Goal: Transaction & Acquisition: Purchase product/service

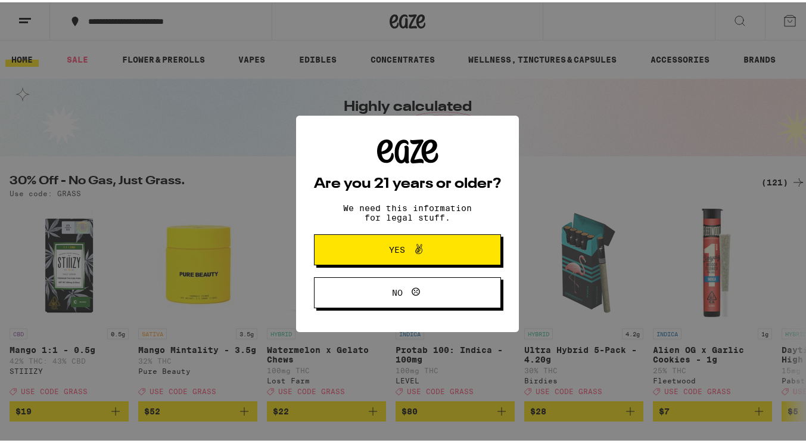
click at [382, 244] on span "Yes" at bounding box center [407, 246] width 91 height 15
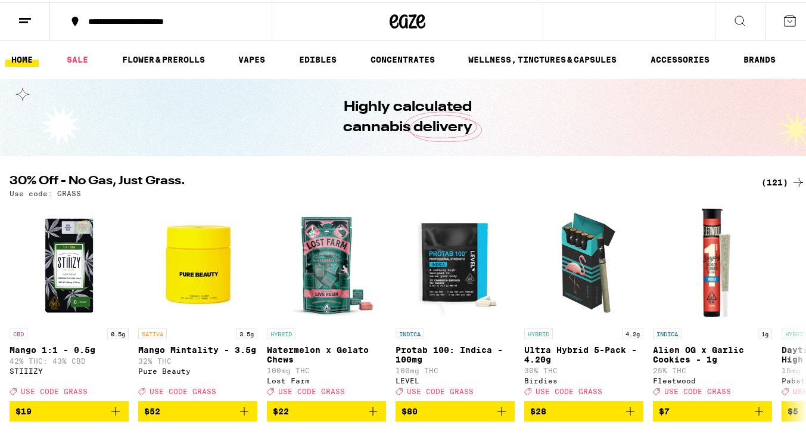
click at [155, 24] on button "**********" at bounding box center [161, 19] width 222 height 36
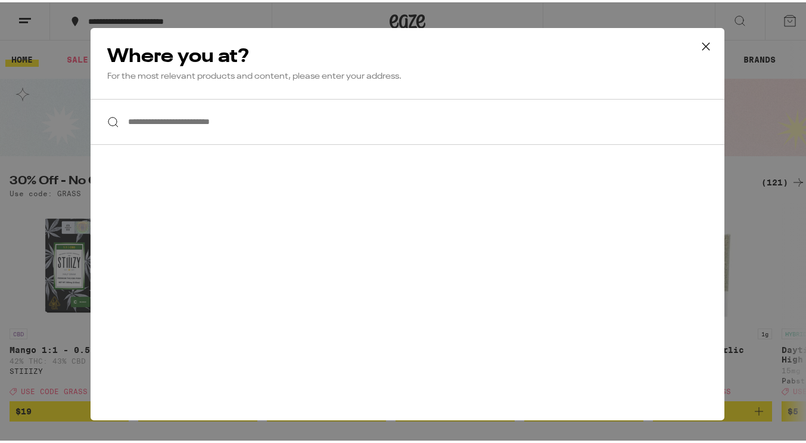
click at [170, 127] on input "**********" at bounding box center [408, 120] width 634 height 46
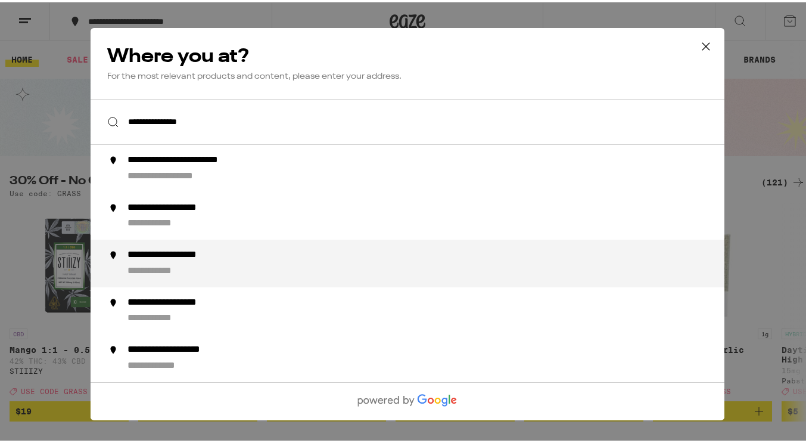
click at [206, 259] on div "**********" at bounding box center [185, 253] width 117 height 13
type input "**********"
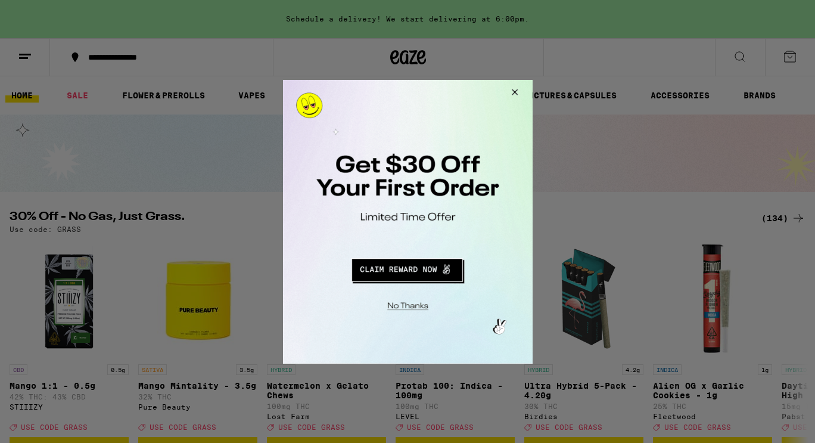
click at [402, 307] on button "Close Modal" at bounding box center [405, 303] width 242 height 18
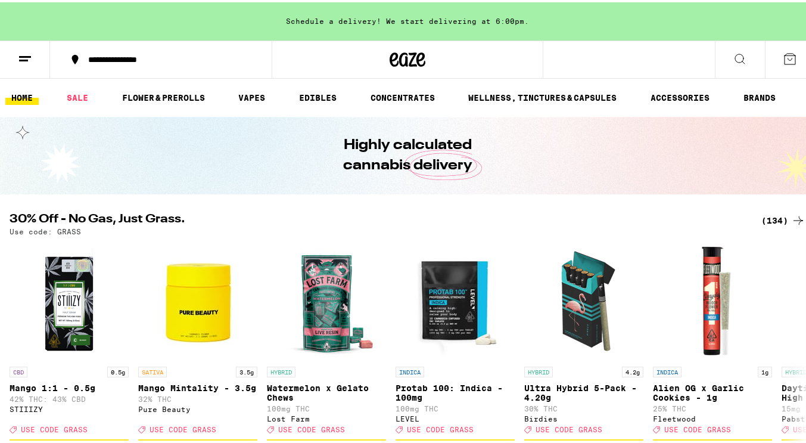
click at [129, 57] on div "**********" at bounding box center [167, 57] width 170 height 8
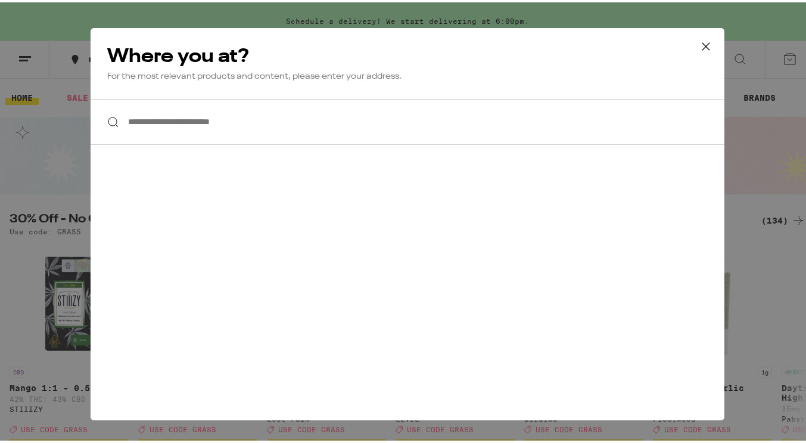
click at [169, 113] on input "**********" at bounding box center [408, 120] width 634 height 46
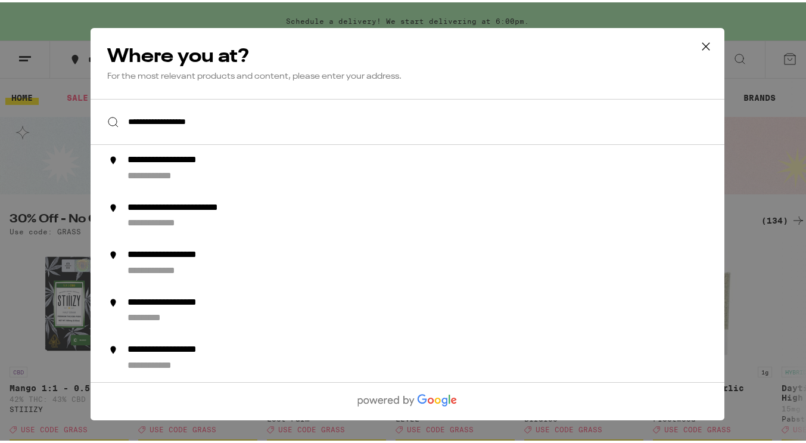
click at [145, 120] on input "**********" at bounding box center [408, 120] width 634 height 46
click at [135, 120] on input "**********" at bounding box center [408, 120] width 634 height 46
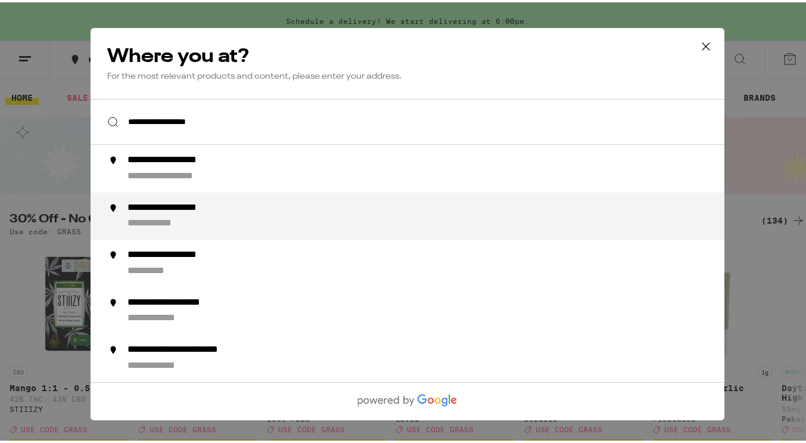
click at [143, 207] on div "**********" at bounding box center [185, 205] width 117 height 13
type input "**********"
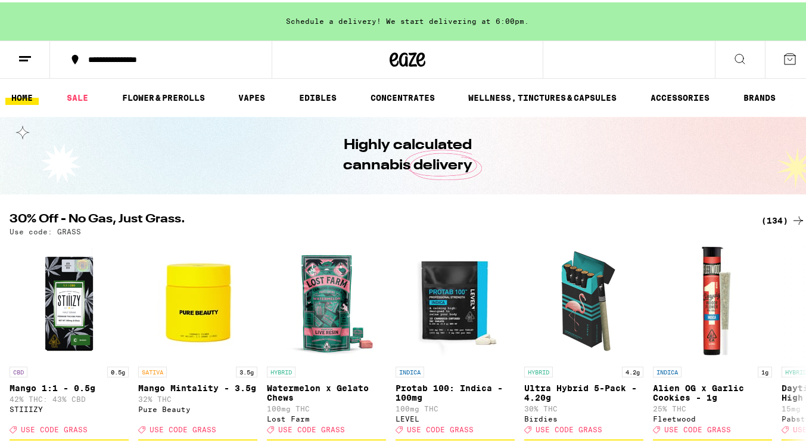
click at [721, 51] on button at bounding box center [740, 58] width 50 height 38
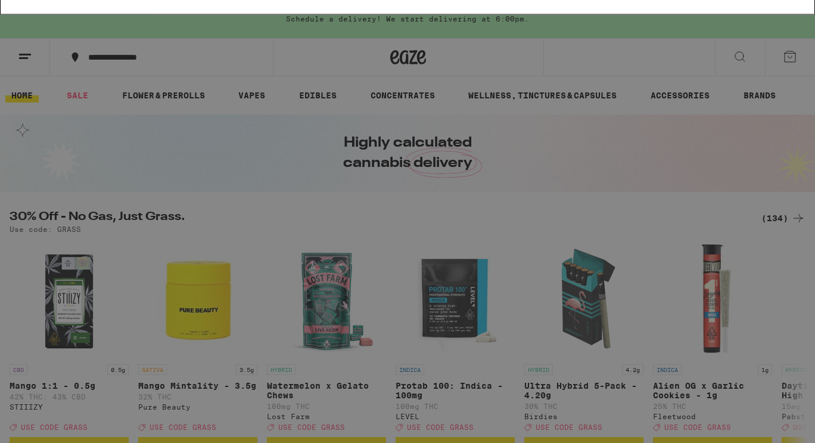
type input "o"
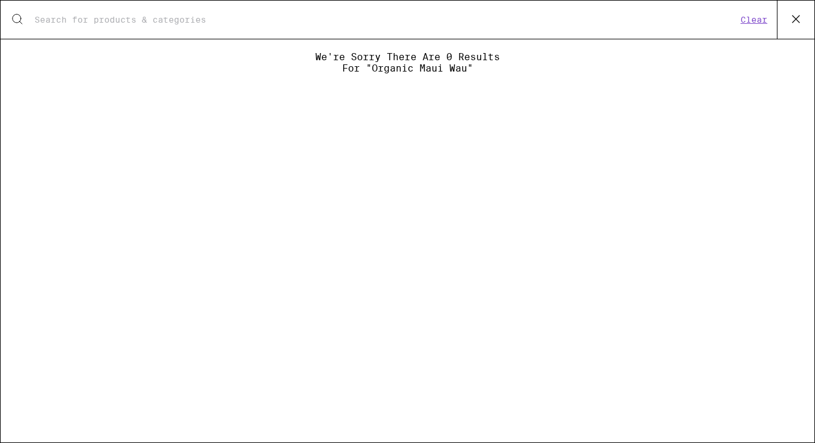
click at [124, 15] on input "Search for Products" at bounding box center [385, 19] width 703 height 11
click at [138, 17] on input "Search for Products" at bounding box center [385, 19] width 703 height 11
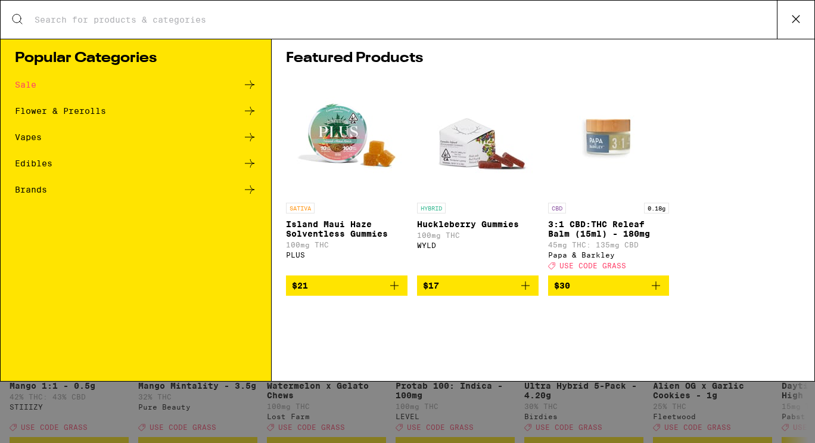
click at [33, 138] on div "Vapes" at bounding box center [28, 137] width 27 height 8
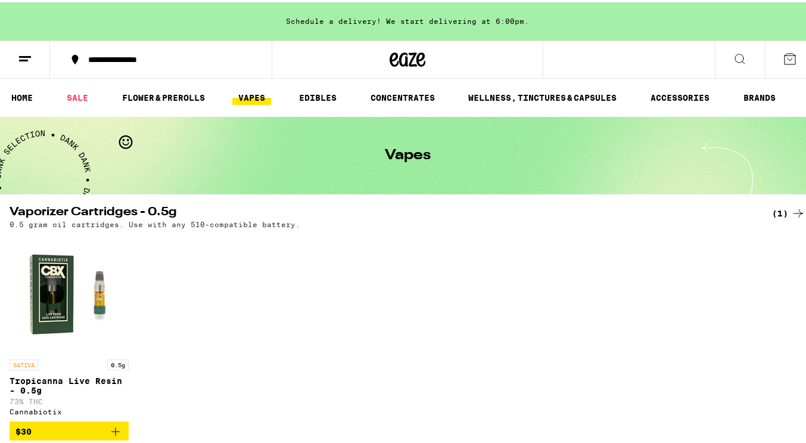
click at [733, 55] on icon at bounding box center [740, 56] width 14 height 14
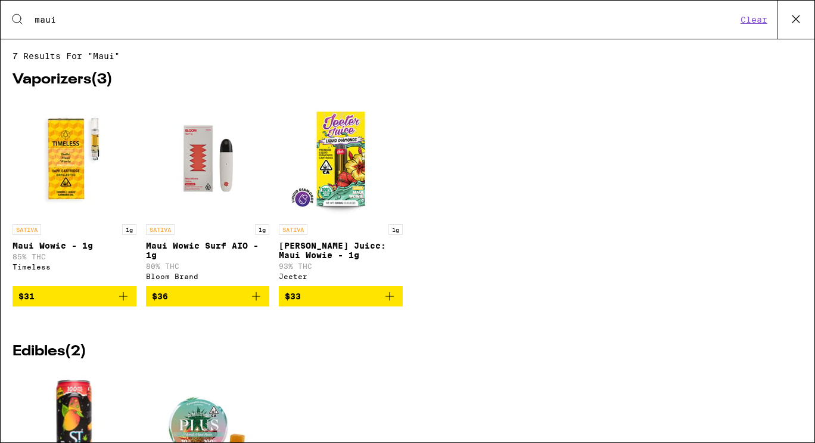
type input "maui"
click at [255, 303] on icon "Add to bag" at bounding box center [256, 296] width 14 height 14
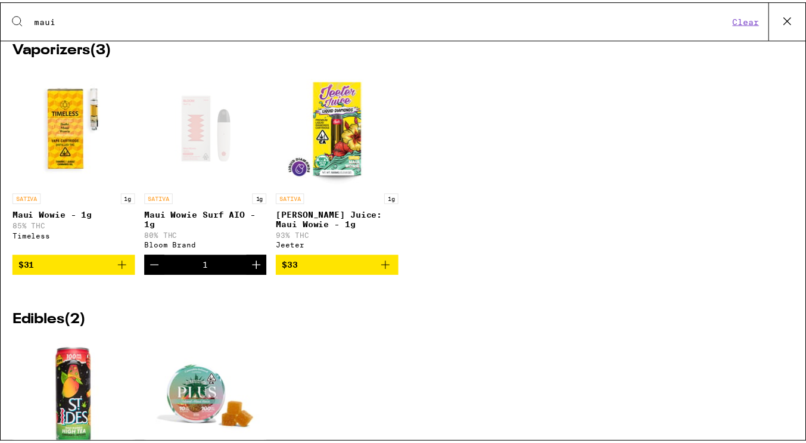
scroll to position [30, 0]
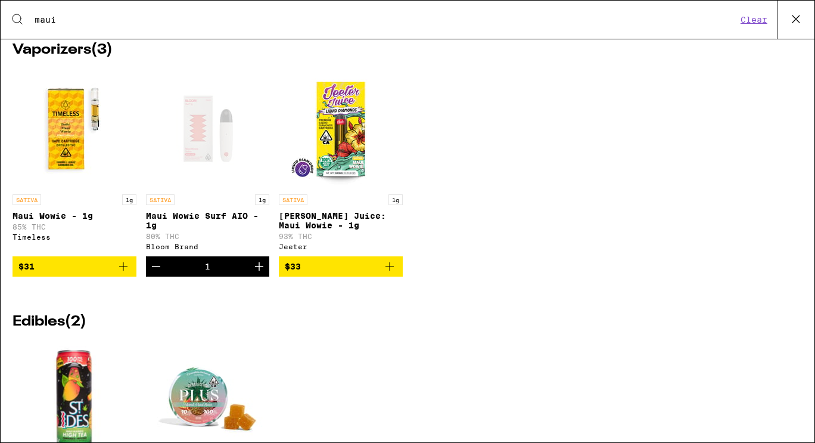
click at [210, 151] on div "Open page for Maui Wowie Surf AIO - 1g from Bloom Brand" at bounding box center [207, 128] width 119 height 119
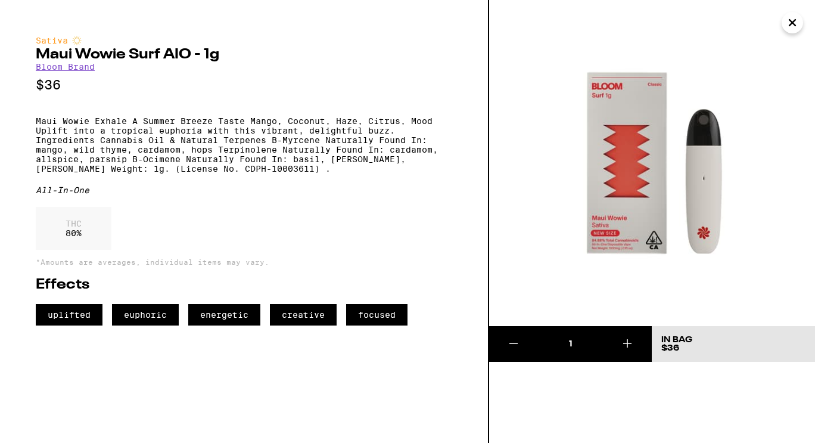
click at [548, 16] on img at bounding box center [652, 163] width 326 height 326
click at [792, 20] on icon "Close" at bounding box center [792, 23] width 14 height 18
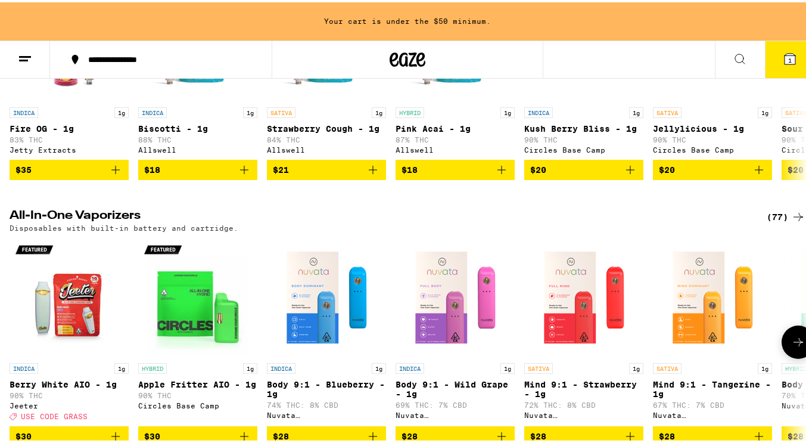
scroll to position [568, 0]
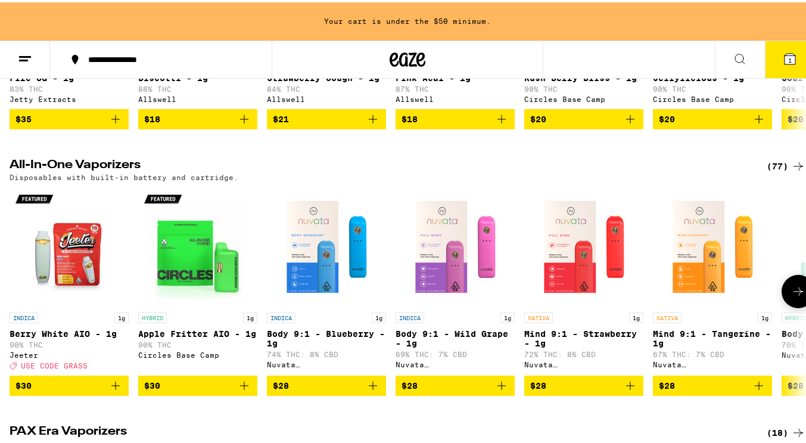
click at [793, 293] on icon at bounding box center [798, 289] width 10 height 8
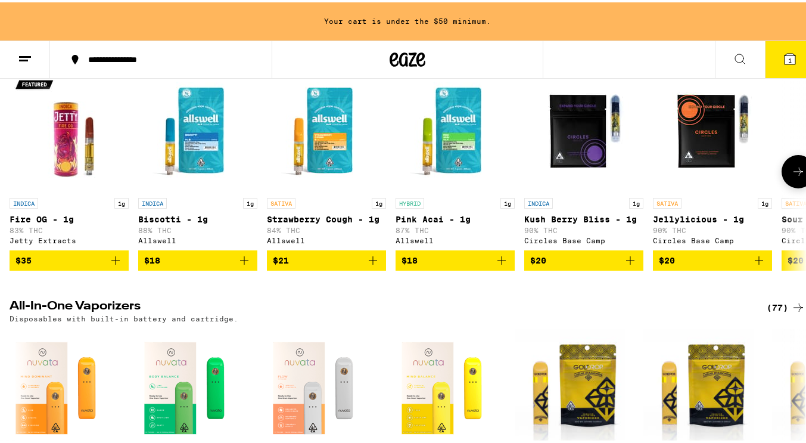
scroll to position [427, 0]
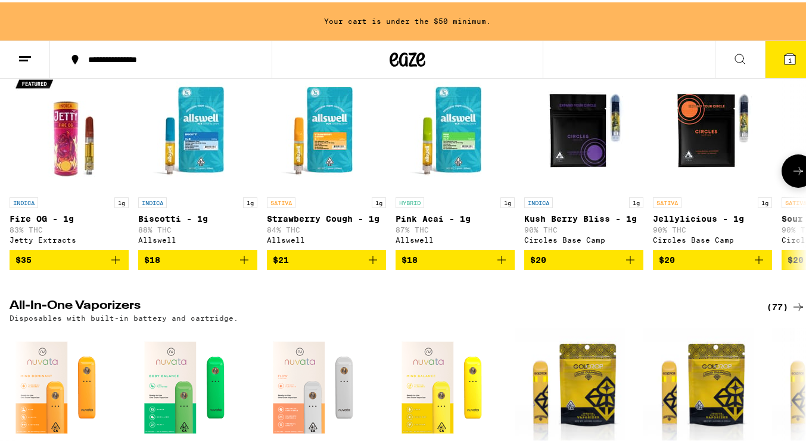
click at [782, 183] on button at bounding box center [798, 168] width 33 height 33
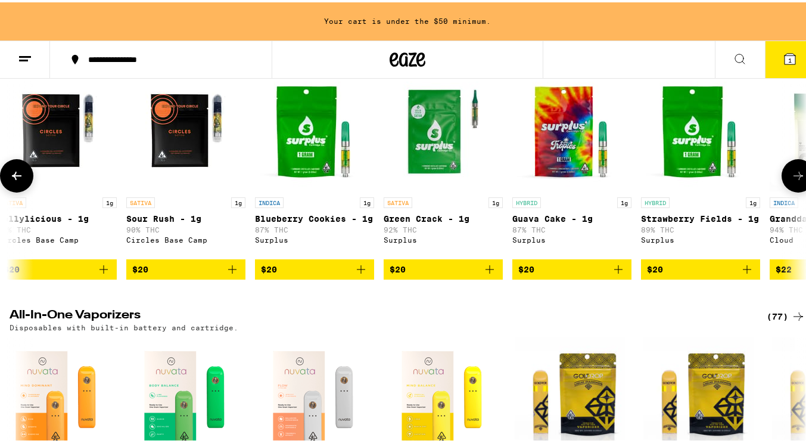
scroll to position [0, 657]
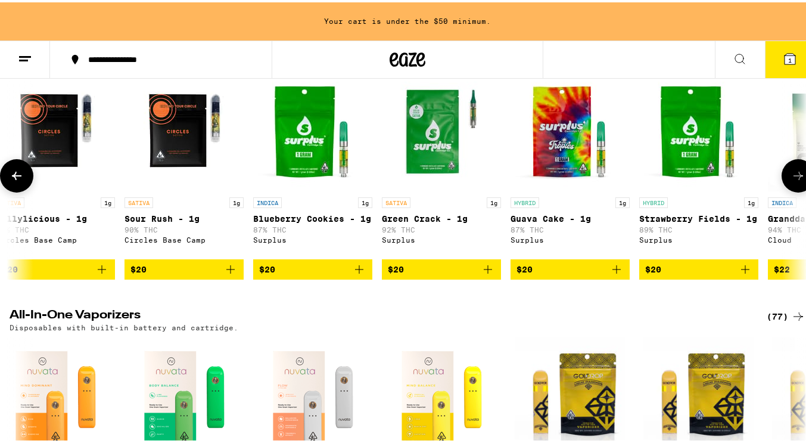
click at [782, 183] on button at bounding box center [798, 173] width 33 height 33
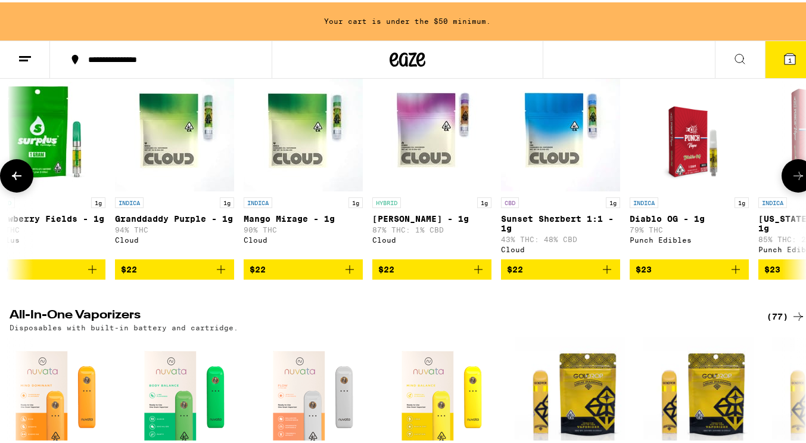
scroll to position [0, 1314]
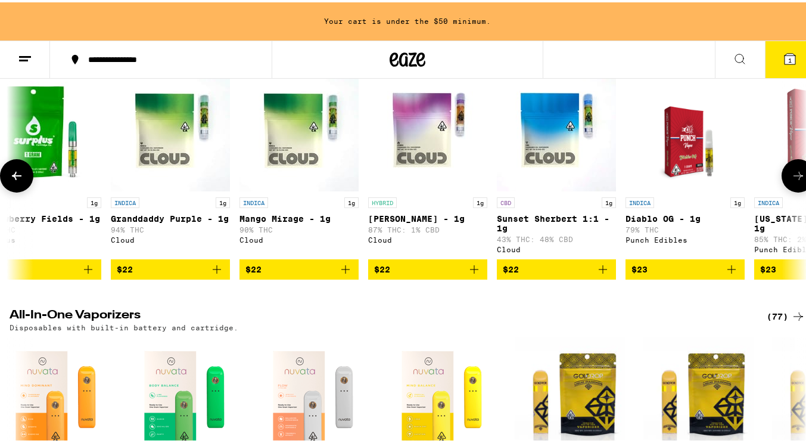
click at [782, 183] on button at bounding box center [798, 173] width 33 height 33
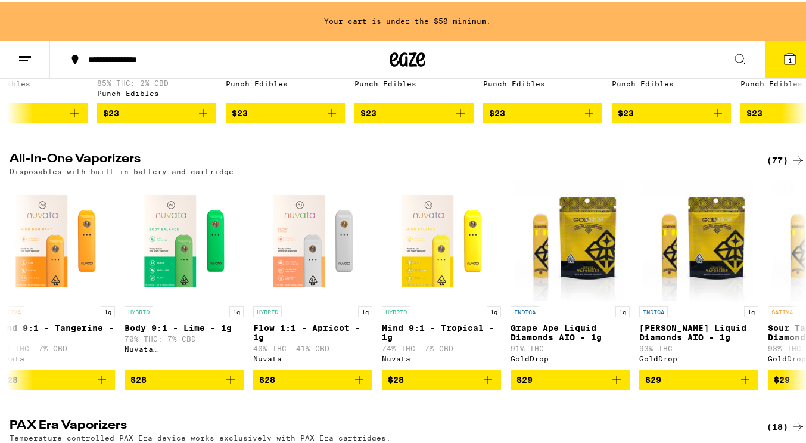
scroll to position [620, 0]
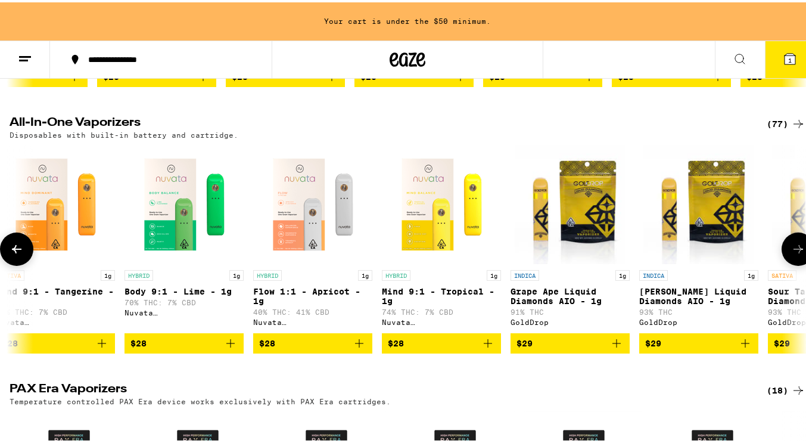
click at [791, 254] on icon at bounding box center [798, 246] width 14 height 14
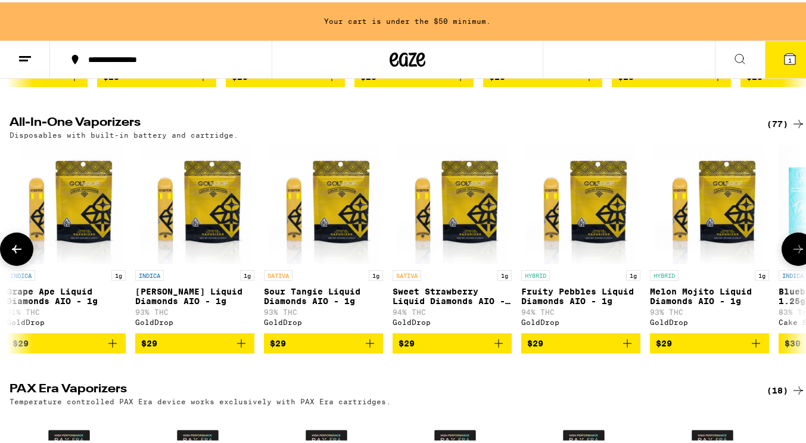
scroll to position [0, 1314]
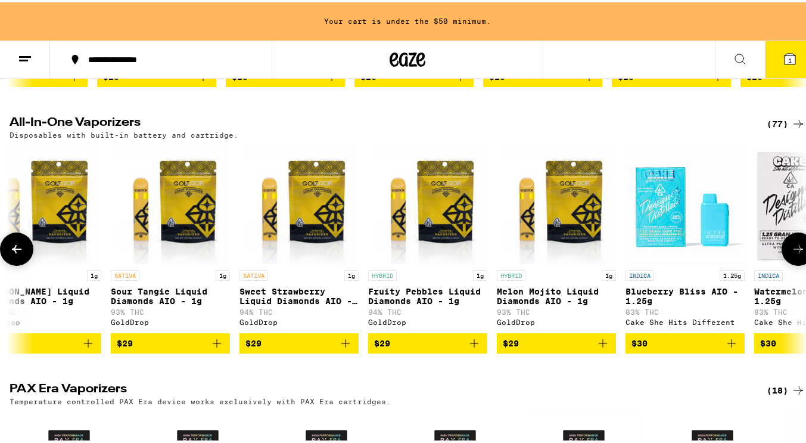
click at [791, 254] on icon at bounding box center [798, 246] width 14 height 14
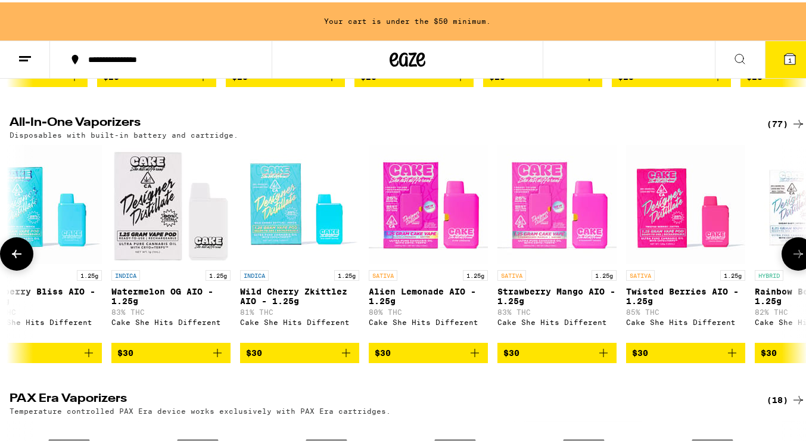
scroll to position [0, 1971]
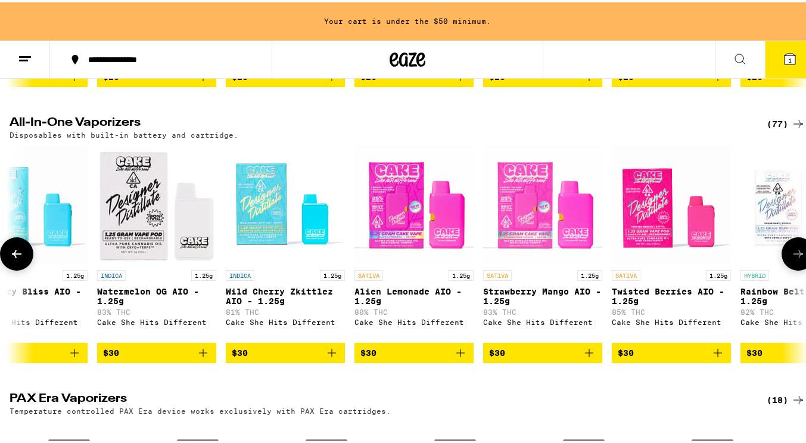
click at [791, 259] on icon at bounding box center [798, 251] width 14 height 14
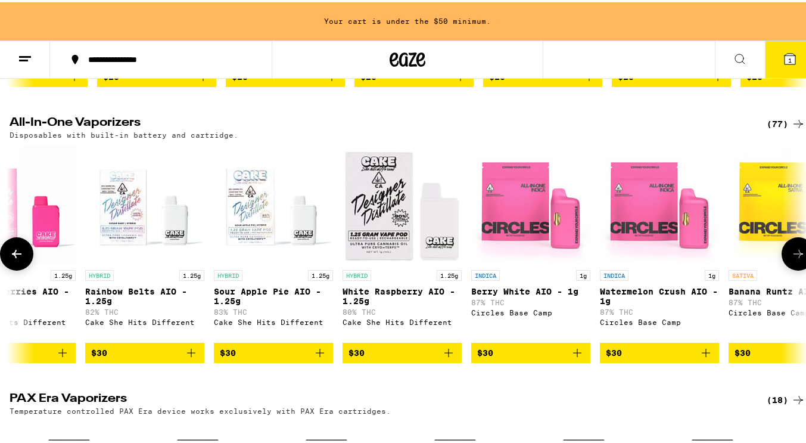
scroll to position [0, 2628]
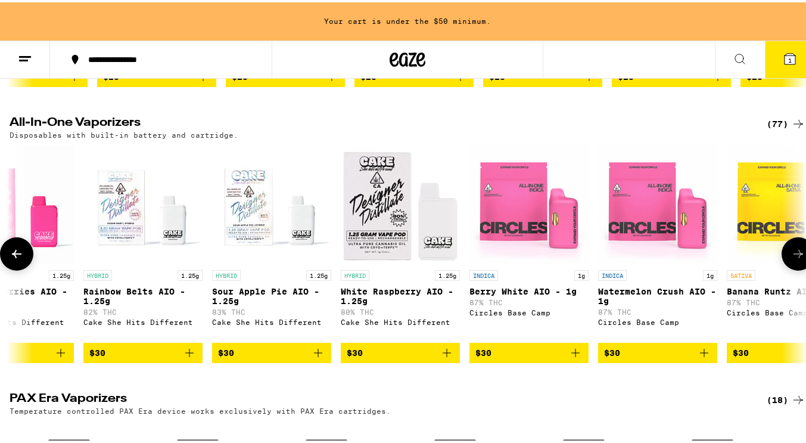
click at [791, 259] on icon at bounding box center [798, 251] width 14 height 14
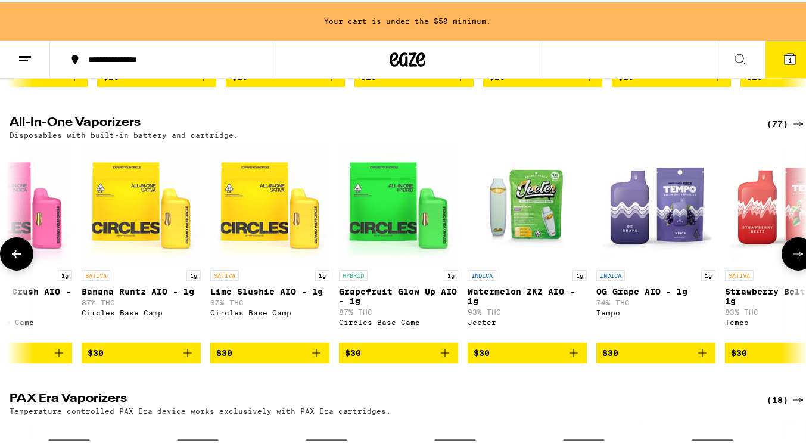
scroll to position [0, 3285]
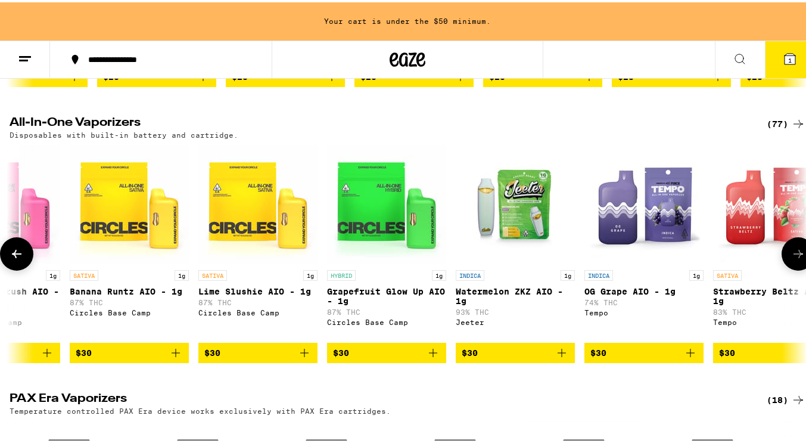
click at [791, 259] on icon at bounding box center [798, 251] width 14 height 14
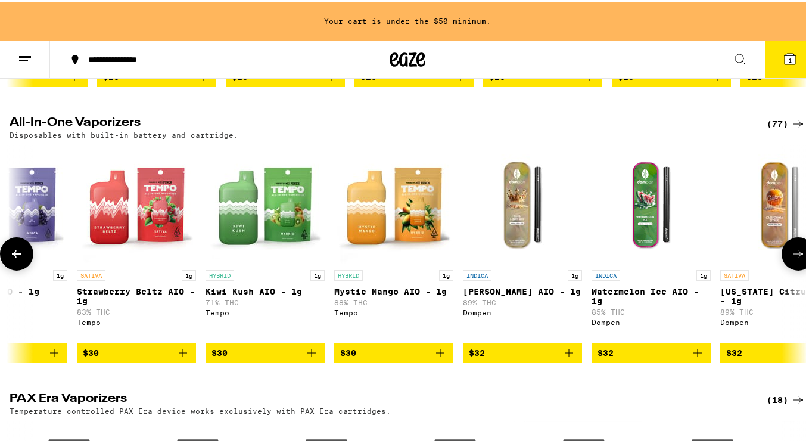
scroll to position [0, 3942]
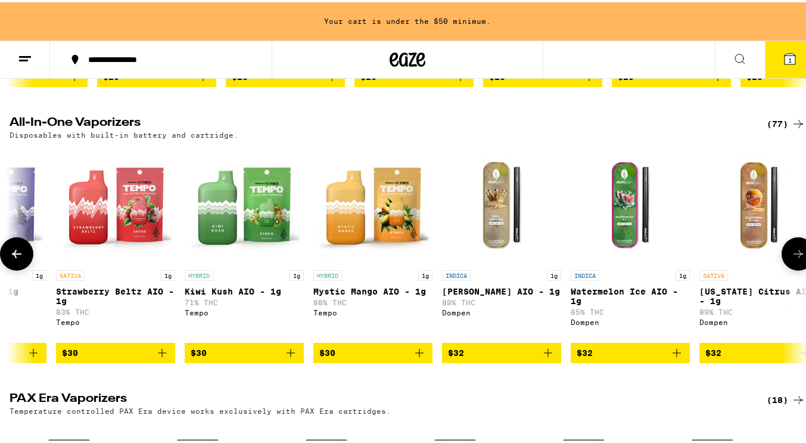
click at [791, 259] on icon at bounding box center [798, 251] width 14 height 14
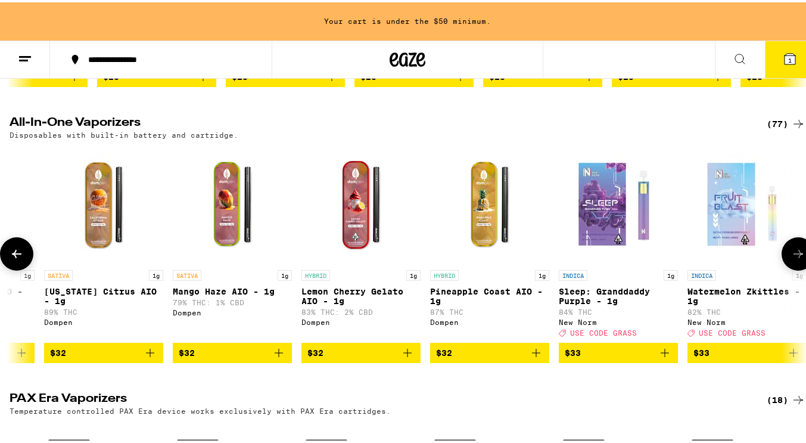
scroll to position [0, 4599]
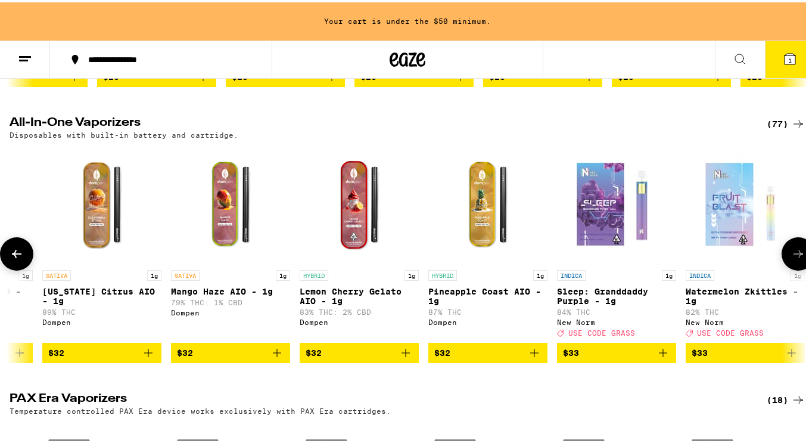
click at [791, 259] on icon at bounding box center [798, 251] width 14 height 14
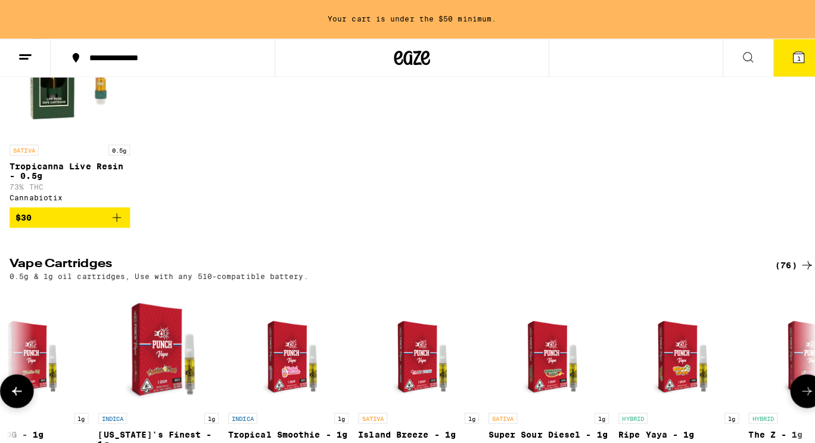
scroll to position [18, 0]
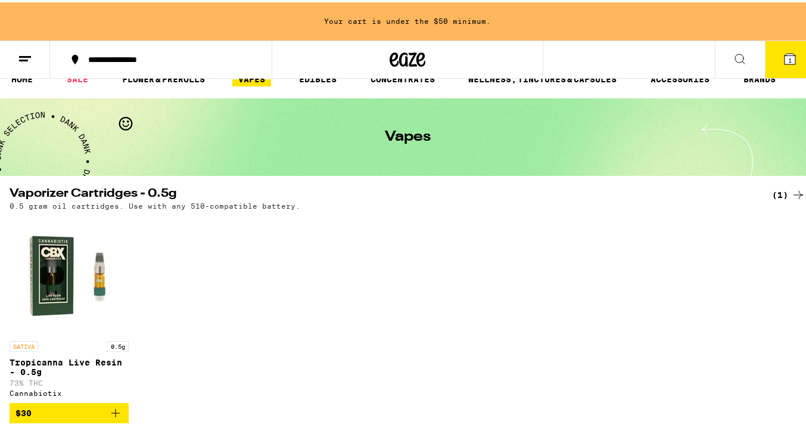
click at [787, 57] on icon at bounding box center [790, 56] width 14 height 14
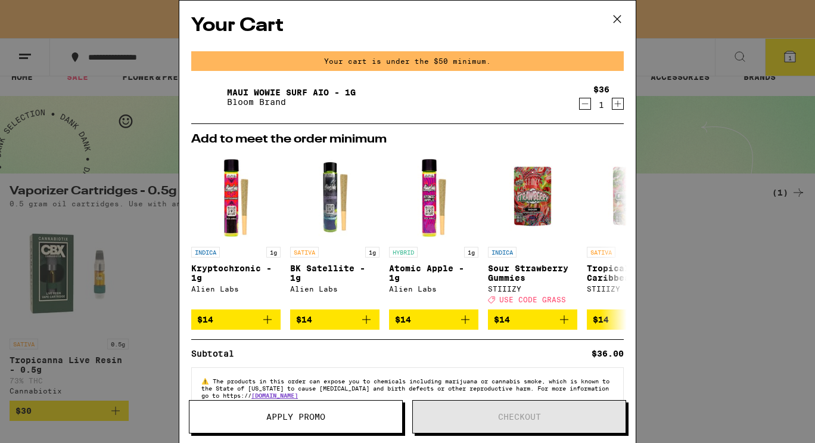
click at [203, 92] on img at bounding box center [207, 96] width 33 height 33
click at [243, 91] on link "Maui Wowie Surf AIO - 1g" at bounding box center [291, 93] width 129 height 10
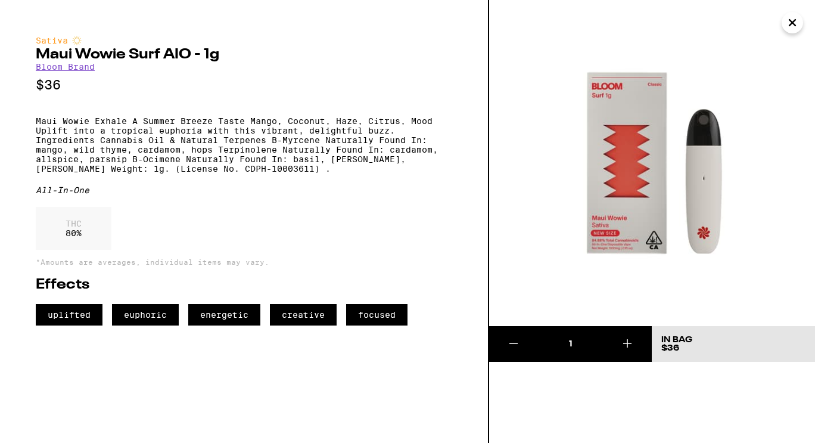
click at [73, 71] on link "Bloom Brand" at bounding box center [65, 67] width 59 height 10
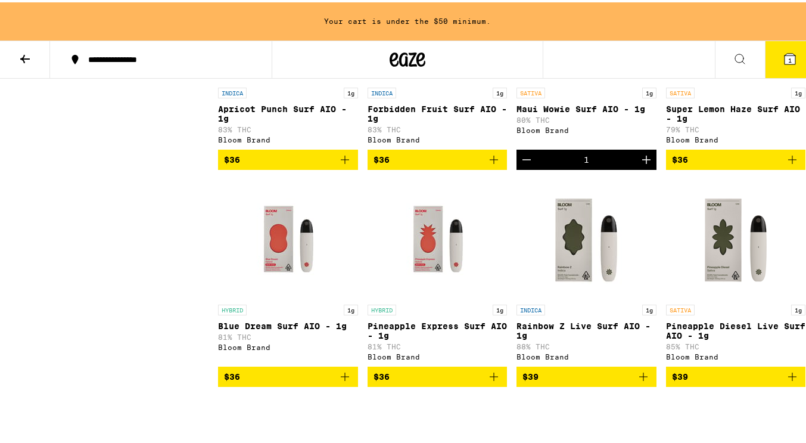
scroll to position [462, 0]
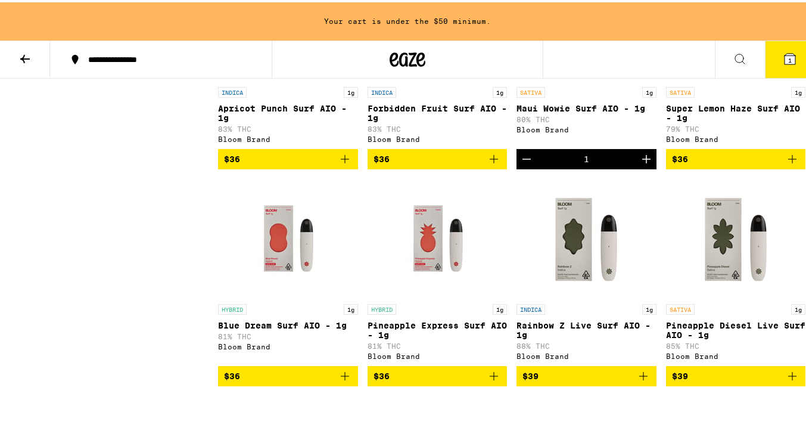
click at [449, 269] on img "Open page for Pineapple Express Surf AIO - 1g from Bloom Brand" at bounding box center [437, 235] width 119 height 119
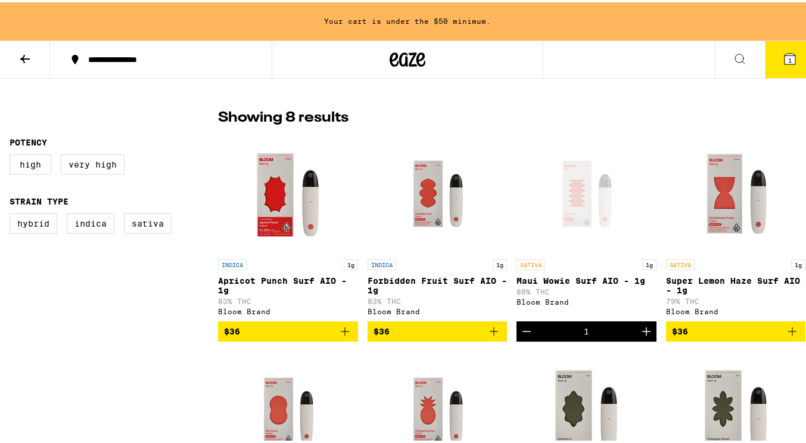
scroll to position [290, 0]
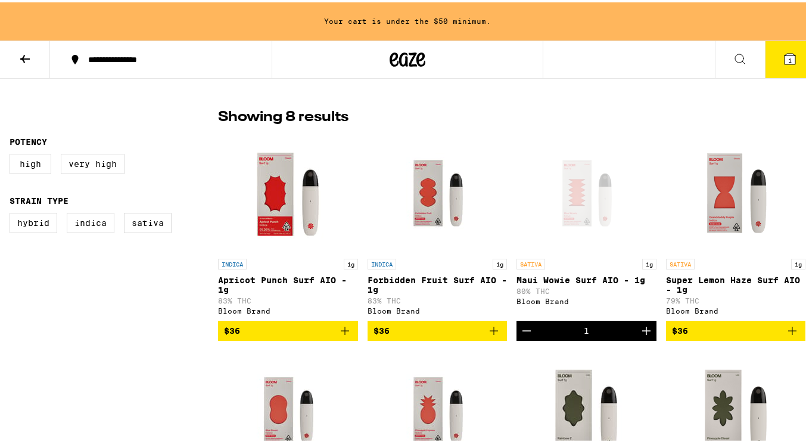
click at [564, 222] on div "Open page for Maui Wowie Surf AIO - 1g from Bloom Brand" at bounding box center [586, 190] width 119 height 119
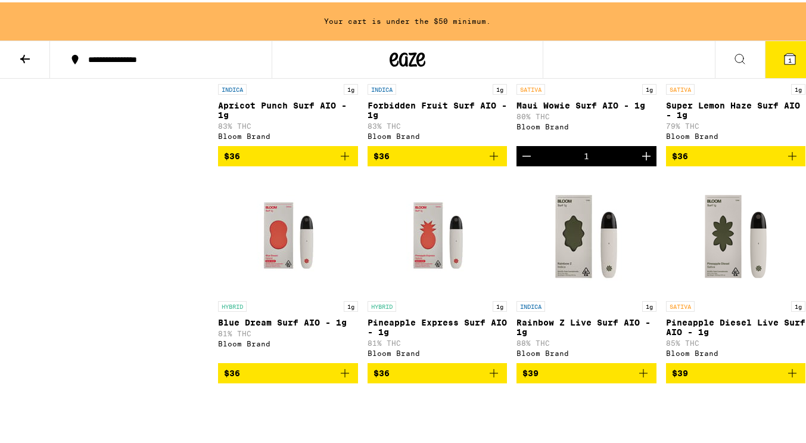
scroll to position [476, 0]
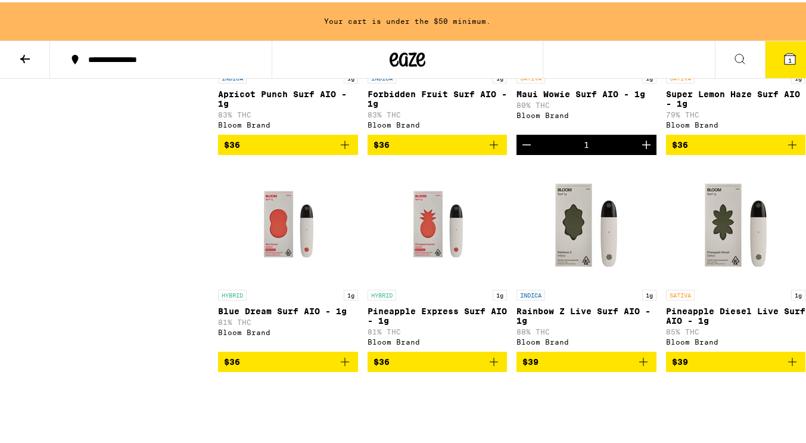
click at [723, 259] on img "Open page for Pineapple Diesel Live Surf AIO - 1g from Bloom Brand" at bounding box center [735, 221] width 119 height 119
click at [451, 247] on img "Open page for Pineapple Express Surf AIO - 1g from Bloom Brand" at bounding box center [437, 221] width 119 height 119
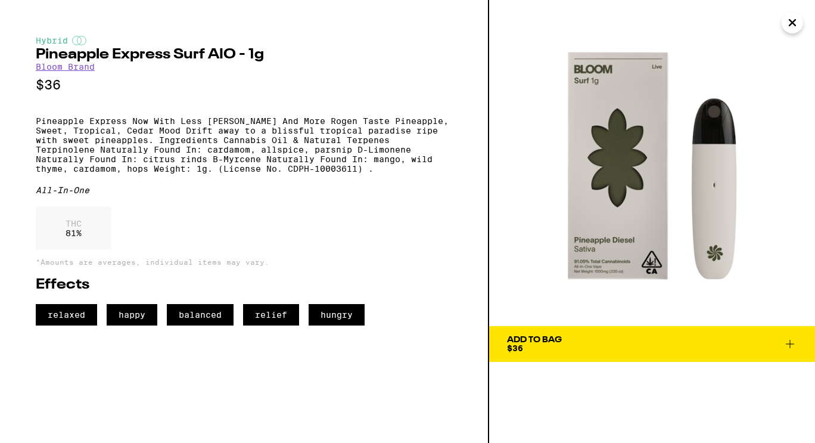
click at [543, 338] on div "Add To Bag" at bounding box center [534, 339] width 55 height 8
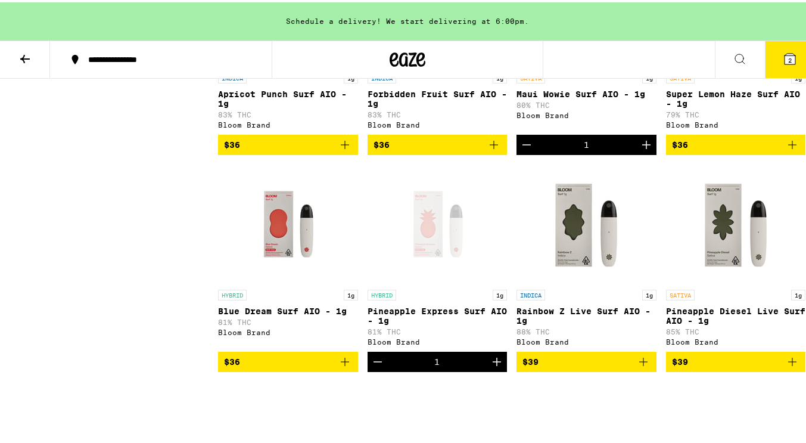
click at [275, 258] on img "Open page for Blue Dream Surf AIO - 1g from Bloom Brand" at bounding box center [287, 221] width 119 height 119
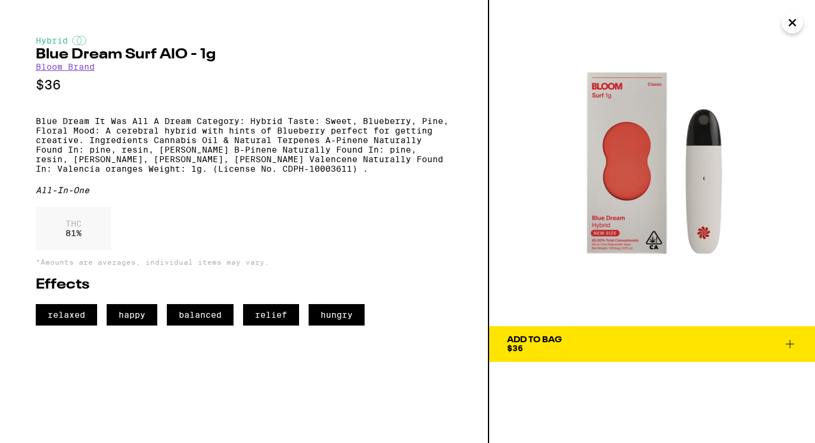
click at [558, 338] on div "Add To Bag" at bounding box center [534, 339] width 55 height 8
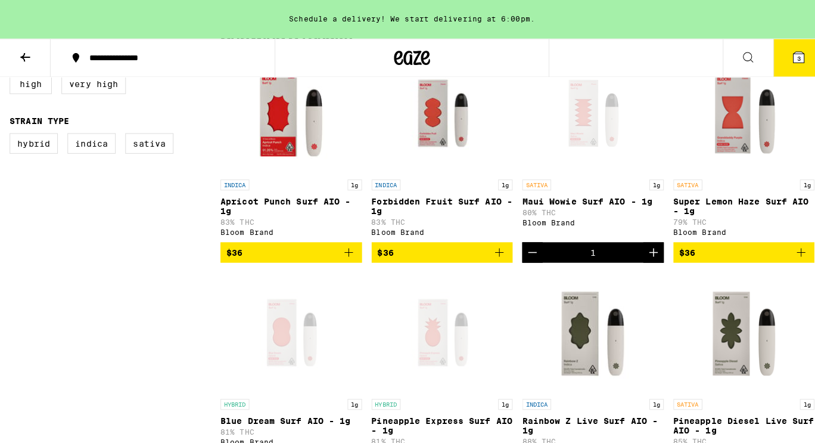
scroll to position [367, 0]
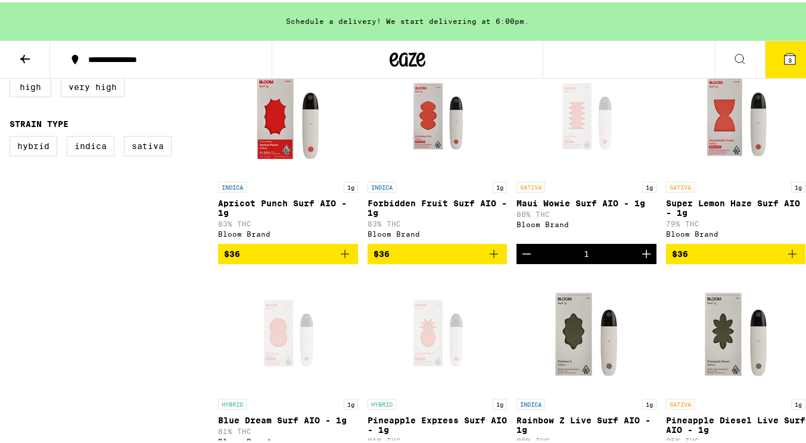
click at [579, 360] on img "Open page for Rainbow Z Live Surf AIO - 1g from Bloom Brand" at bounding box center [586, 330] width 119 height 119
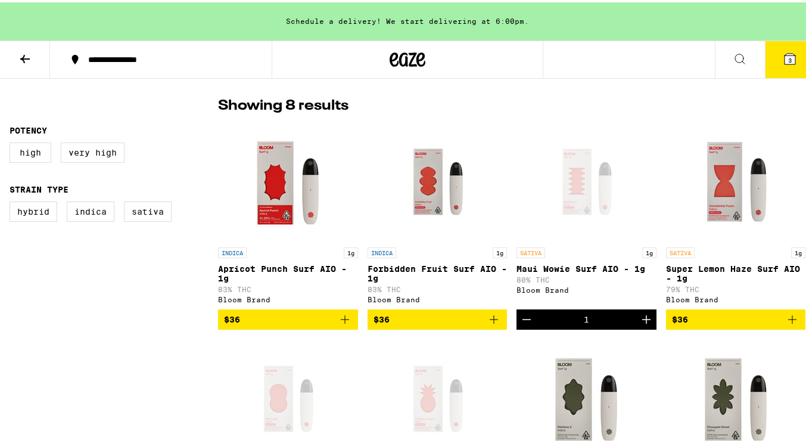
scroll to position [297, 0]
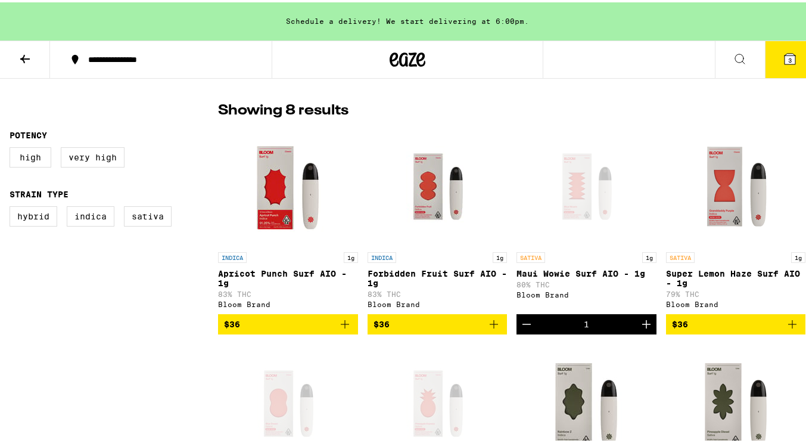
click at [284, 216] on img "Open page for Apricot Punch Surf AIO - 1g from Bloom Brand" at bounding box center [287, 183] width 119 height 119
click at [417, 194] on img "Open page for Forbidden Fruit Surf AIO - 1g from Bloom Brand" at bounding box center [437, 183] width 119 height 119
click at [722, 198] on img "Open page for Super Lemon Haze Surf AIO - 1g from Bloom Brand" at bounding box center [735, 183] width 119 height 119
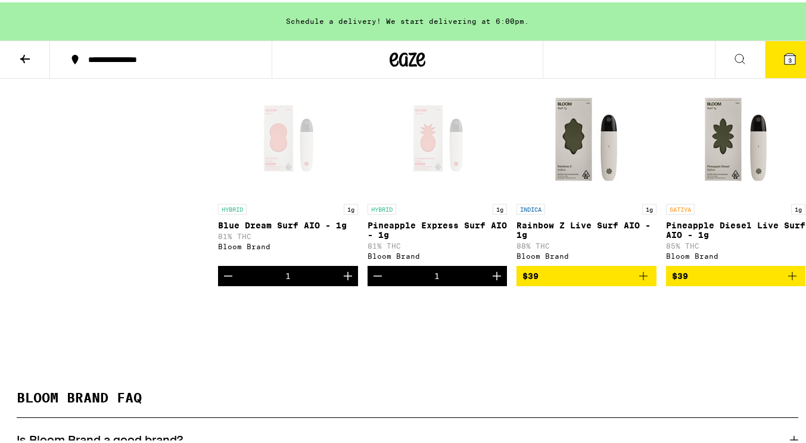
scroll to position [562, 0]
click at [575, 175] on img "Open page for Rainbow Z Live Surf AIO - 1g from Bloom Brand" at bounding box center [586, 135] width 119 height 119
click at [788, 54] on span "3" at bounding box center [790, 57] width 4 height 7
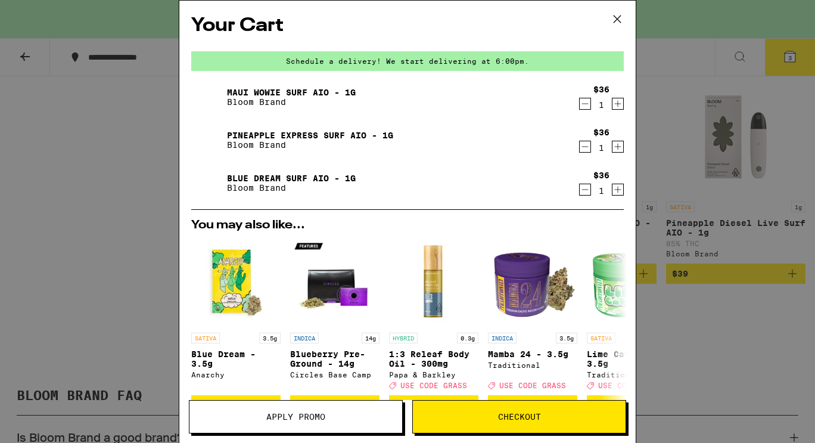
click at [621, 23] on icon at bounding box center [617, 19] width 18 height 18
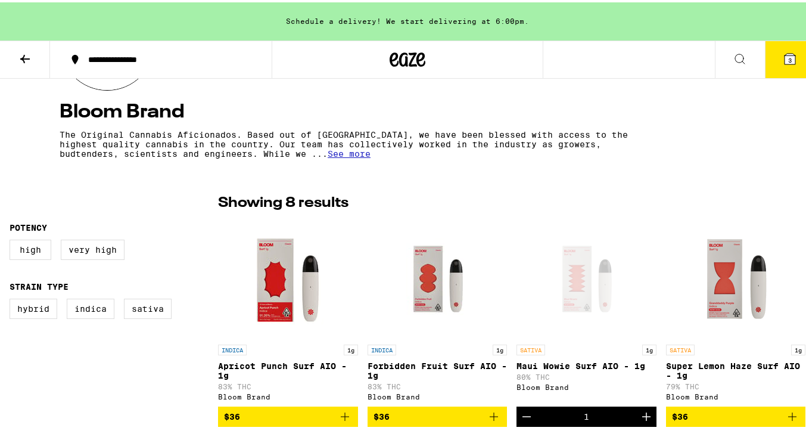
scroll to position [211, 0]
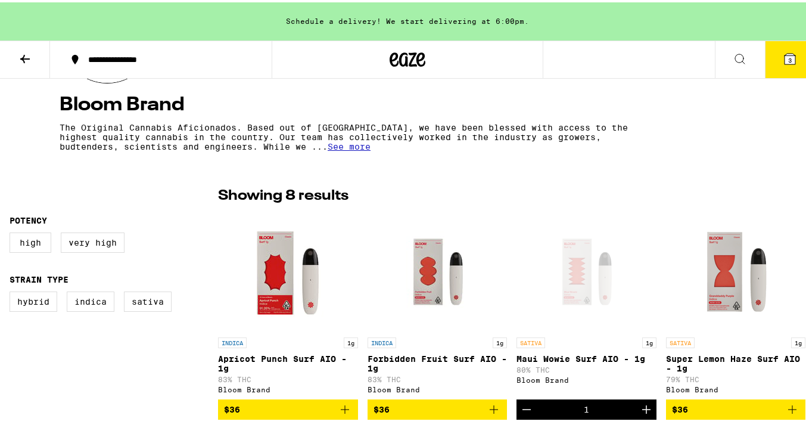
click at [328, 146] on span "See more" at bounding box center [349, 144] width 43 height 10
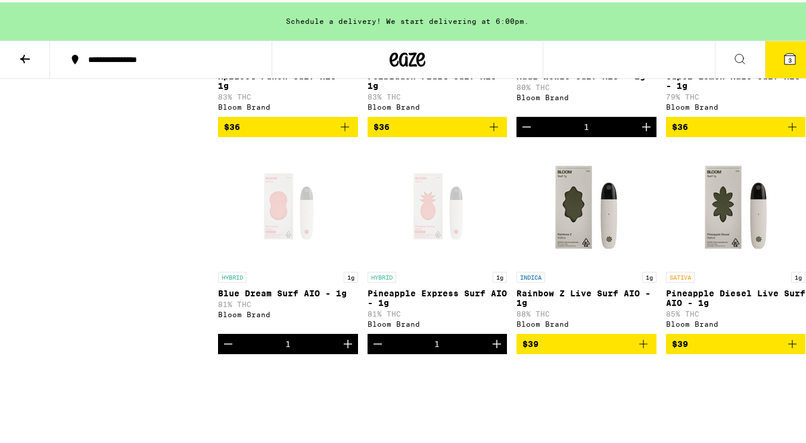
scroll to position [526, 0]
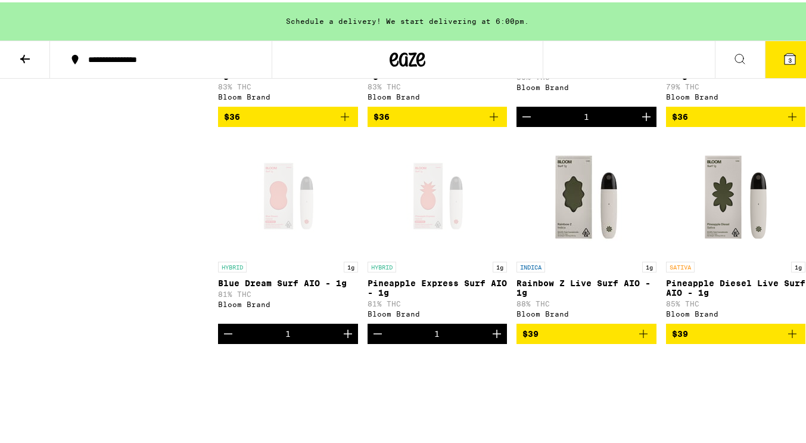
click at [432, 230] on div "Open page for Pineapple Express Surf AIO - 1g from Bloom Brand" at bounding box center [437, 193] width 119 height 119
click at [273, 242] on div "Open page for Blue Dream Surf AIO - 1g from Bloom Brand" at bounding box center [287, 193] width 119 height 119
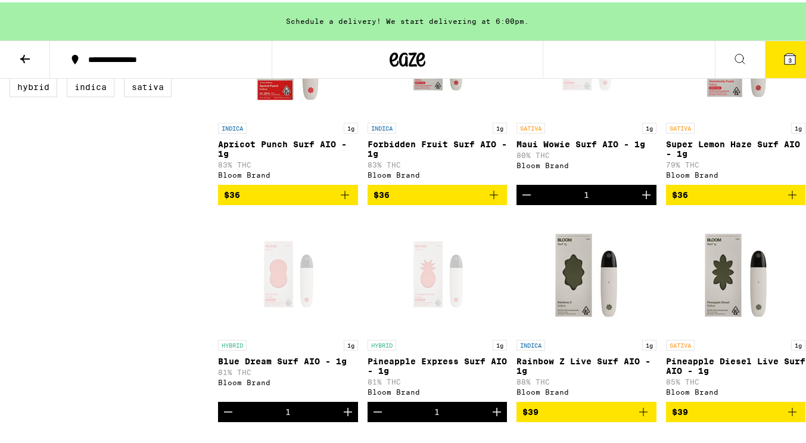
scroll to position [450, 0]
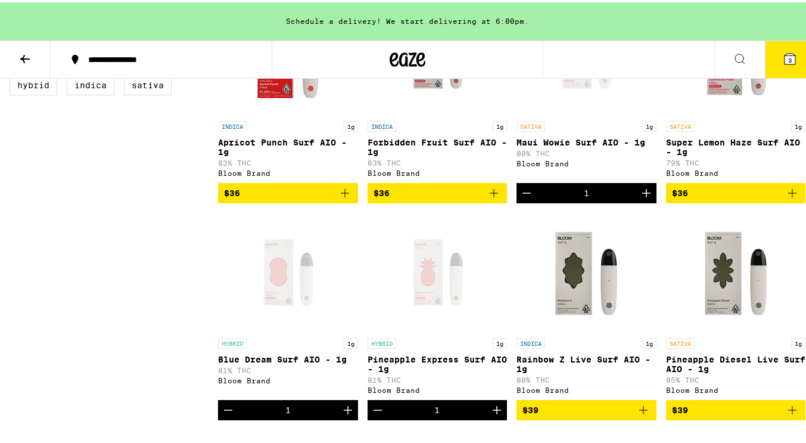
click at [785, 415] on icon "Add to bag" at bounding box center [792, 407] width 14 height 14
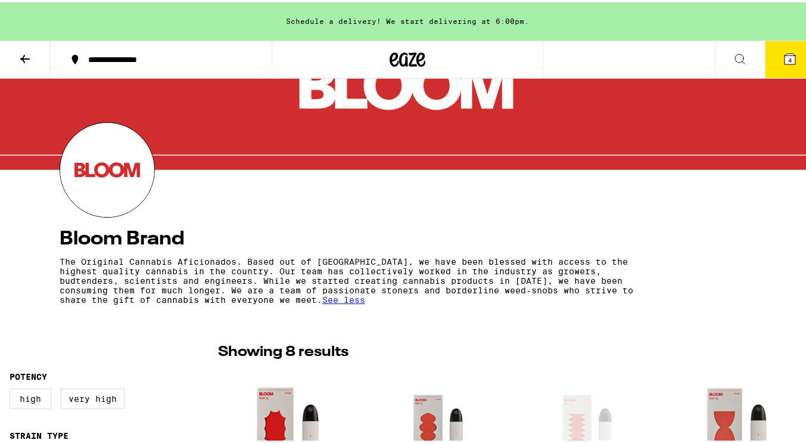
scroll to position [0, 0]
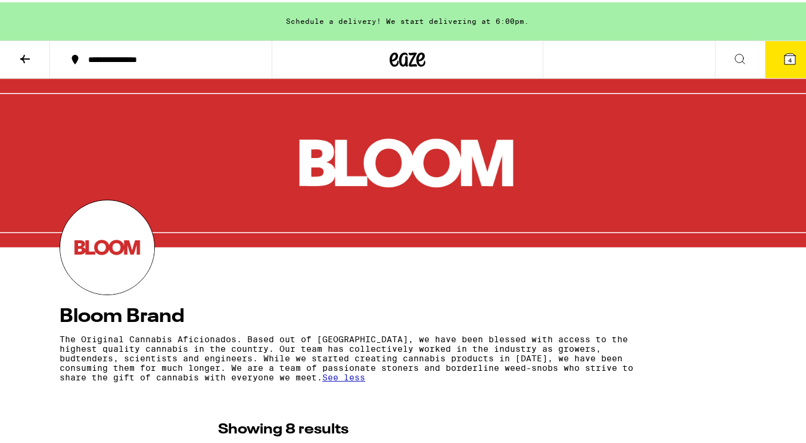
click at [26, 57] on icon at bounding box center [25, 56] width 10 height 8
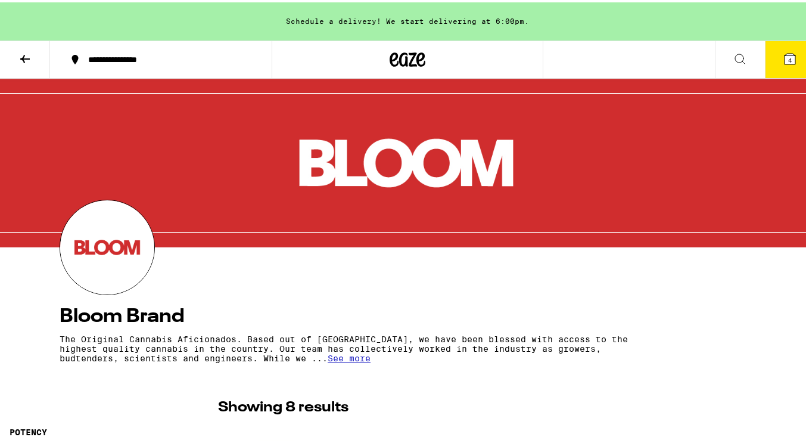
click at [26, 55] on icon at bounding box center [25, 56] width 10 height 8
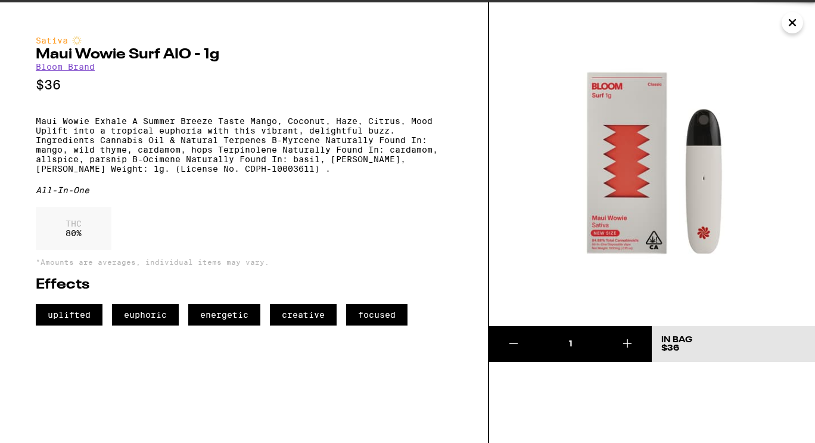
click at [688, 73] on img at bounding box center [652, 163] width 326 height 326
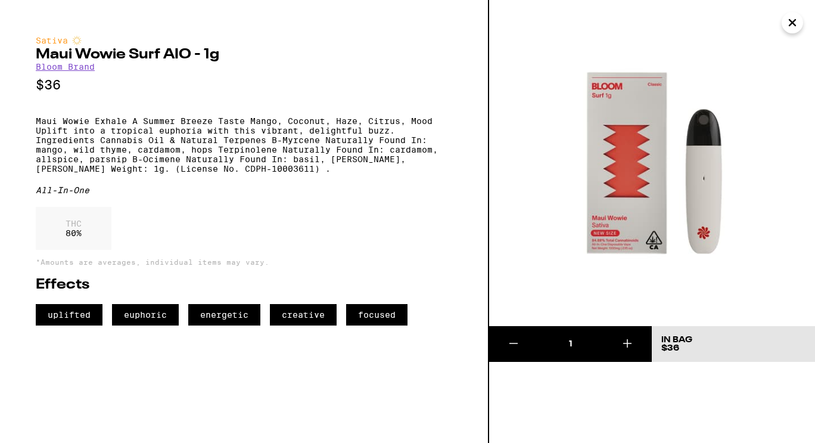
click at [792, 24] on icon "Close" at bounding box center [792, 23] width 14 height 18
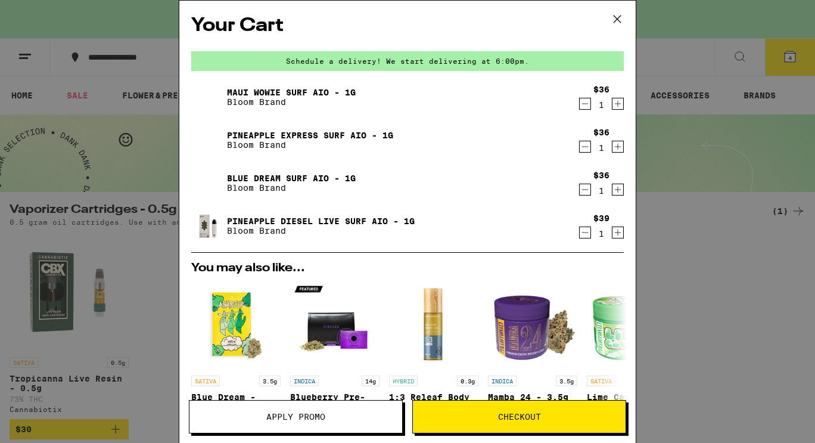
click at [696, 298] on div "Your Cart Schedule a delivery! We start delivering at 6:00pm. Maui Wowie Surf A…" at bounding box center [407, 221] width 815 height 443
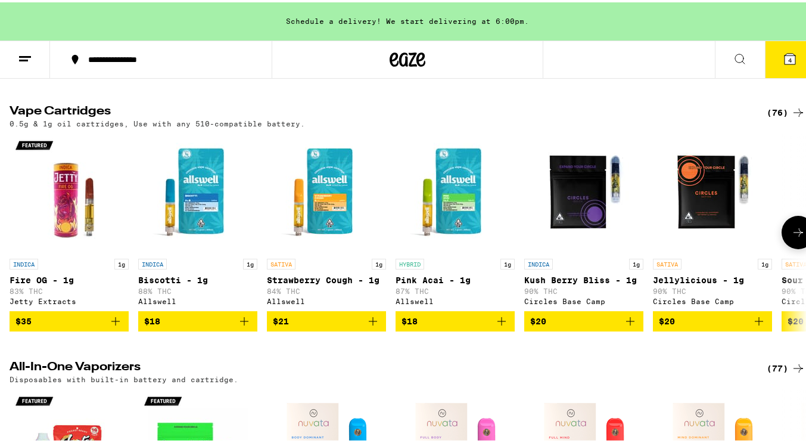
scroll to position [361, 0]
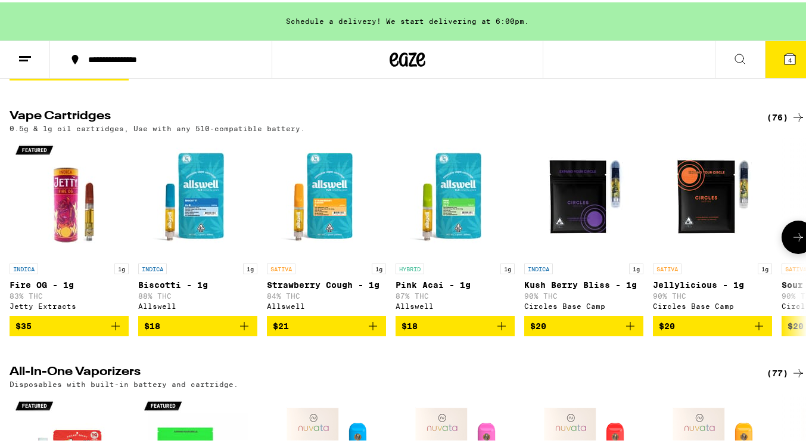
click at [791, 240] on icon at bounding box center [798, 235] width 14 height 14
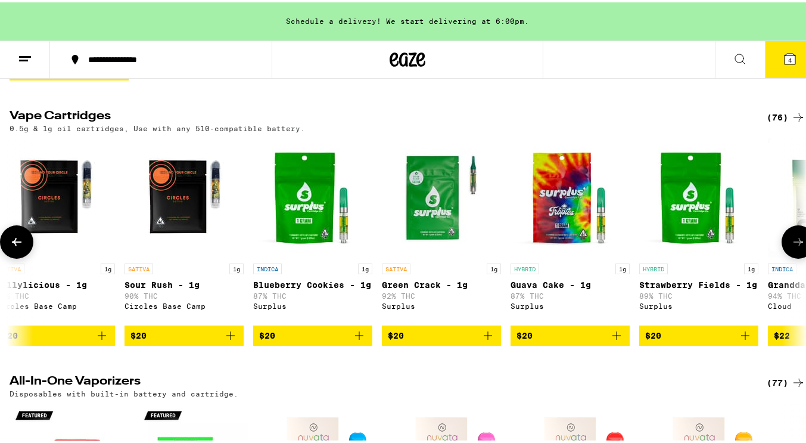
click at [790, 240] on button at bounding box center [798, 239] width 33 height 33
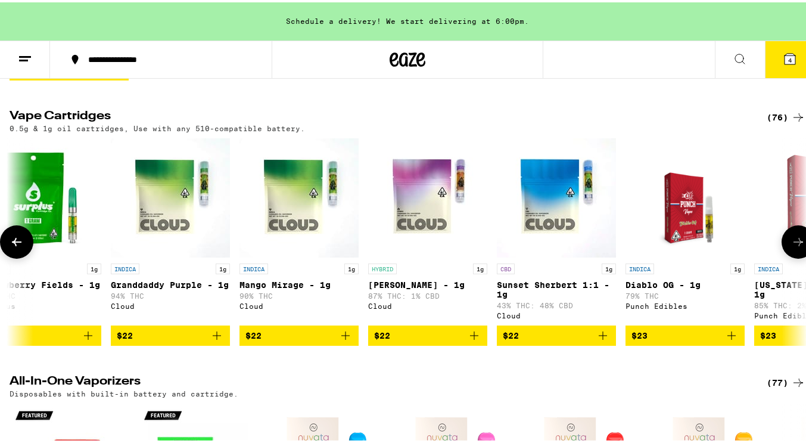
click at [790, 240] on button at bounding box center [798, 239] width 33 height 33
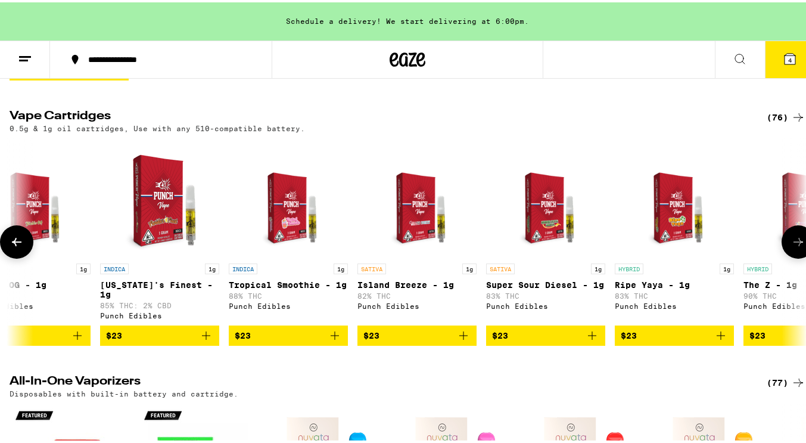
click at [790, 240] on button at bounding box center [798, 239] width 33 height 33
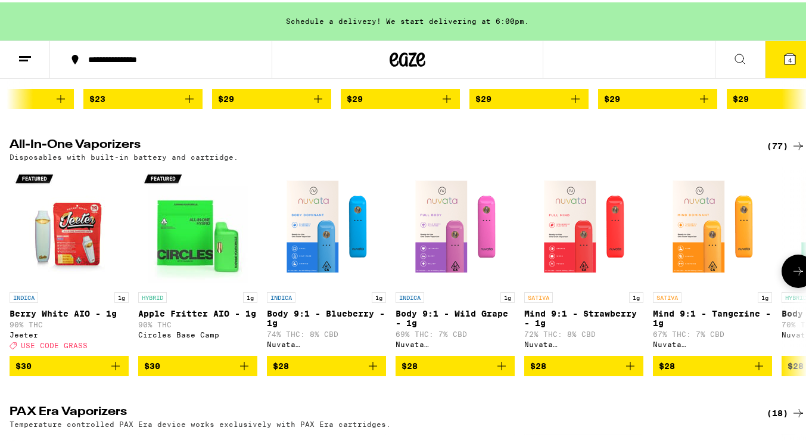
scroll to position [609, 0]
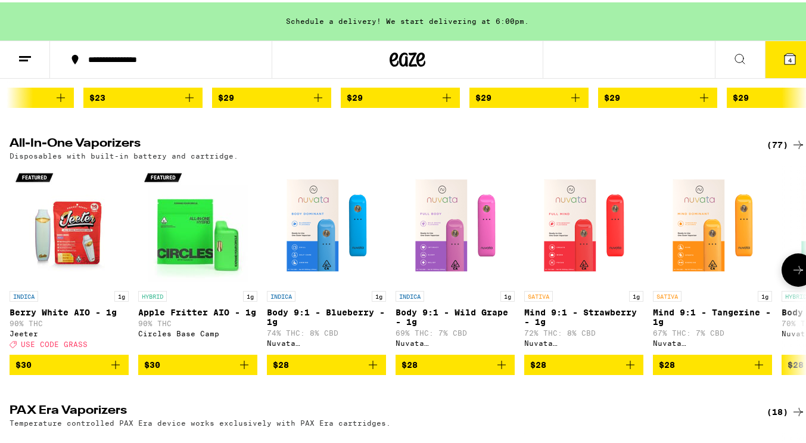
click at [801, 284] on button at bounding box center [798, 267] width 33 height 33
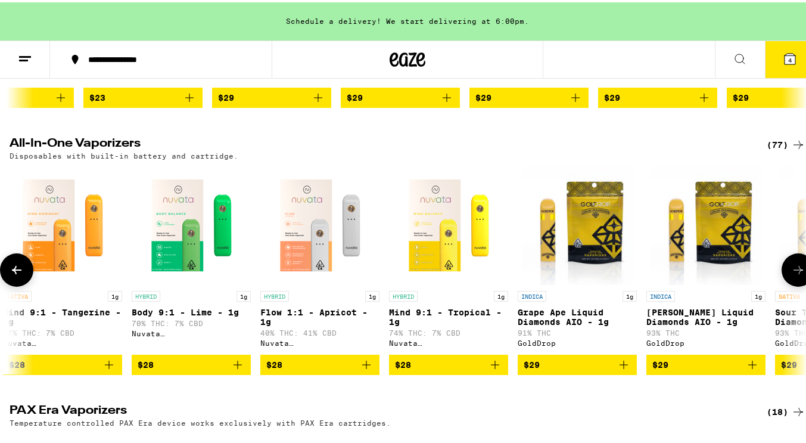
scroll to position [0, 657]
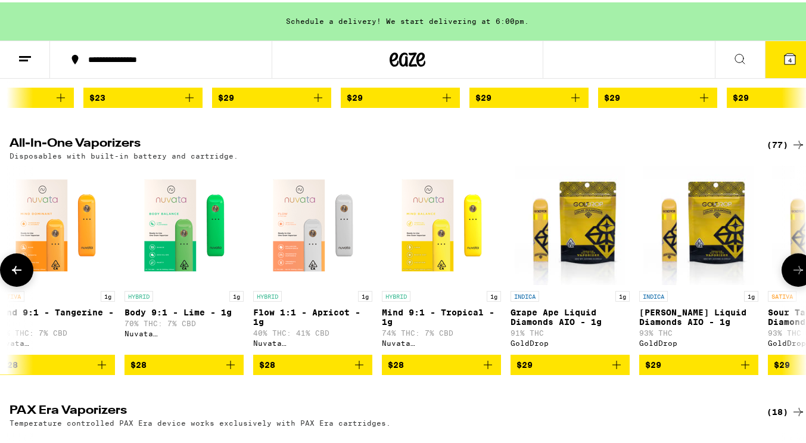
click at [801, 284] on button at bounding box center [798, 267] width 33 height 33
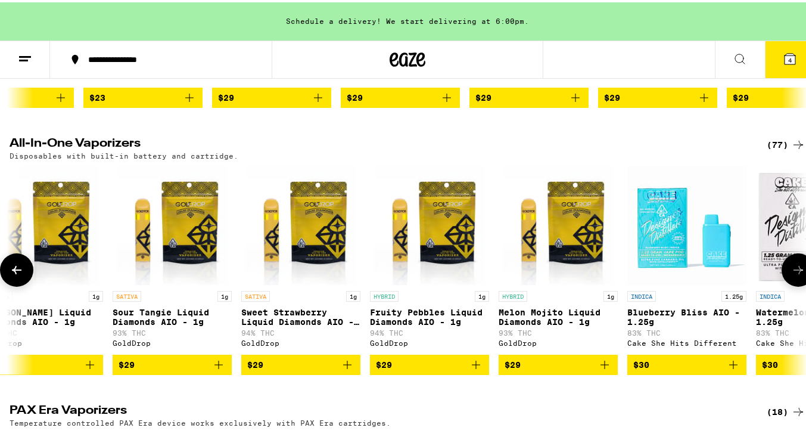
scroll to position [0, 1314]
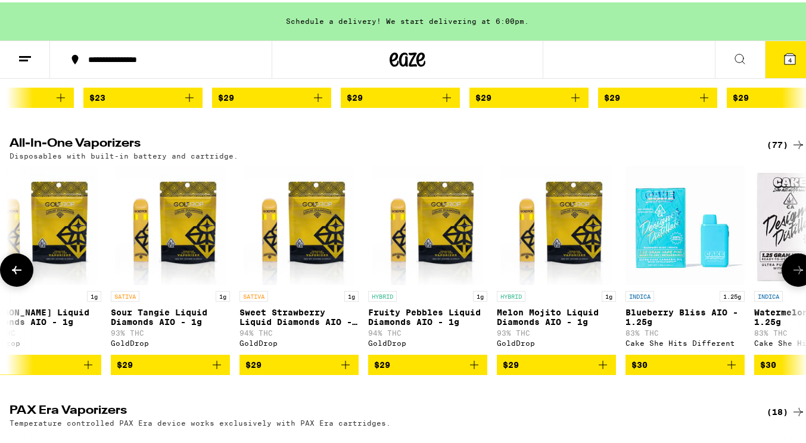
click at [801, 284] on button at bounding box center [798, 267] width 33 height 33
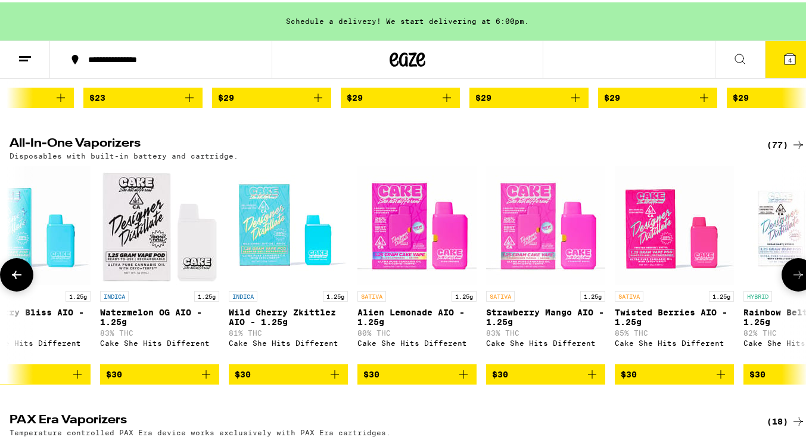
scroll to position [0, 1971]
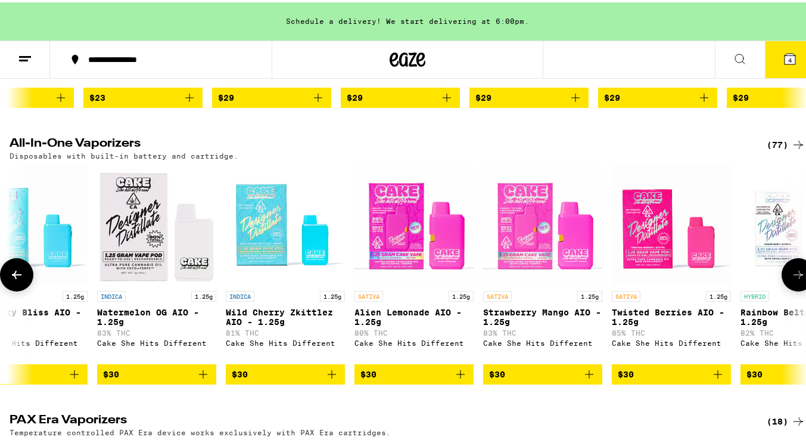
click at [801, 285] on button at bounding box center [798, 272] width 33 height 33
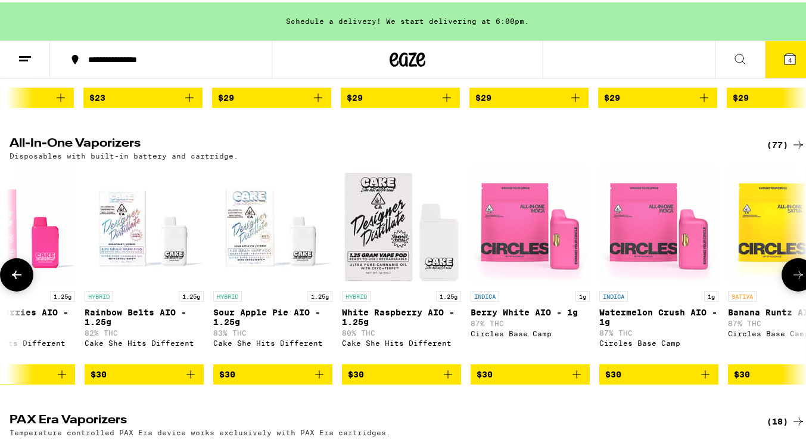
click at [801, 285] on button at bounding box center [798, 272] width 33 height 33
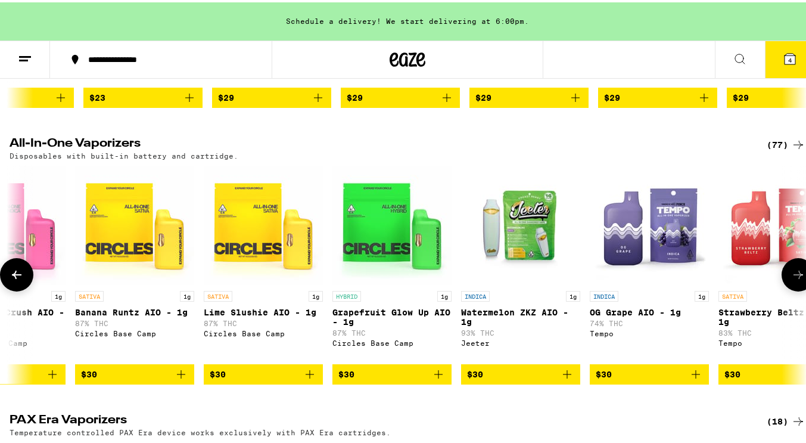
scroll to position [0, 3285]
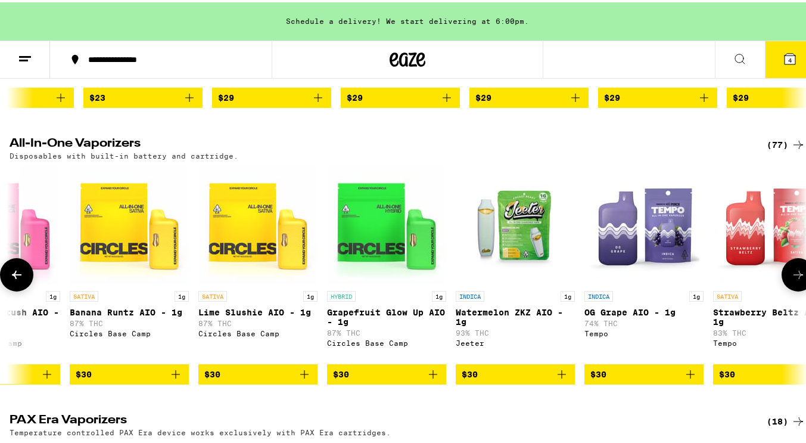
click at [801, 285] on button at bounding box center [798, 272] width 33 height 33
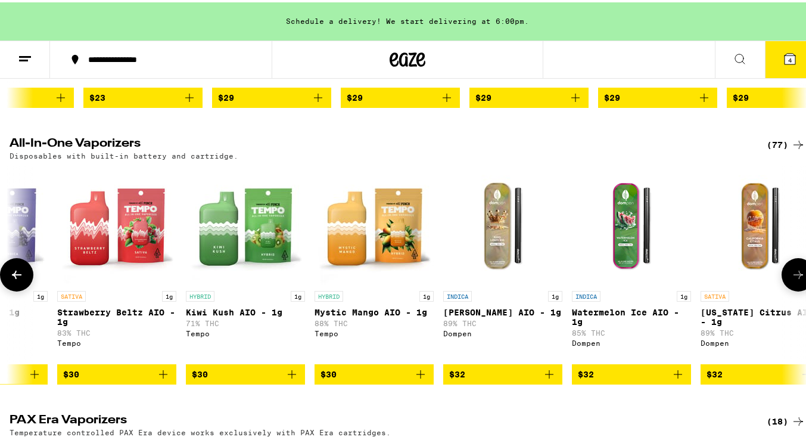
scroll to position [0, 3942]
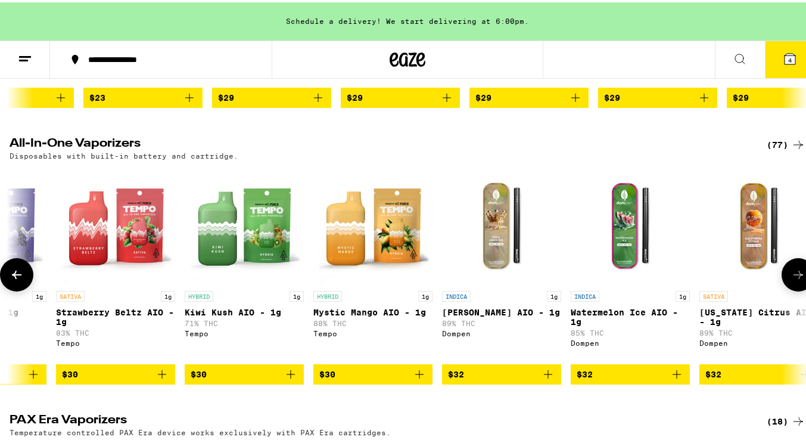
click at [801, 285] on button at bounding box center [798, 272] width 33 height 33
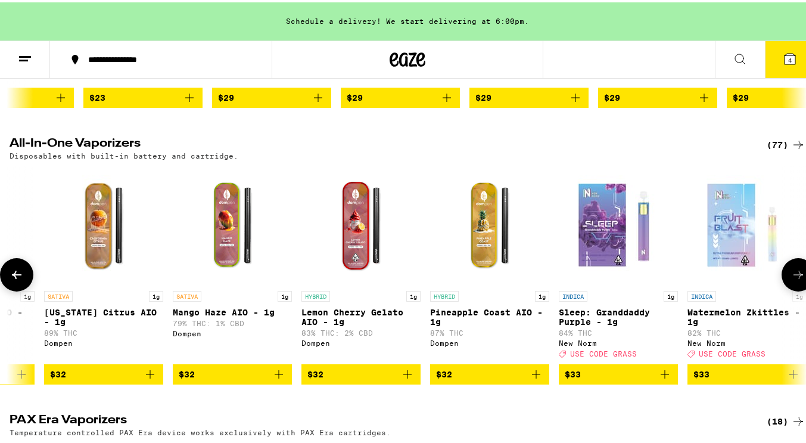
scroll to position [0, 4599]
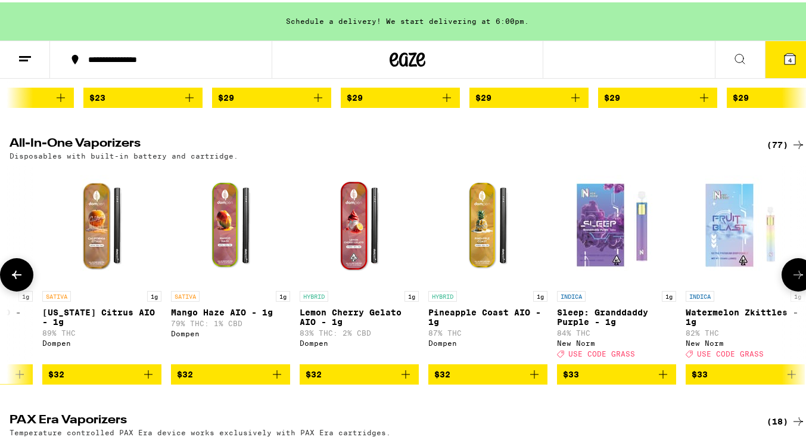
click at [801, 285] on button at bounding box center [798, 272] width 33 height 33
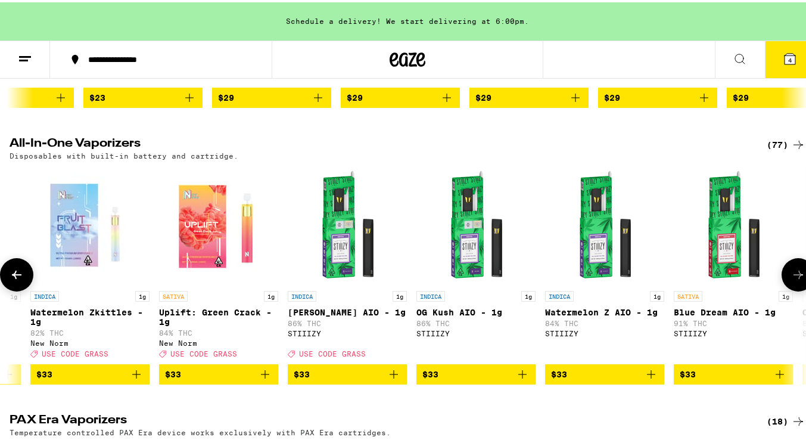
scroll to position [0, 5256]
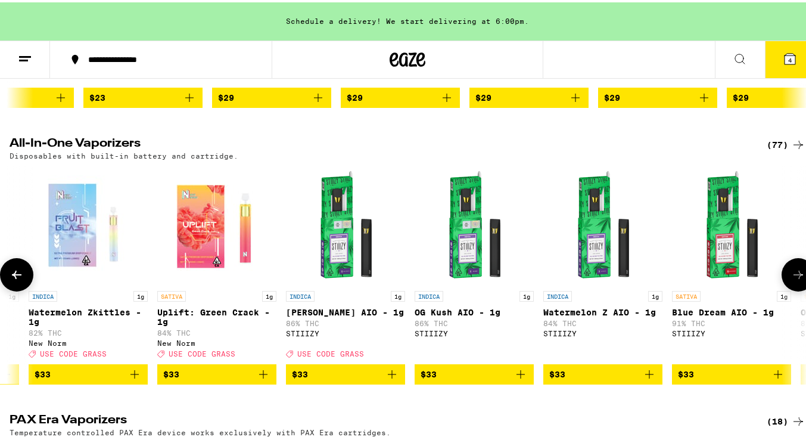
click at [801, 285] on button at bounding box center [798, 272] width 33 height 33
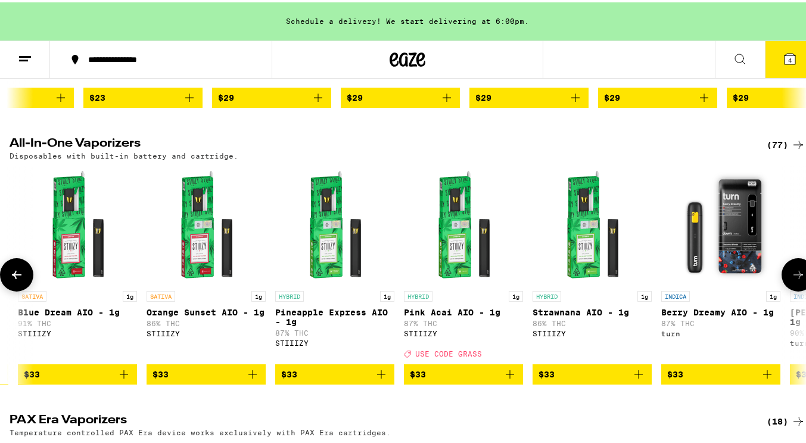
click at [801, 285] on button at bounding box center [798, 272] width 33 height 33
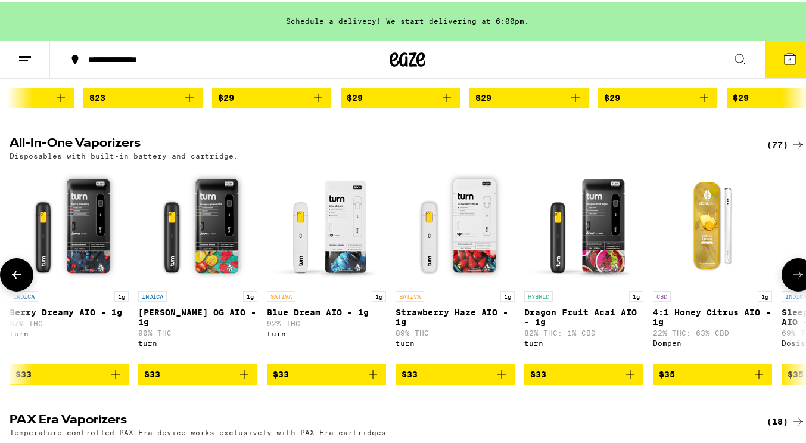
scroll to position [0, 6567]
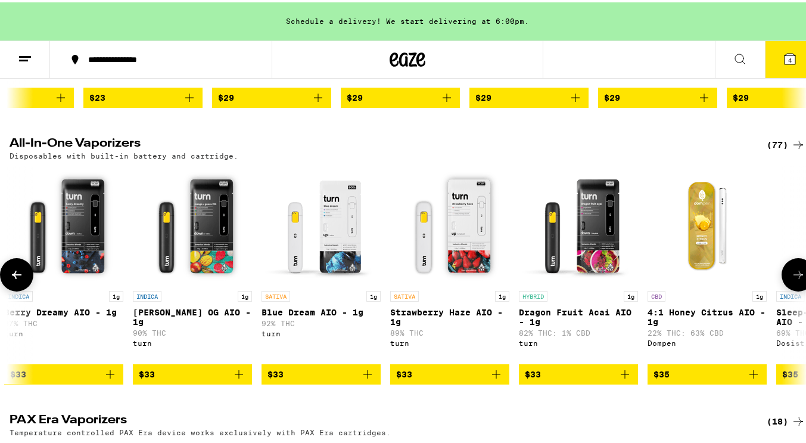
click at [329, 272] on img "Open page for Blue Dream AIO - 1g from turn" at bounding box center [321, 222] width 119 height 119
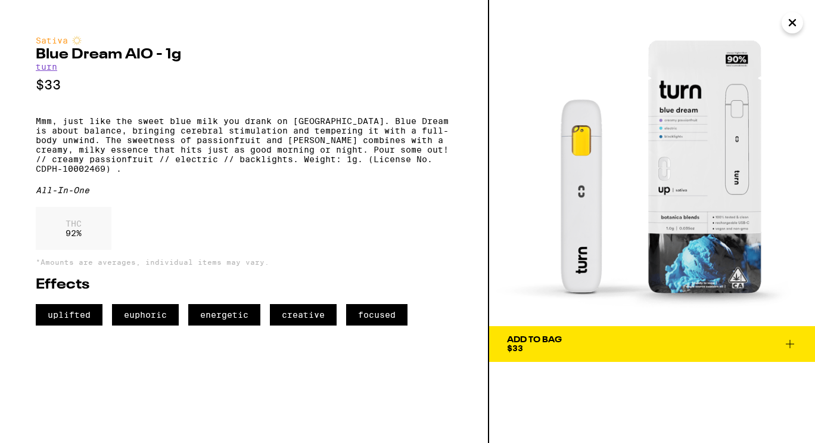
click at [787, 21] on icon "Close" at bounding box center [792, 23] width 14 height 18
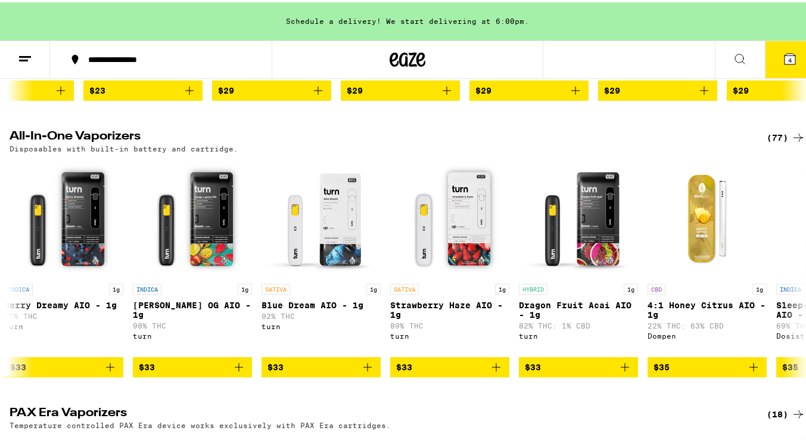
scroll to position [614, 0]
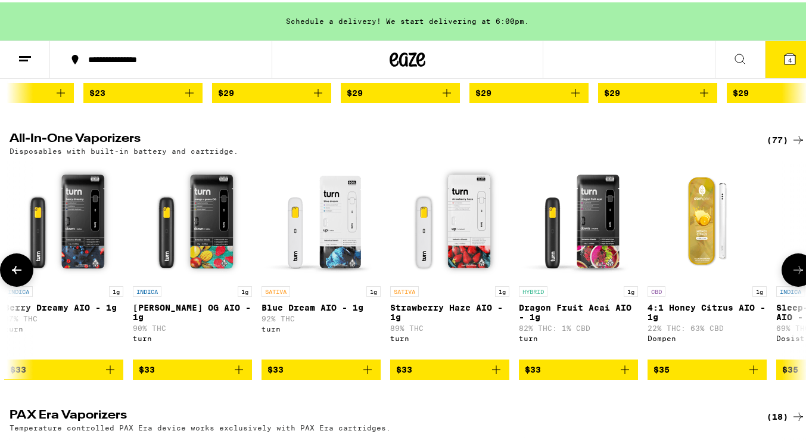
click at [27, 284] on button at bounding box center [16, 267] width 33 height 33
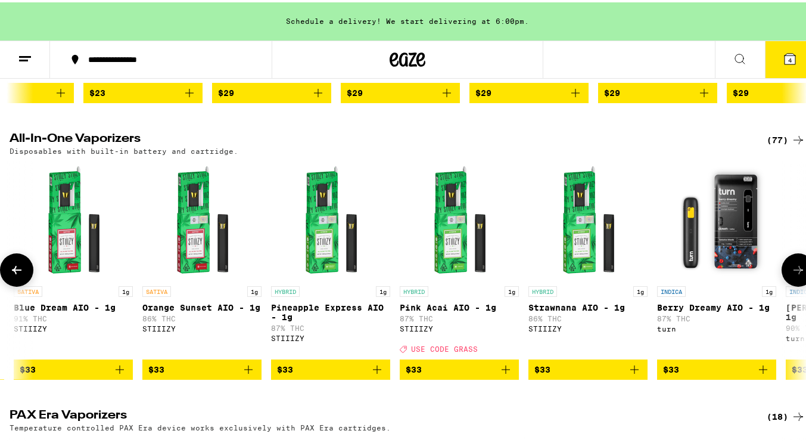
scroll to position [0, 5910]
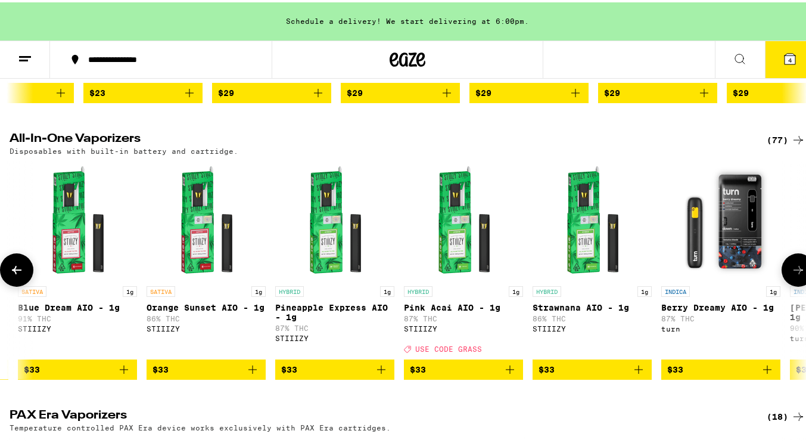
click at [791, 275] on icon at bounding box center [798, 267] width 14 height 14
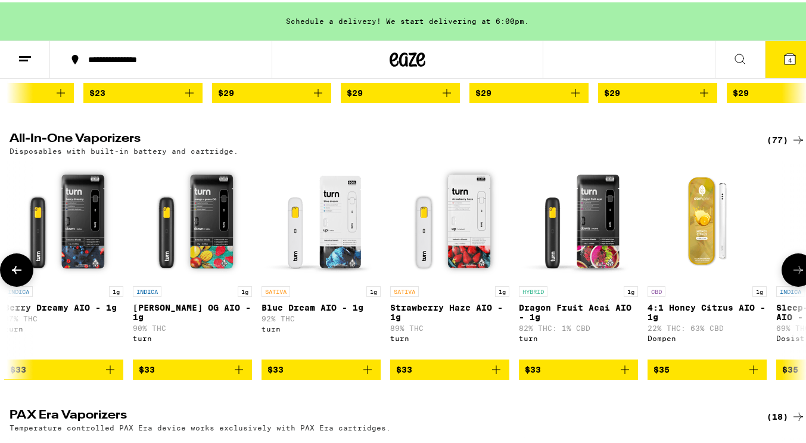
click at [791, 275] on icon at bounding box center [798, 267] width 14 height 14
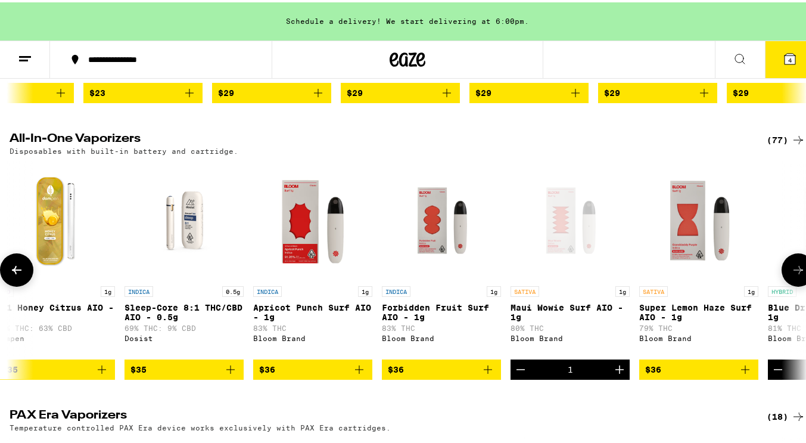
scroll to position [0, 7224]
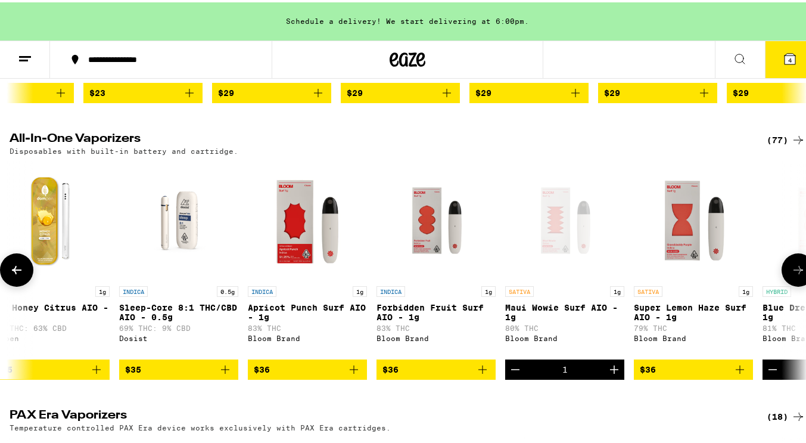
click at [791, 275] on icon at bounding box center [798, 267] width 14 height 14
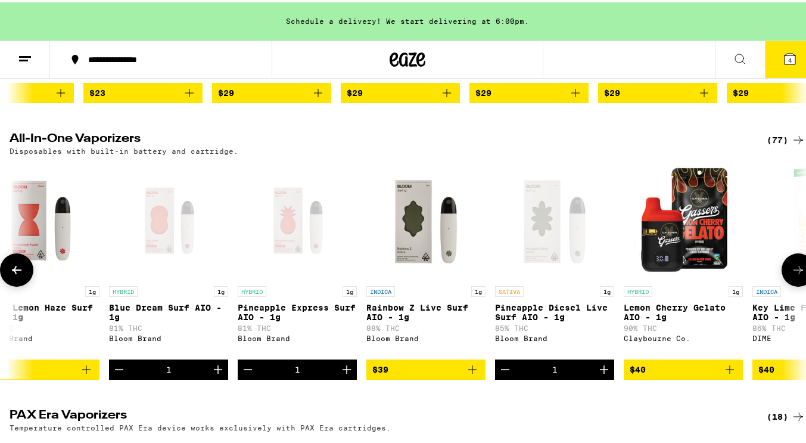
scroll to position [0, 7881]
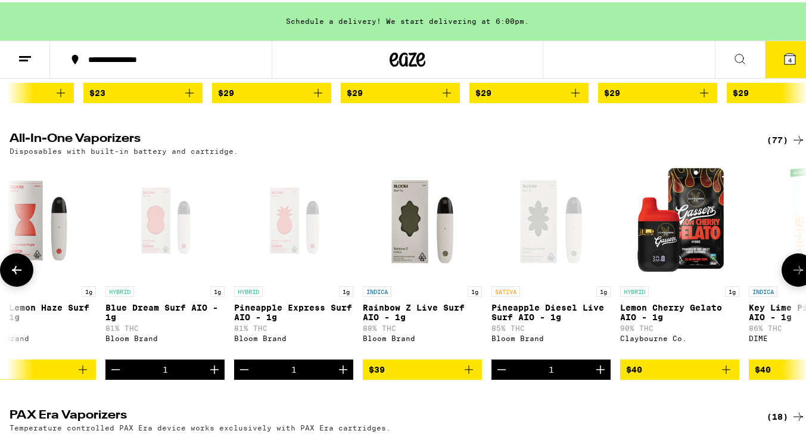
click at [791, 275] on icon at bounding box center [798, 267] width 14 height 14
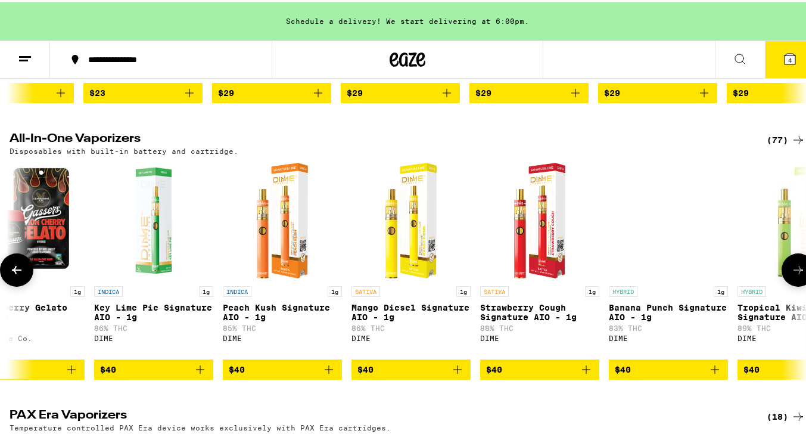
scroll to position [0, 8538]
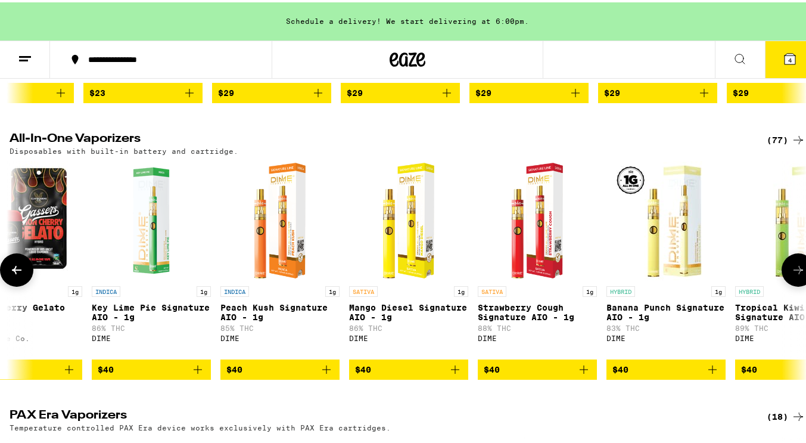
click at [791, 275] on icon at bounding box center [798, 267] width 14 height 14
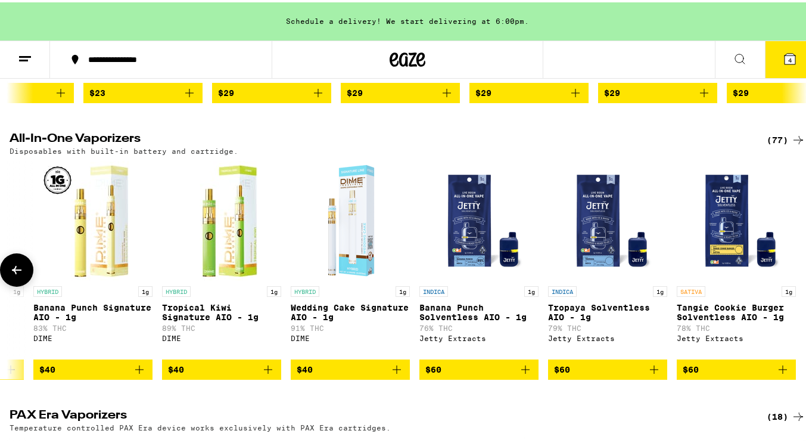
scroll to position [0, 9120]
click at [13, 284] on button at bounding box center [16, 267] width 33 height 33
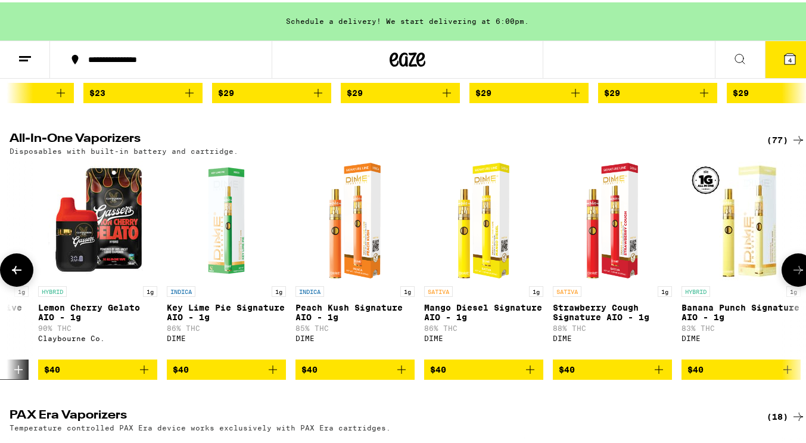
click at [13, 284] on button at bounding box center [16, 267] width 33 height 33
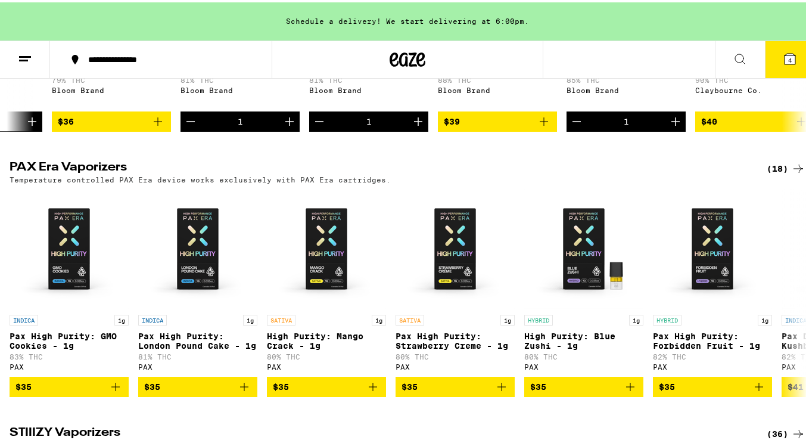
scroll to position [863, 0]
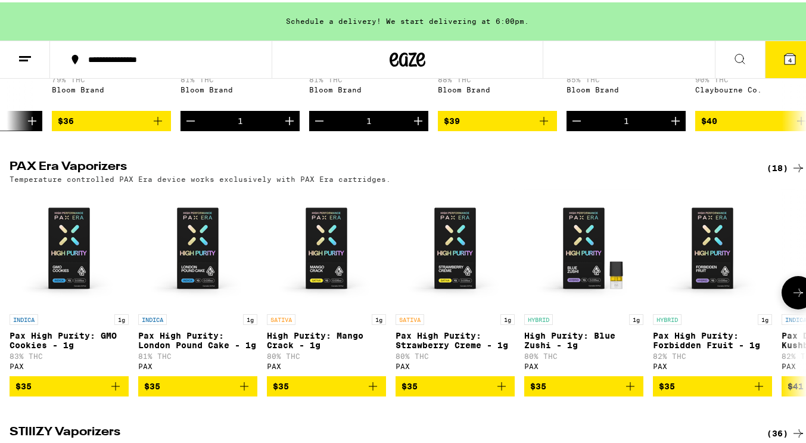
click at [123, 180] on p "Temperature controlled PAX Era device works exclusively with PAX Era cartridges." at bounding box center [200, 177] width 381 height 8
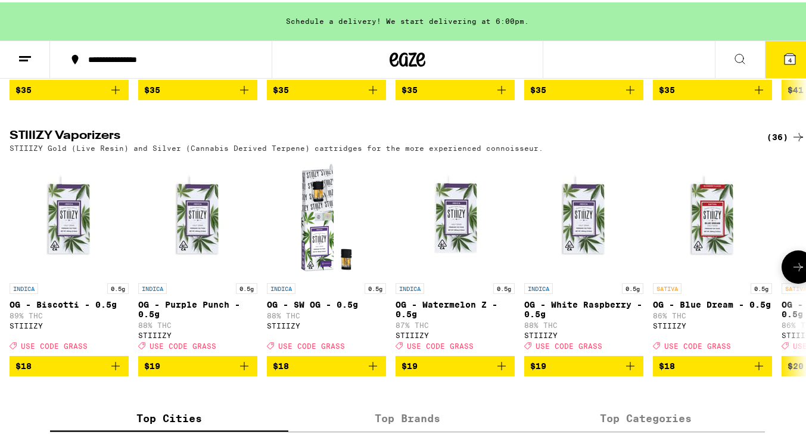
scroll to position [1156, 0]
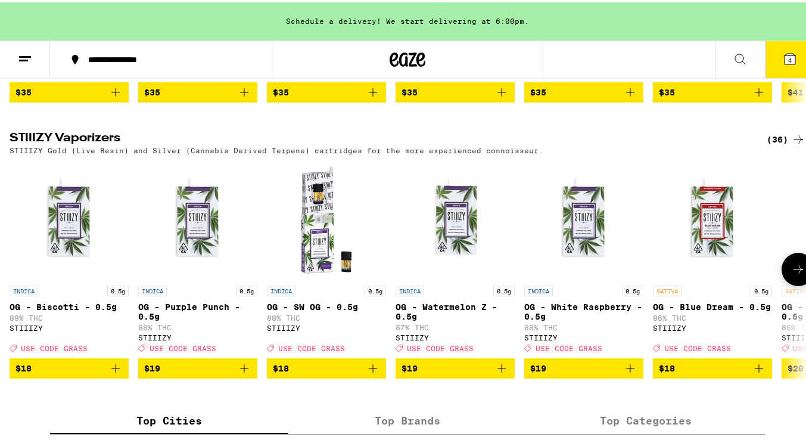
click at [796, 284] on button at bounding box center [798, 266] width 33 height 33
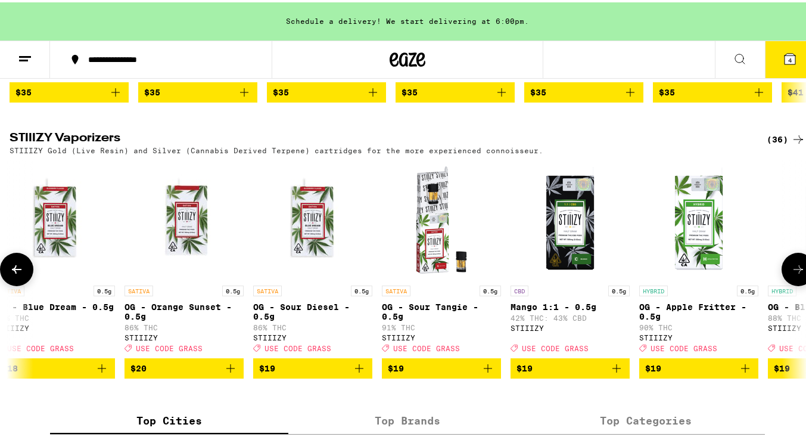
click at [796, 284] on button at bounding box center [798, 266] width 33 height 33
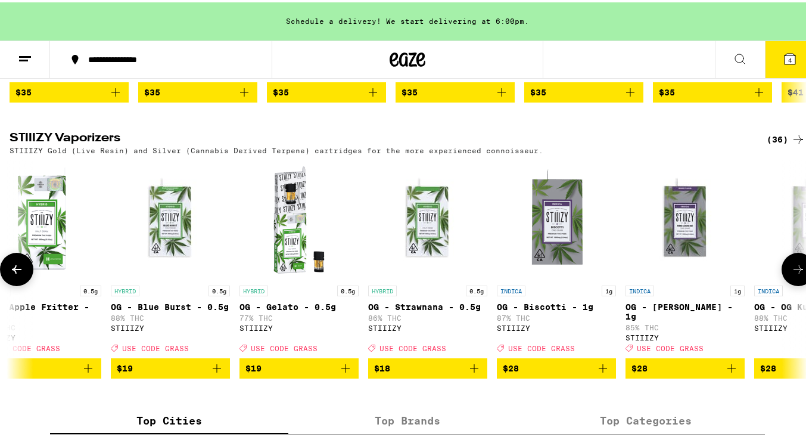
click at [796, 284] on button at bounding box center [798, 266] width 33 height 33
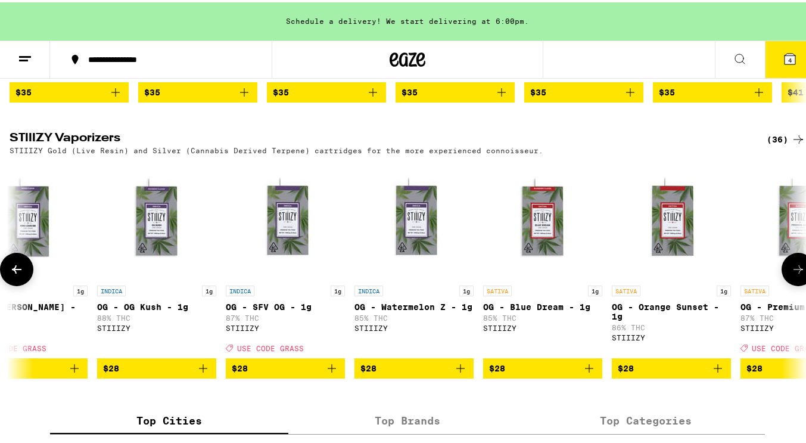
click at [796, 284] on button at bounding box center [798, 266] width 33 height 33
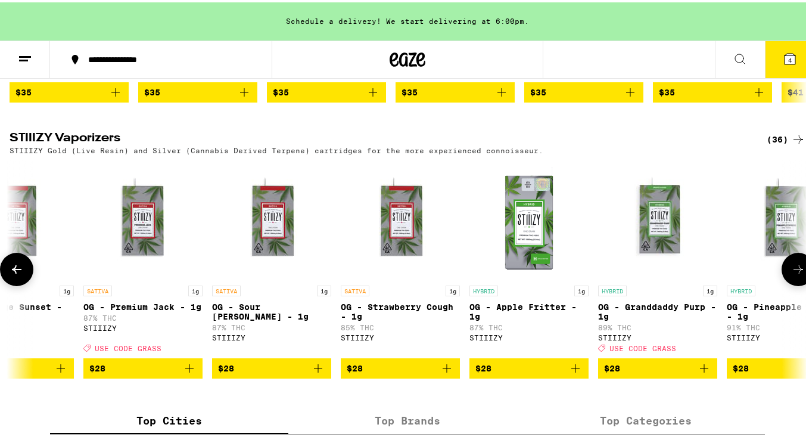
click at [796, 284] on button at bounding box center [798, 266] width 33 height 33
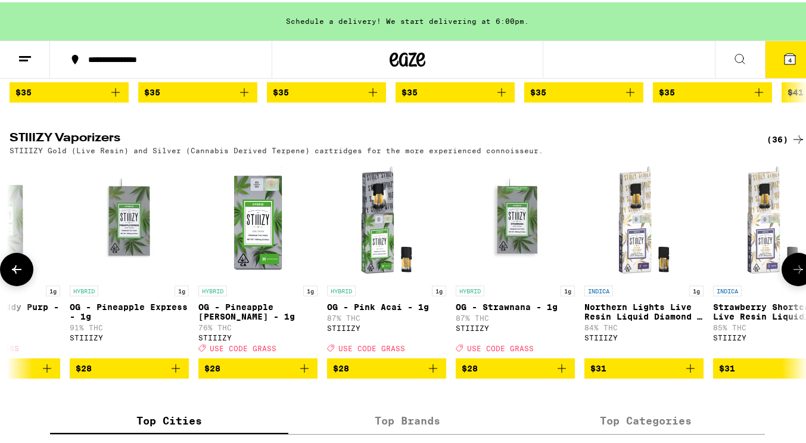
click at [796, 284] on button at bounding box center [798, 266] width 33 height 33
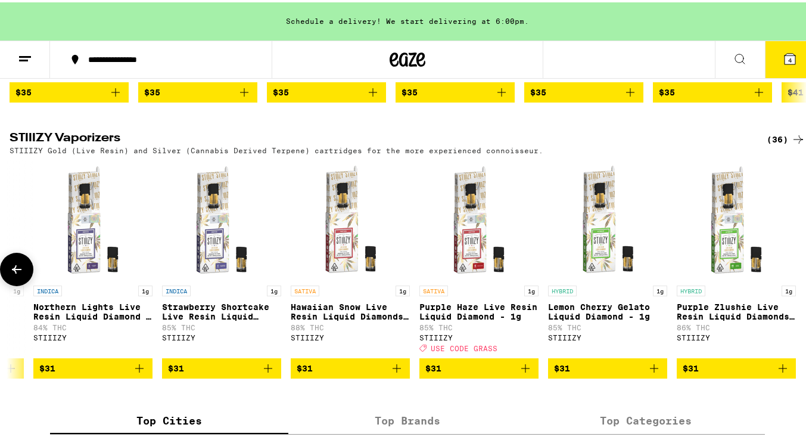
scroll to position [0, 3845]
click at [796, 284] on div at bounding box center [798, 266] width 33 height 33
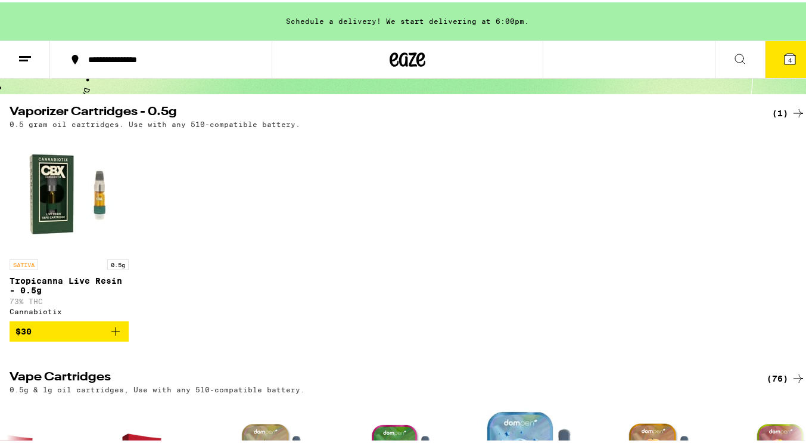
scroll to position [0, 0]
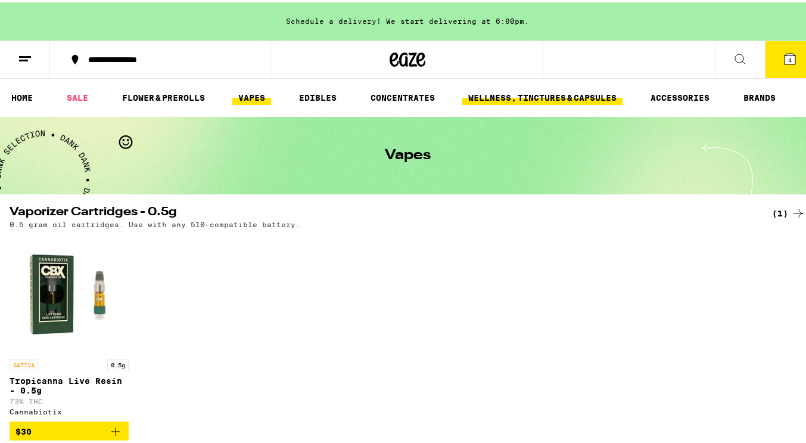
click at [523, 96] on link "WELLNESS, TINCTURES & CAPSULES" at bounding box center [542, 95] width 160 height 14
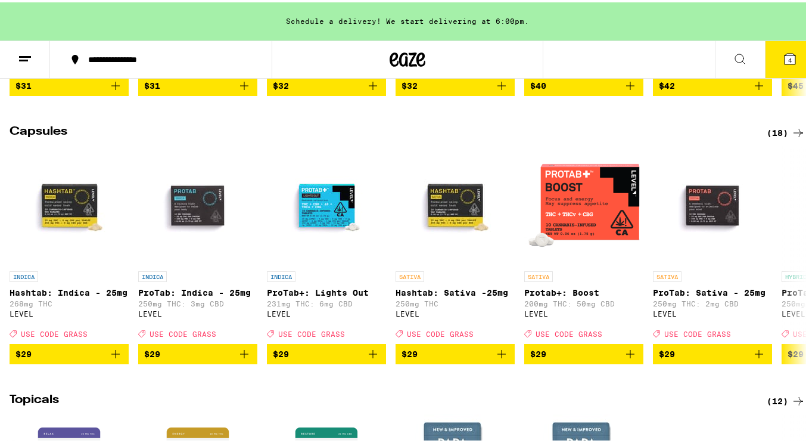
scroll to position [664, 0]
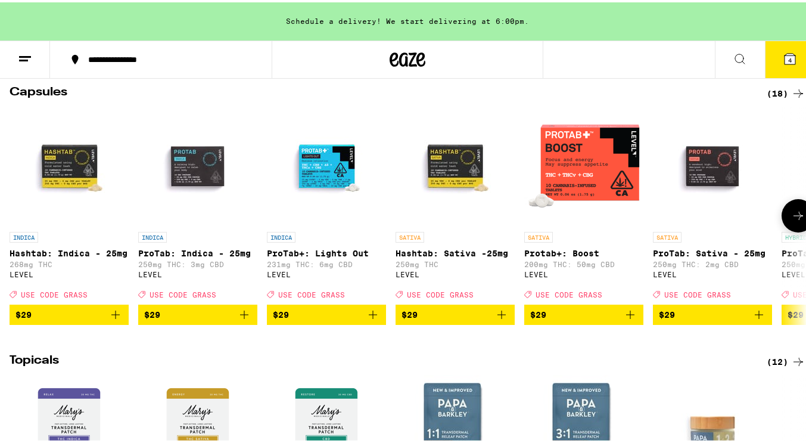
click at [578, 185] on img "Open page for Protab+: Boost from LEVEL" at bounding box center [583, 163] width 119 height 119
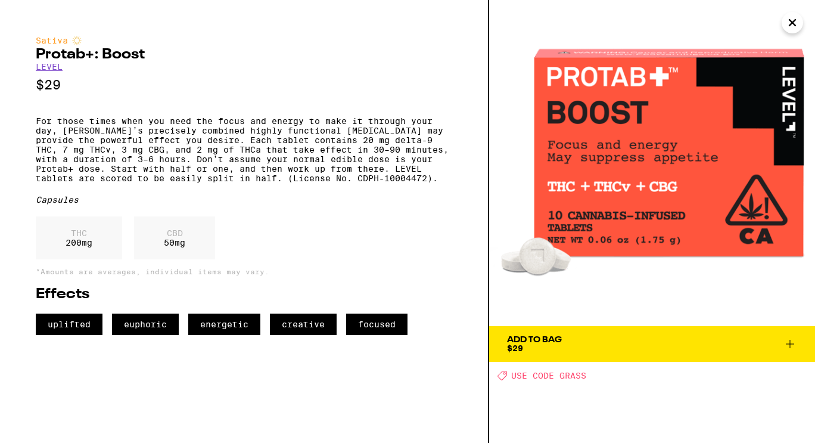
click at [537, 343] on div "Add To Bag" at bounding box center [534, 339] width 55 height 8
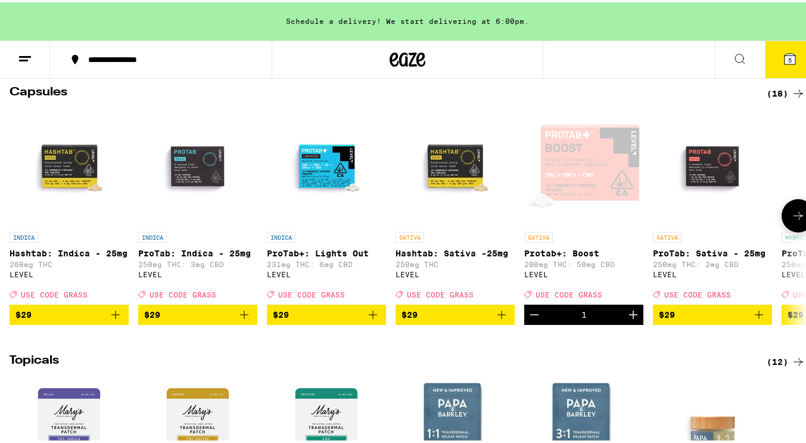
click at [444, 172] on img "Open page for Hashtab: Sativa -25mg from LEVEL" at bounding box center [455, 163] width 119 height 119
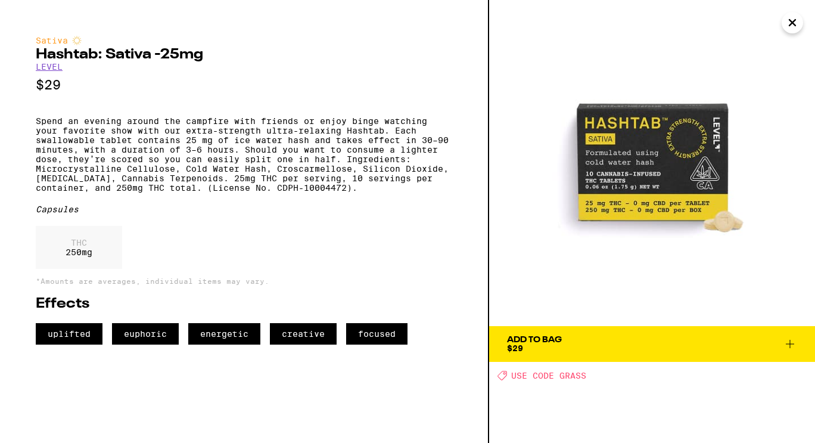
click at [792, 18] on icon "Close" at bounding box center [792, 23] width 14 height 18
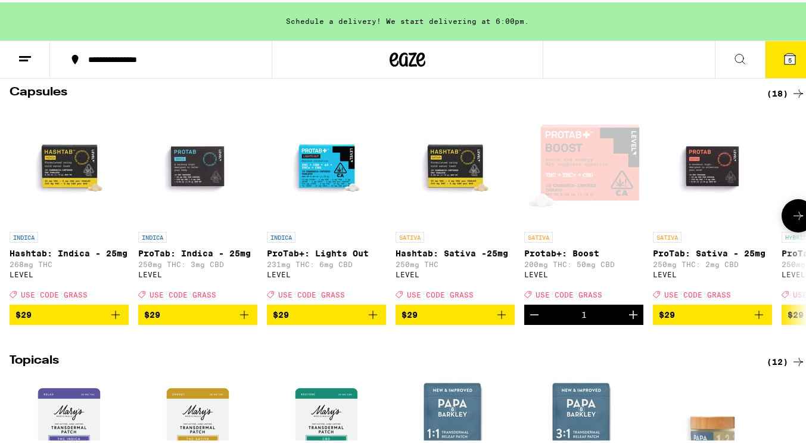
click at [792, 220] on icon at bounding box center [798, 213] width 14 height 14
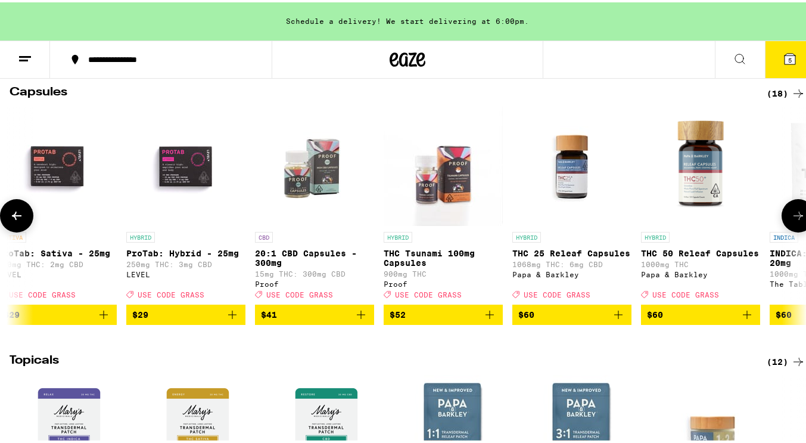
scroll to position [0, 657]
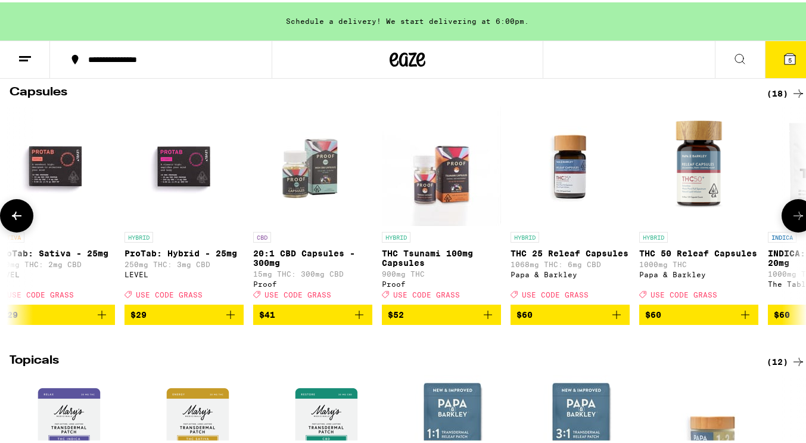
click at [792, 220] on icon at bounding box center [798, 213] width 14 height 14
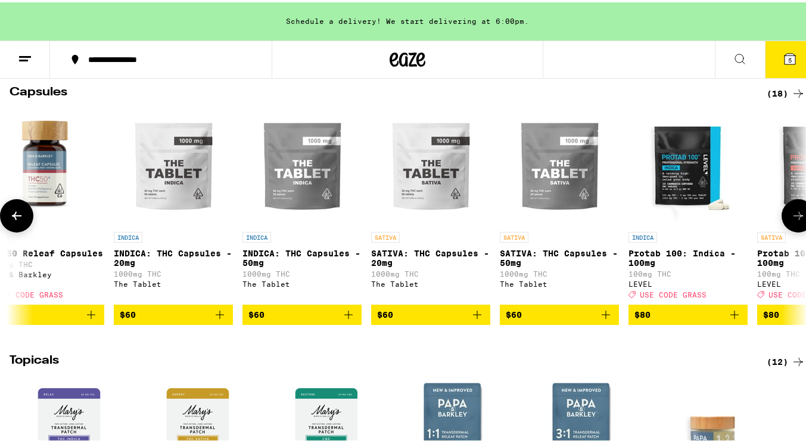
scroll to position [0, 1314]
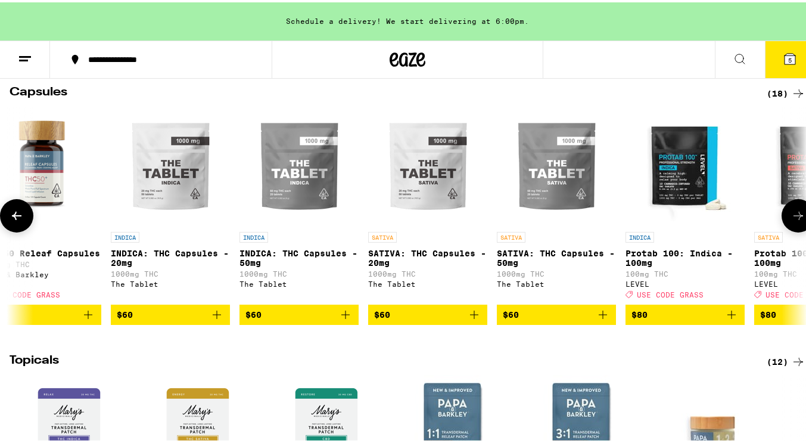
click at [792, 220] on icon at bounding box center [798, 213] width 14 height 14
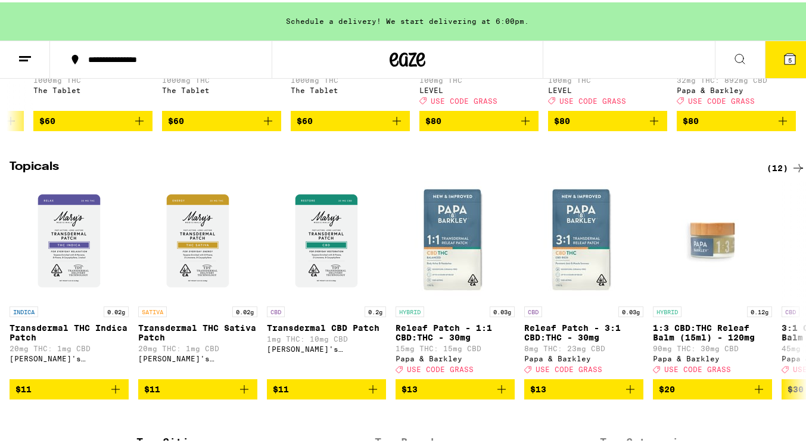
scroll to position [866, 0]
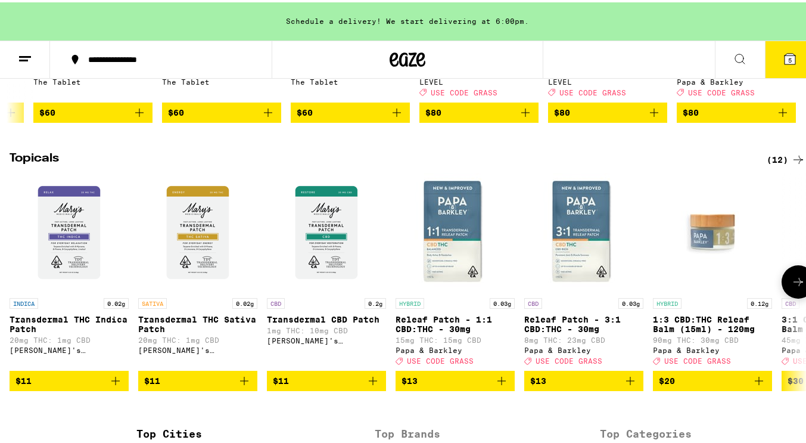
click at [791, 287] on icon at bounding box center [798, 279] width 14 height 14
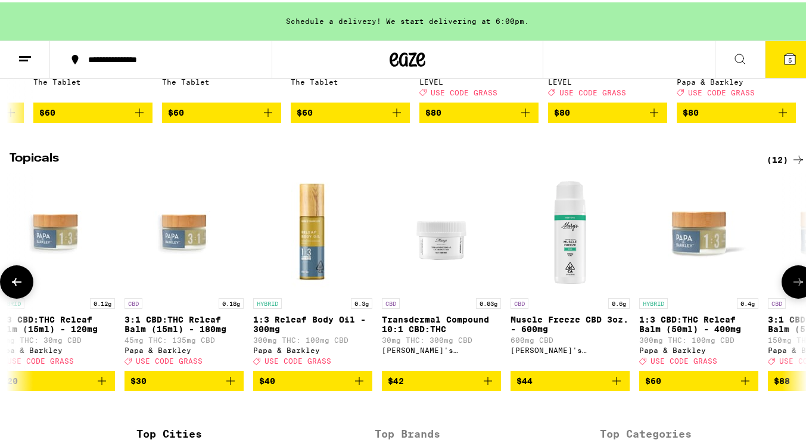
click at [791, 287] on icon at bounding box center [798, 279] width 14 height 14
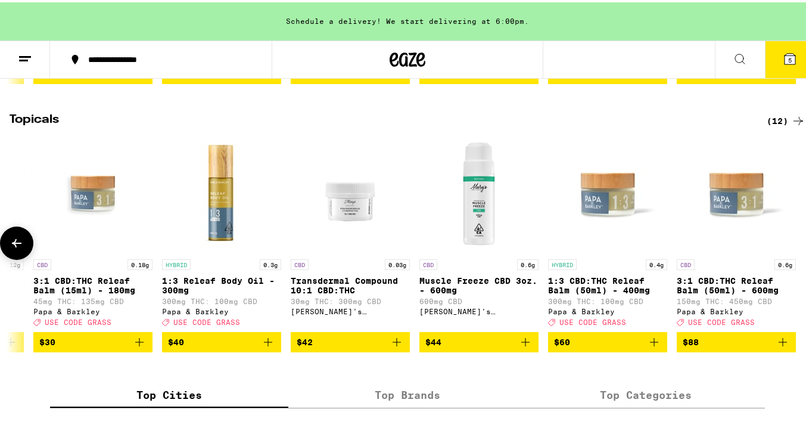
scroll to position [905, 0]
click at [18, 248] on icon at bounding box center [17, 241] width 14 height 14
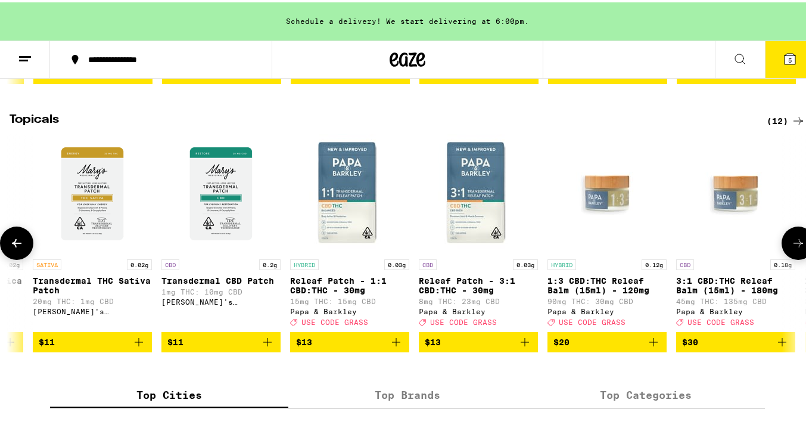
scroll to position [0, 100]
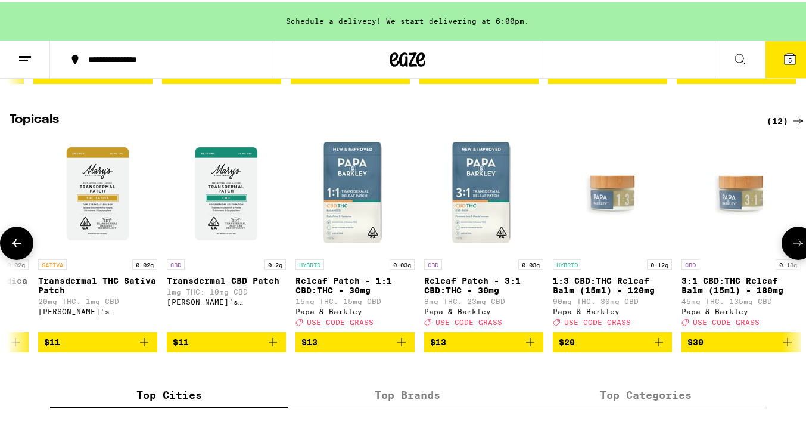
click at [21, 248] on icon at bounding box center [17, 241] width 14 height 14
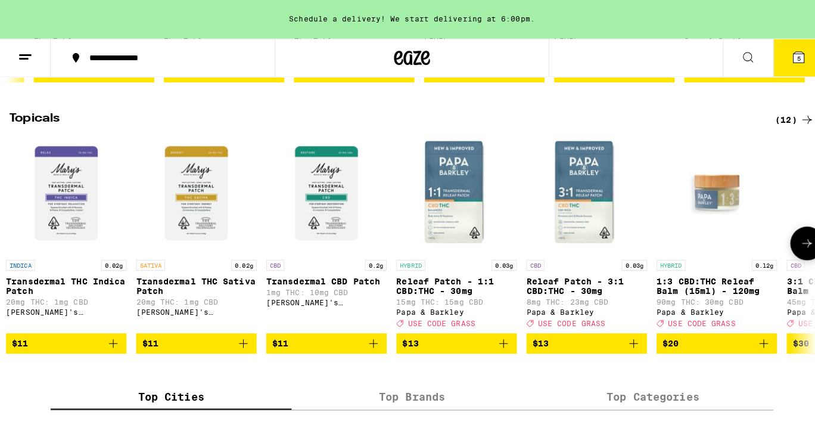
scroll to position [0, 0]
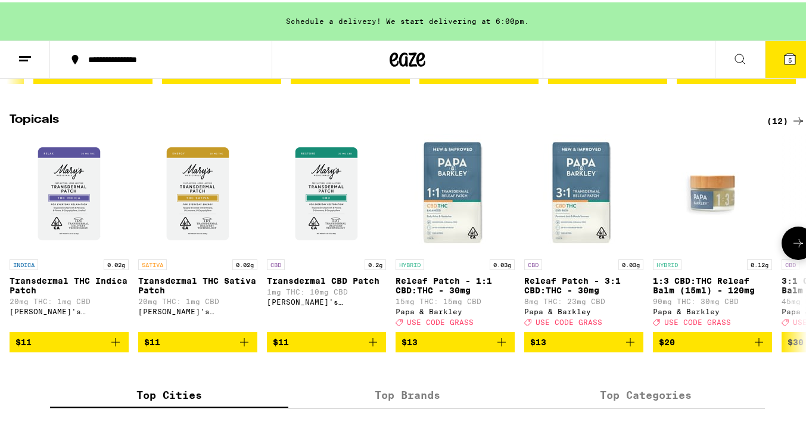
click at [190, 220] on img "Open page for Transdermal THC Sativa Patch from Mary's Medicinals" at bounding box center [197, 191] width 119 height 119
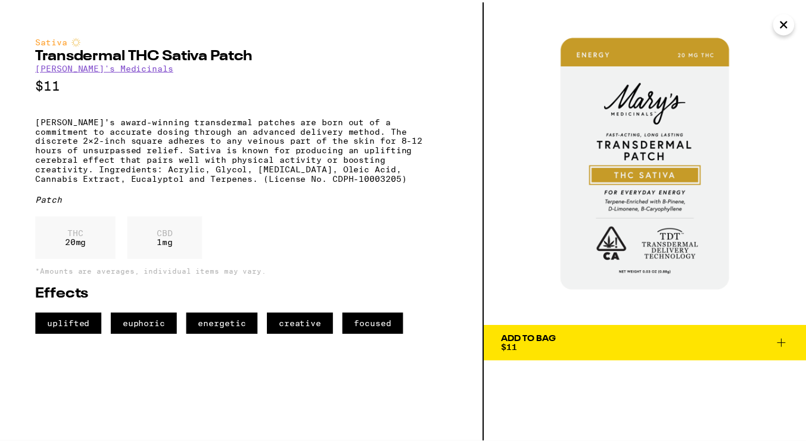
scroll to position [0, 1520]
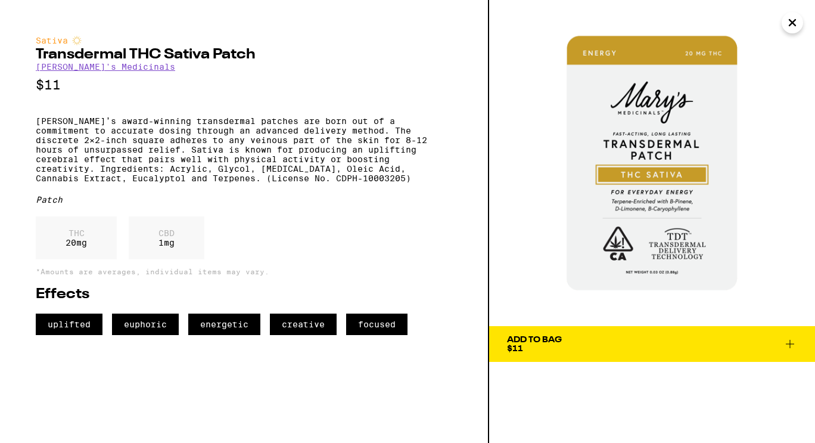
click at [701, 181] on img at bounding box center [652, 163] width 326 height 326
click at [790, 27] on icon "Close" at bounding box center [792, 23] width 14 height 18
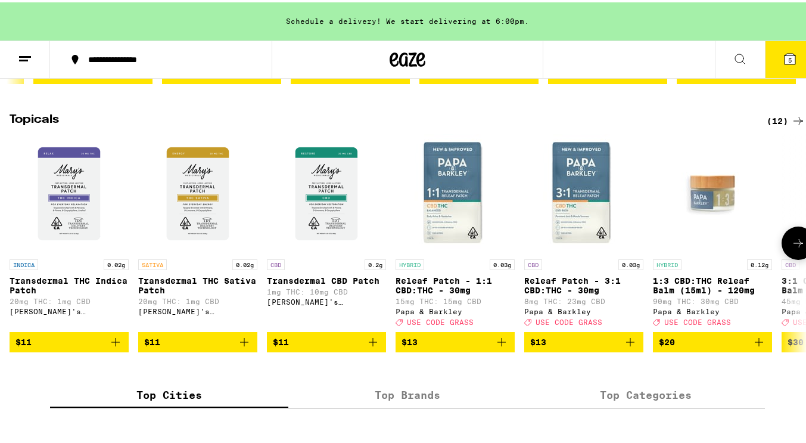
click at [582, 238] on img "Open page for Releaf Patch - 3:1 CBD:THC - 30mg from Papa & Barkley" at bounding box center [583, 191] width 119 height 119
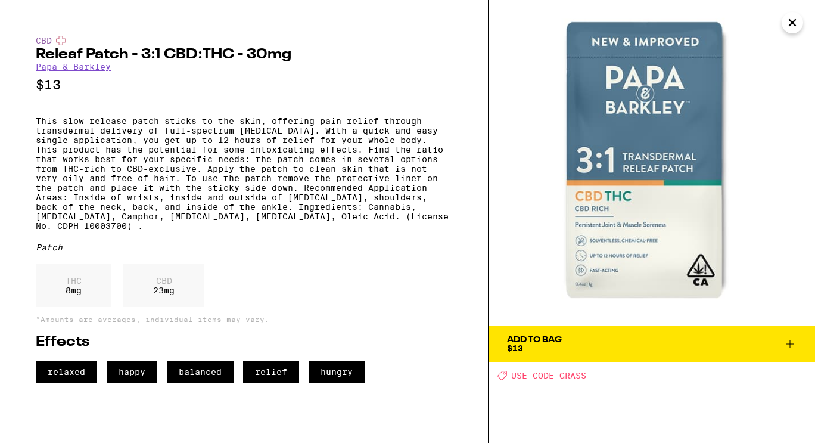
click at [787, 23] on icon "Close" at bounding box center [792, 23] width 14 height 18
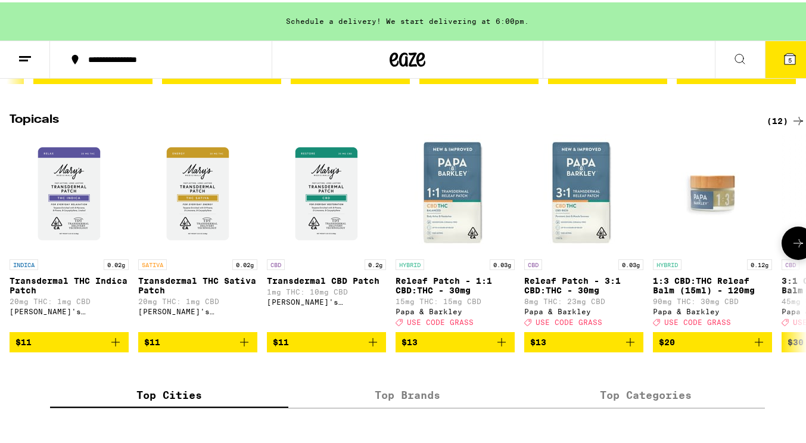
click at [791, 248] on icon at bounding box center [798, 241] width 14 height 14
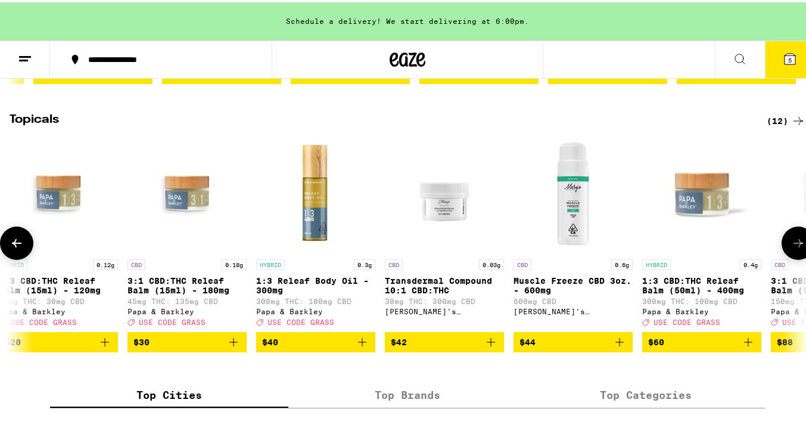
scroll to position [0, 657]
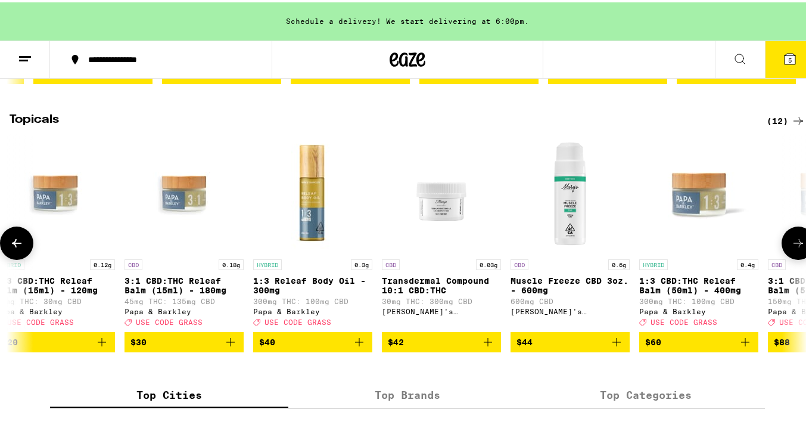
click at [791, 248] on icon at bounding box center [798, 241] width 14 height 14
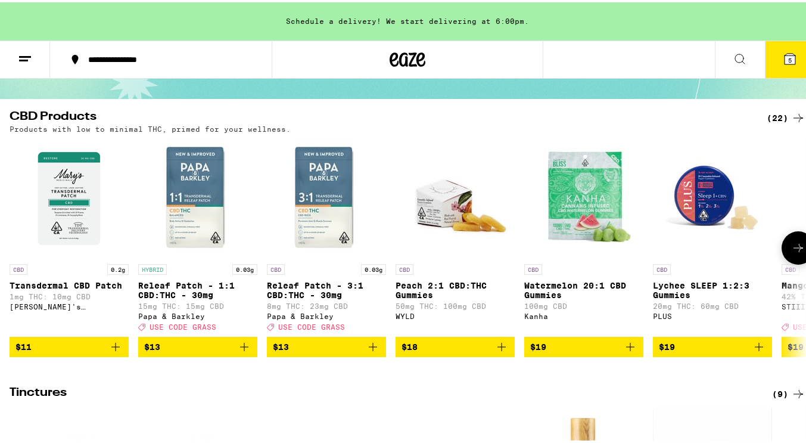
scroll to position [0, 0]
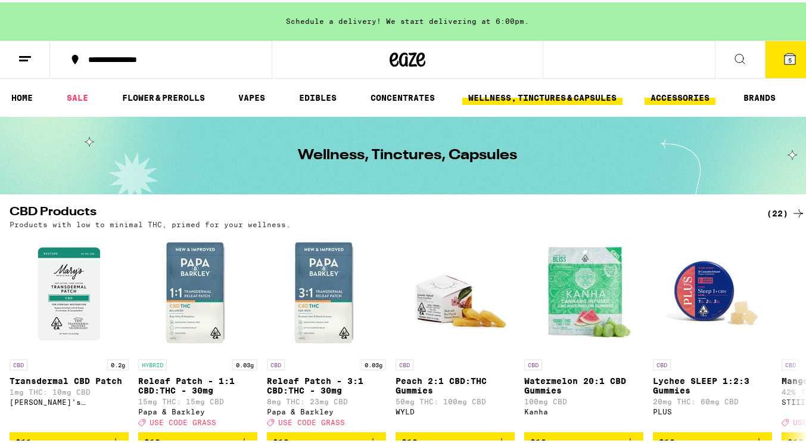
click at [681, 97] on link "ACCESSORIES" at bounding box center [680, 95] width 71 height 14
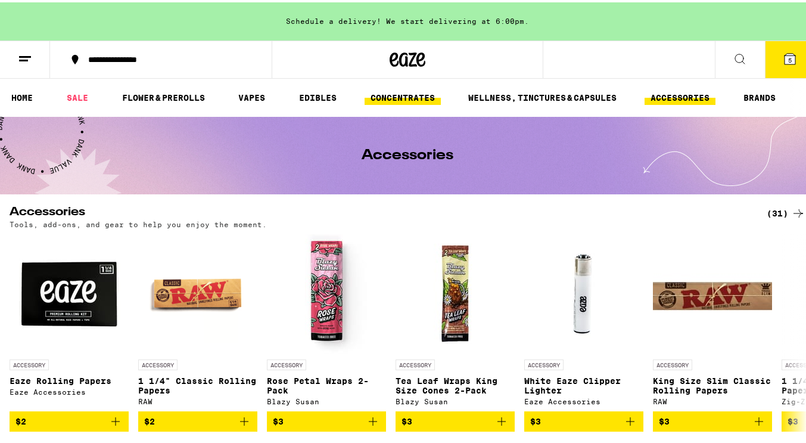
click at [410, 95] on link "CONCENTRATES" at bounding box center [403, 95] width 76 height 14
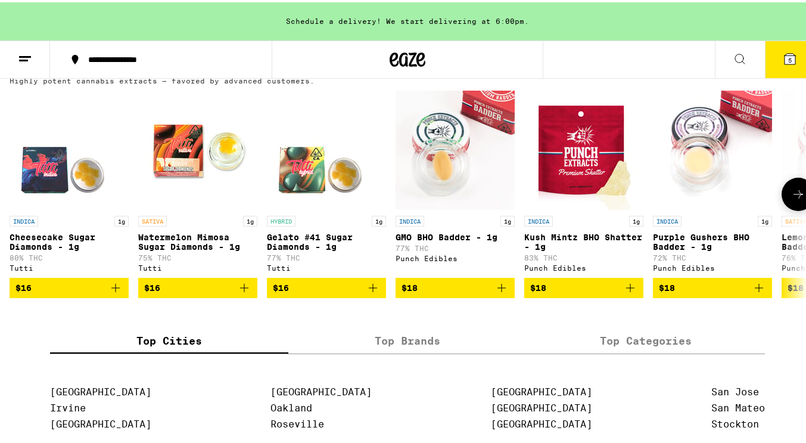
scroll to position [136, 0]
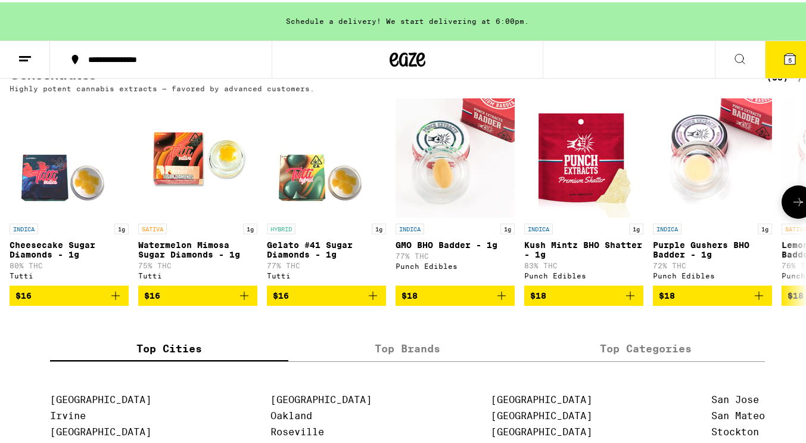
click at [791, 203] on icon at bounding box center [798, 199] width 14 height 14
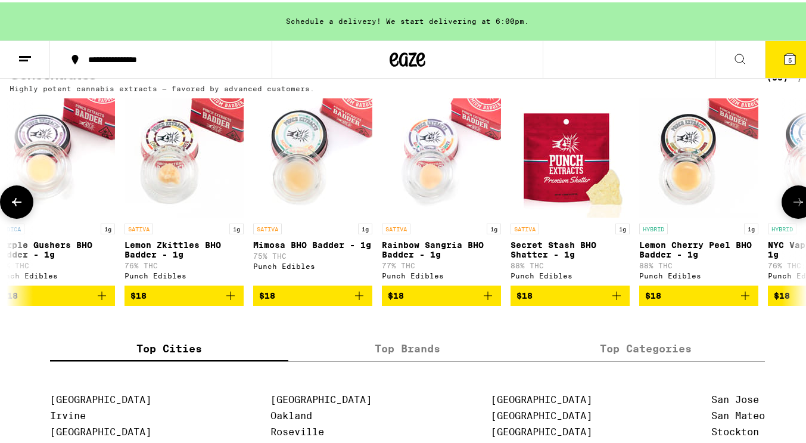
click at [791, 203] on icon at bounding box center [798, 199] width 14 height 14
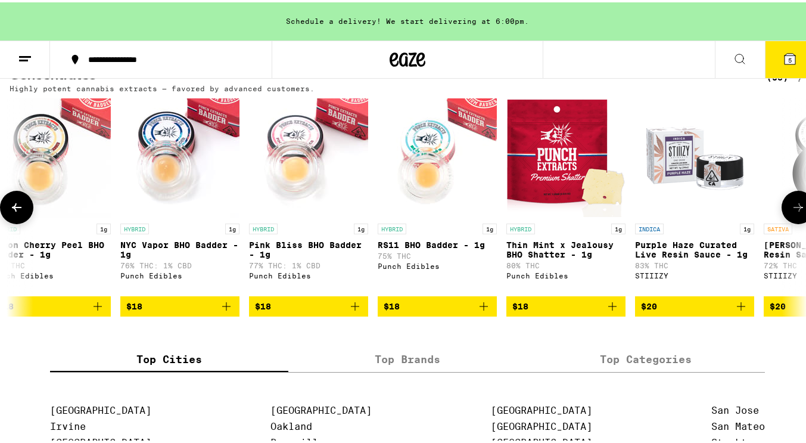
scroll to position [0, 1314]
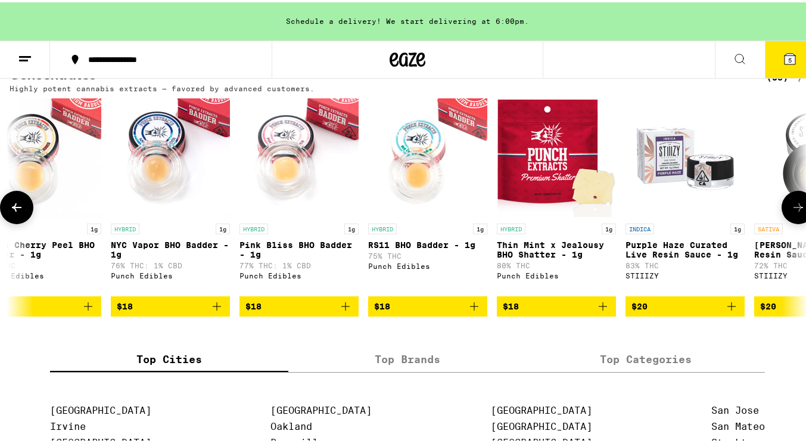
click at [791, 203] on icon at bounding box center [798, 205] width 14 height 14
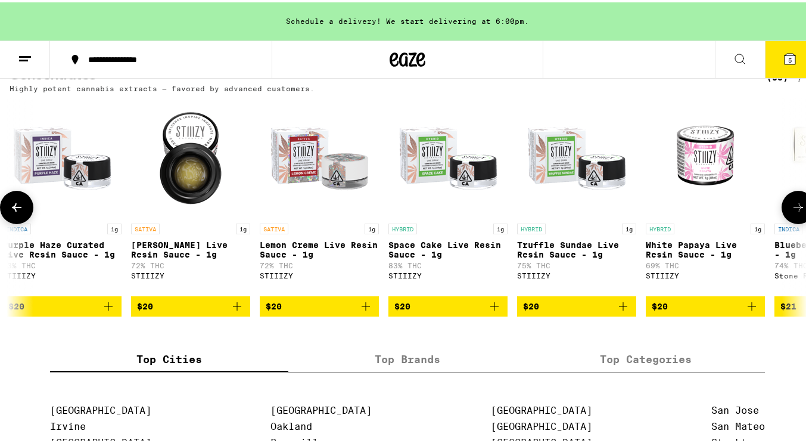
scroll to position [0, 1971]
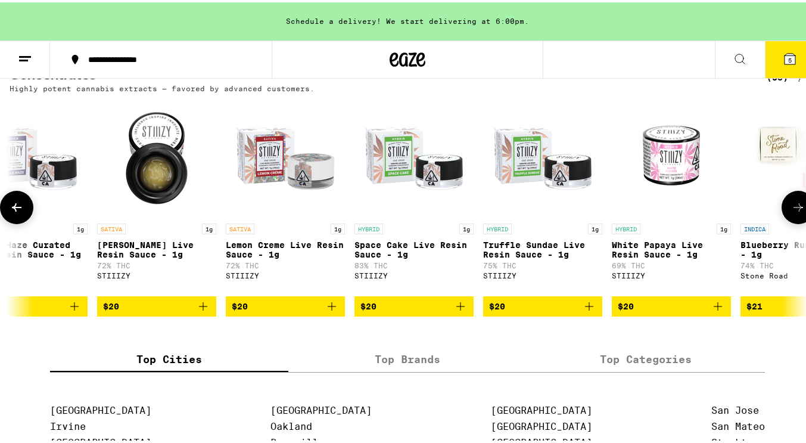
click at [791, 203] on icon at bounding box center [798, 205] width 14 height 14
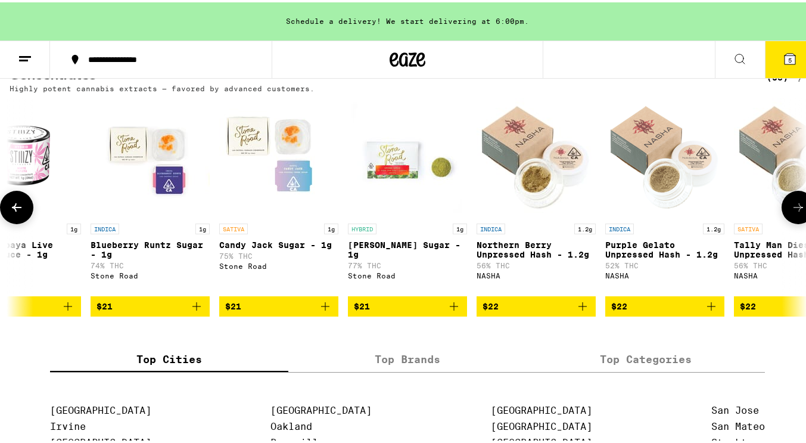
scroll to position [0, 2628]
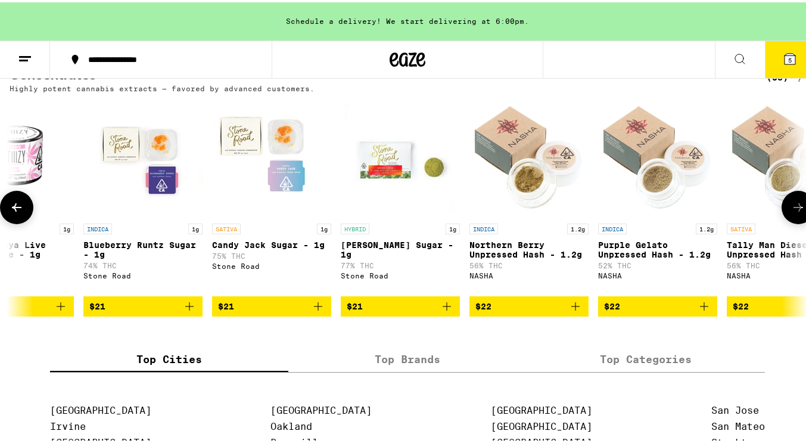
click at [791, 203] on icon at bounding box center [798, 205] width 14 height 14
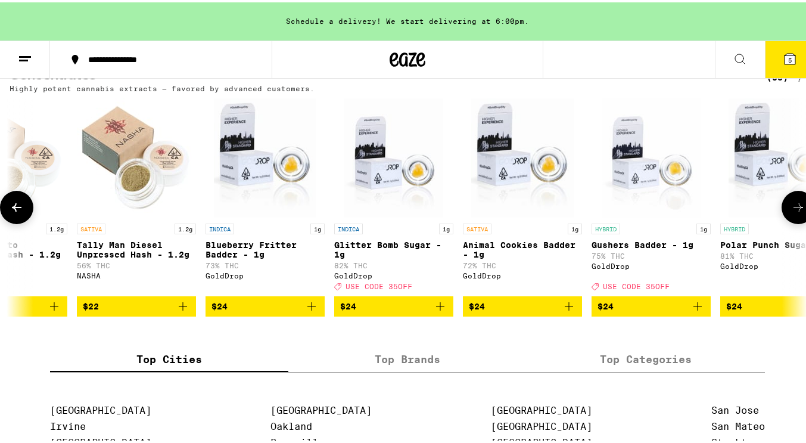
scroll to position [0, 3285]
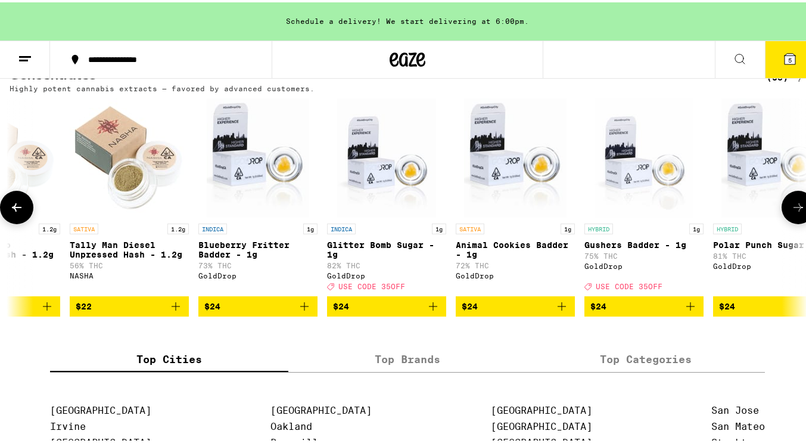
click at [791, 203] on icon at bounding box center [798, 205] width 14 height 14
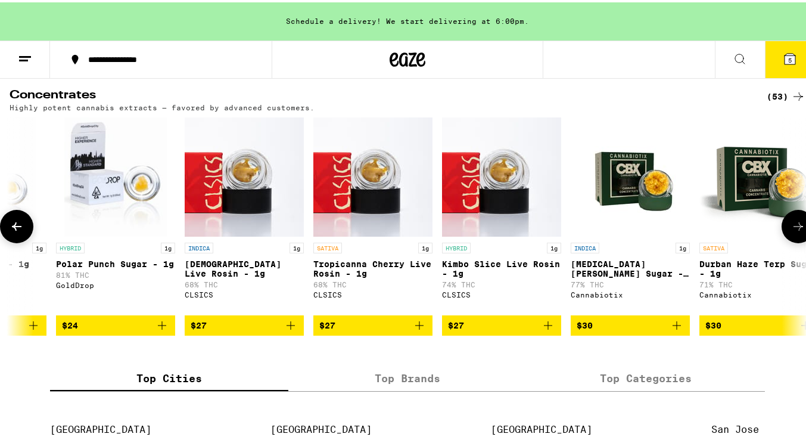
scroll to position [0, 0]
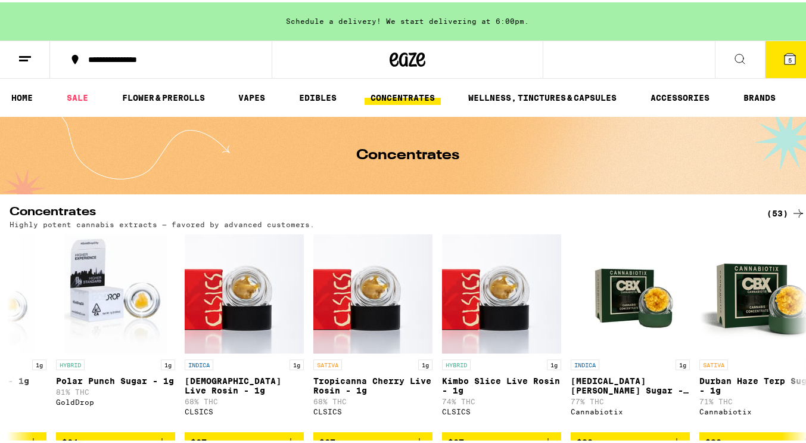
click at [29, 57] on icon at bounding box center [25, 56] width 14 height 14
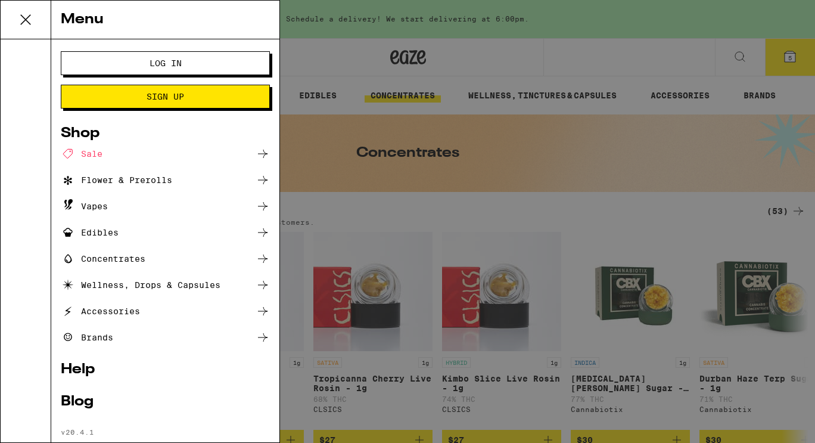
click at [99, 283] on div "Wellness, Drops & Capsules" at bounding box center [141, 285] width 160 height 14
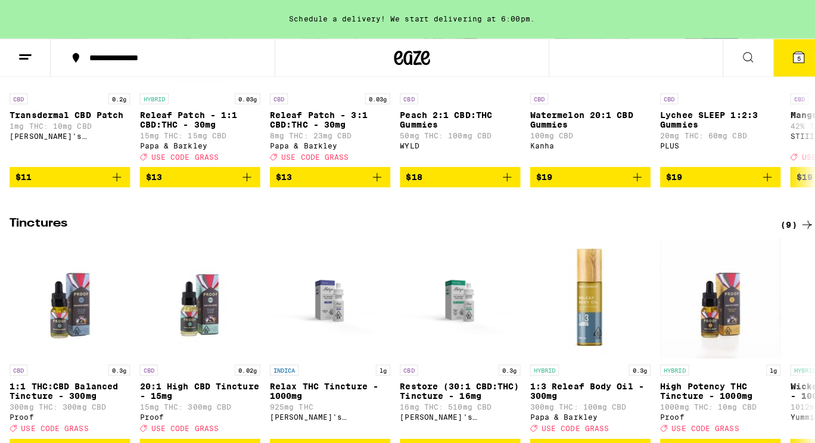
scroll to position [384, 0]
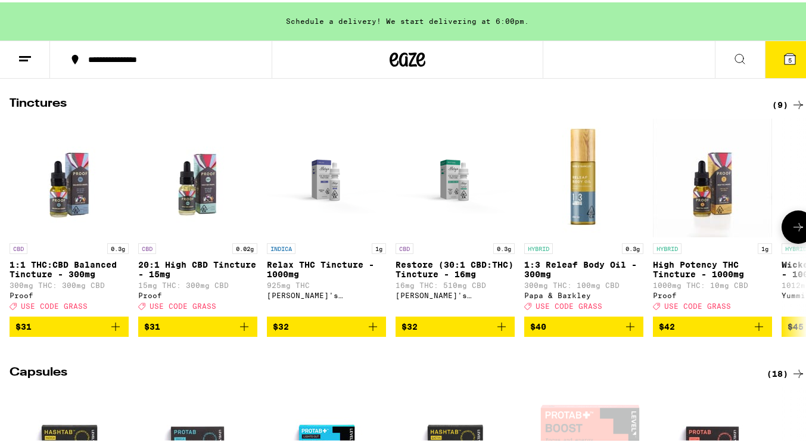
click at [195, 198] on img "Open page for 20:1 High CBD Tincture - 15mg from Proof" at bounding box center [197, 175] width 119 height 119
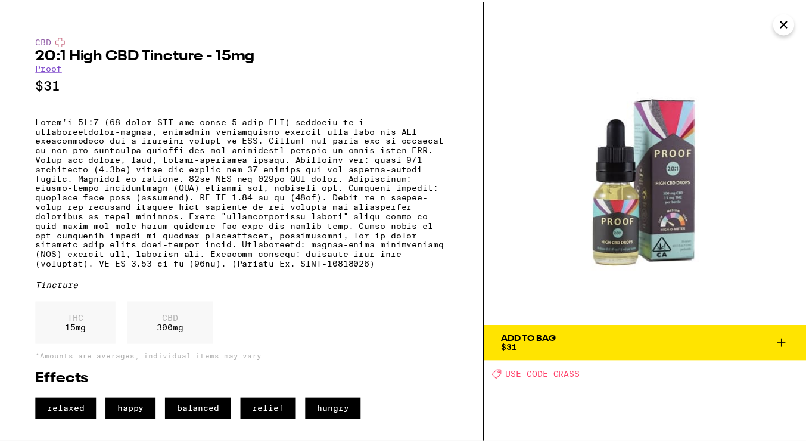
scroll to position [14, 0]
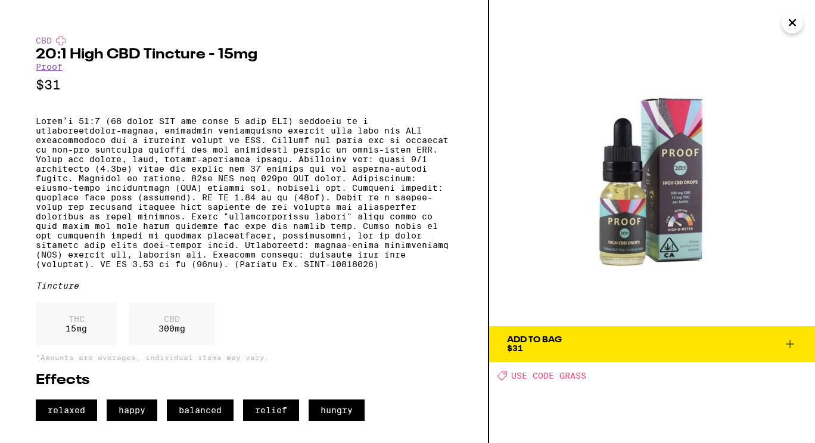
click at [783, 22] on button "Close" at bounding box center [792, 22] width 21 height 21
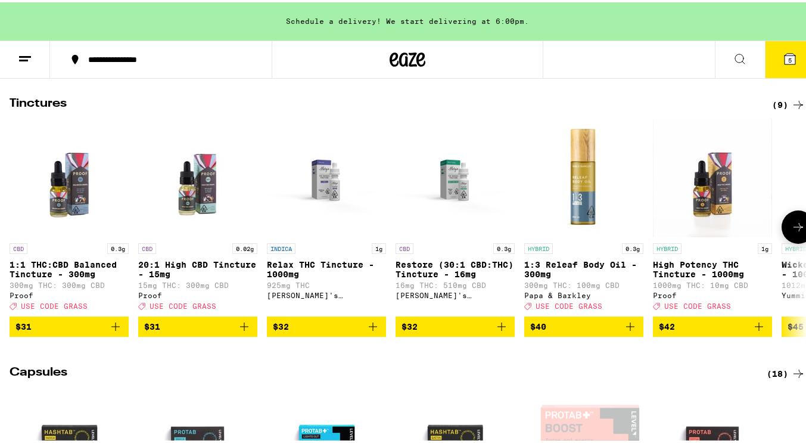
click at [70, 213] on img "Open page for 1:1 THC:CBD Balanced Tincture - 300mg from Proof" at bounding box center [69, 175] width 119 height 119
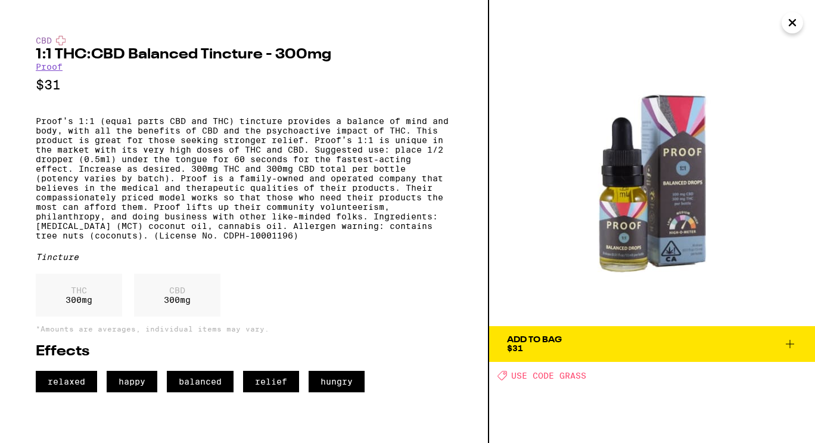
click at [756, 15] on img at bounding box center [652, 163] width 326 height 326
click at [795, 24] on icon "Close" at bounding box center [792, 23] width 6 height 6
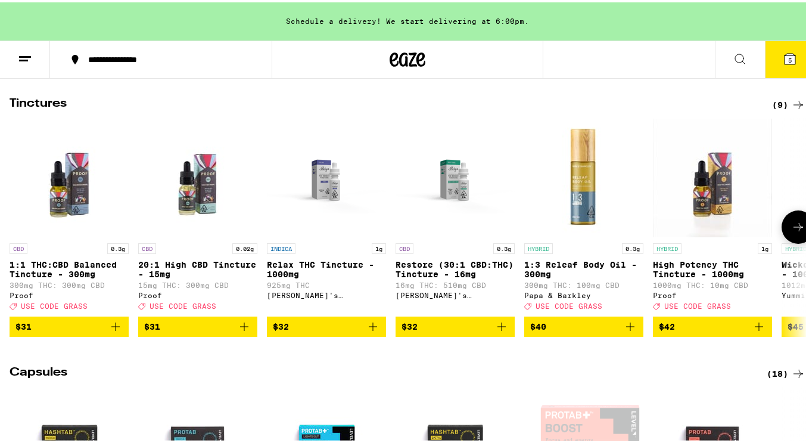
click at [793, 229] on icon at bounding box center [798, 224] width 10 height 8
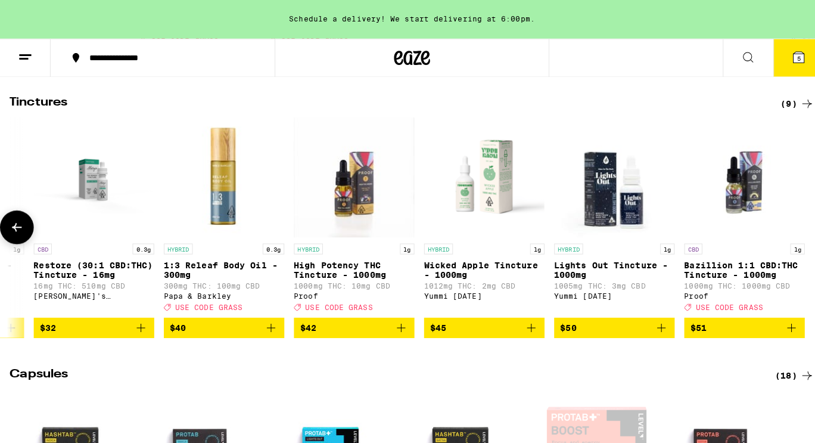
scroll to position [0, 371]
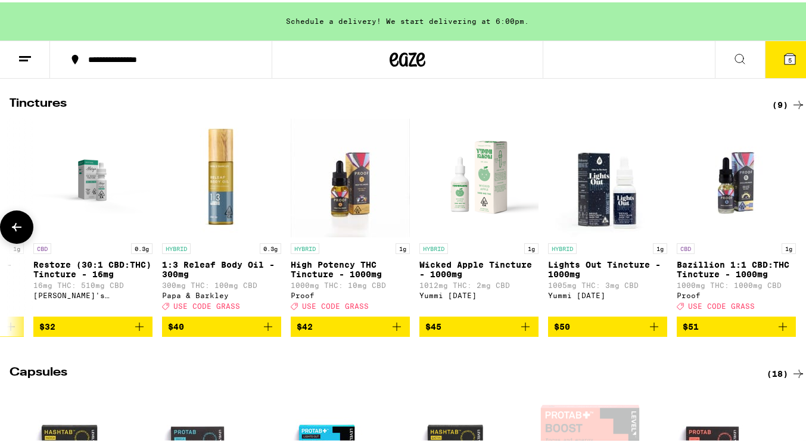
click at [730, 210] on img "Open page for Bazillion 1:1 CBD:THC Tincture - 1000mg from Proof" at bounding box center [736, 175] width 119 height 119
click at [30, 232] on button at bounding box center [16, 224] width 33 height 33
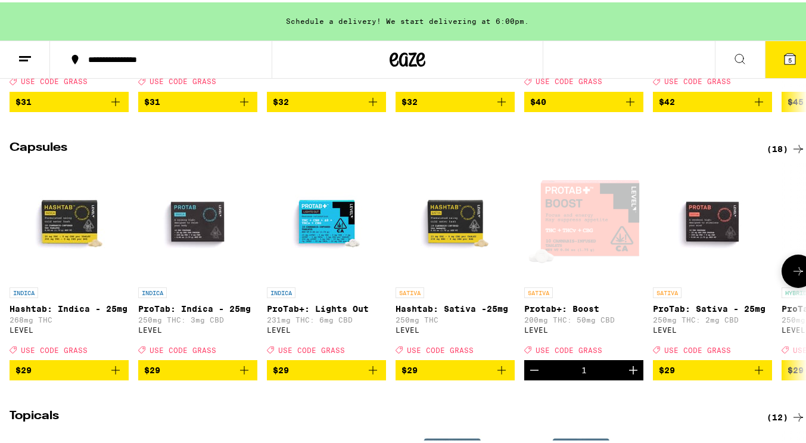
scroll to position [609, 0]
click at [791, 276] on icon at bounding box center [798, 269] width 14 height 14
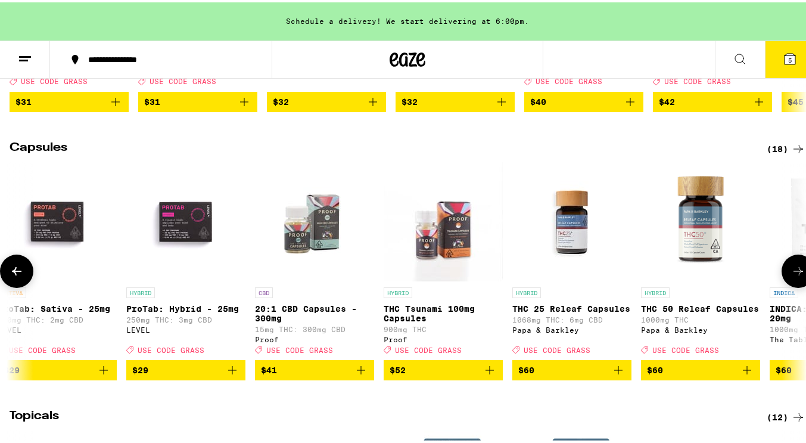
scroll to position [0, 657]
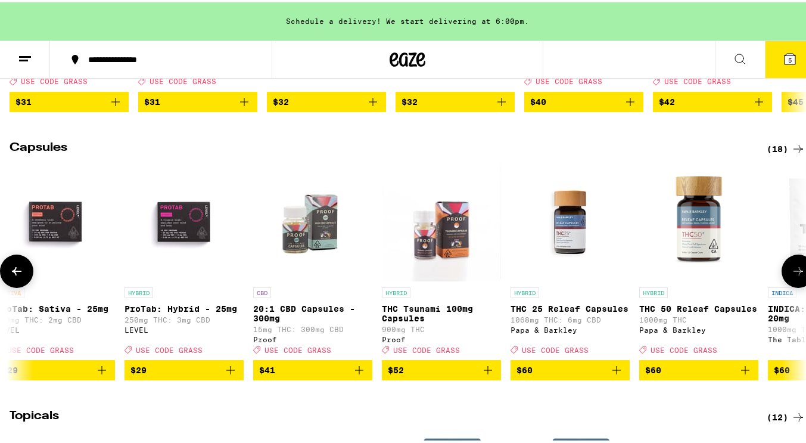
click at [791, 276] on icon at bounding box center [798, 269] width 14 height 14
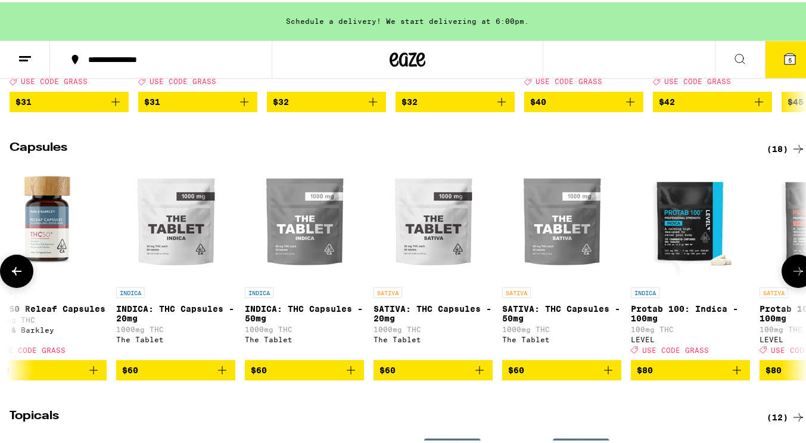
scroll to position [0, 1314]
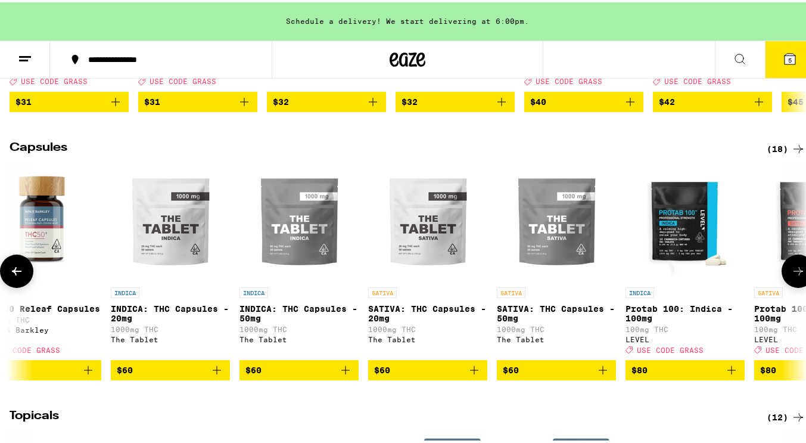
click at [791, 276] on icon at bounding box center [798, 269] width 14 height 14
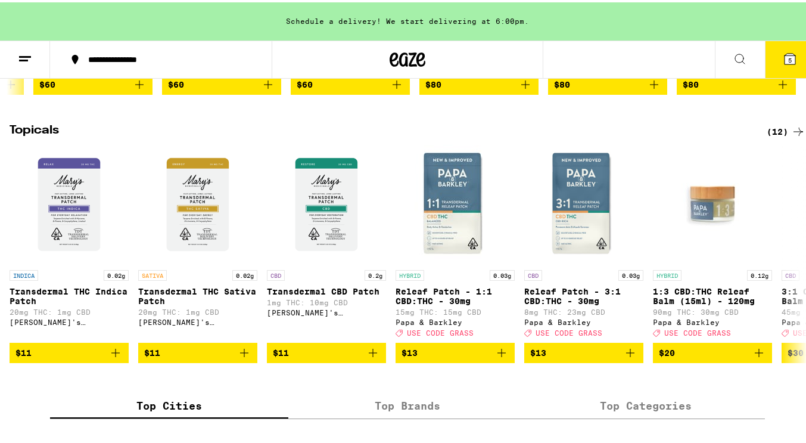
scroll to position [896, 0]
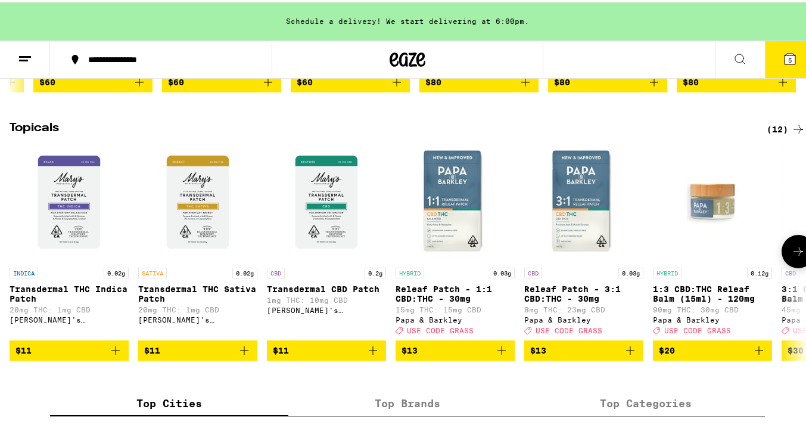
click at [791, 256] on icon at bounding box center [798, 249] width 14 height 14
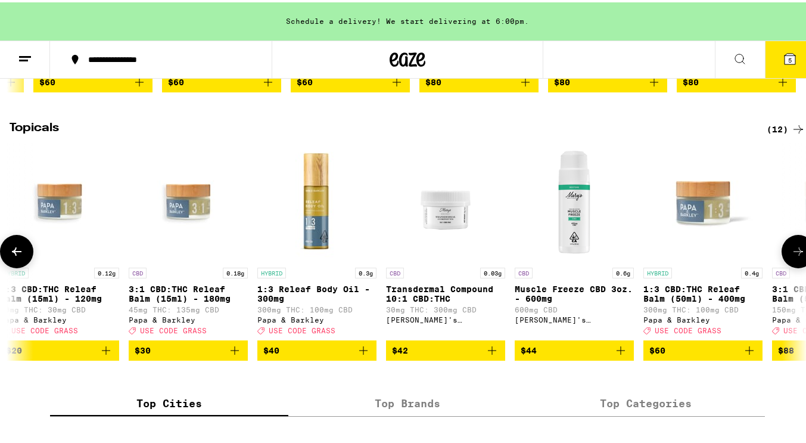
scroll to position [0, 657]
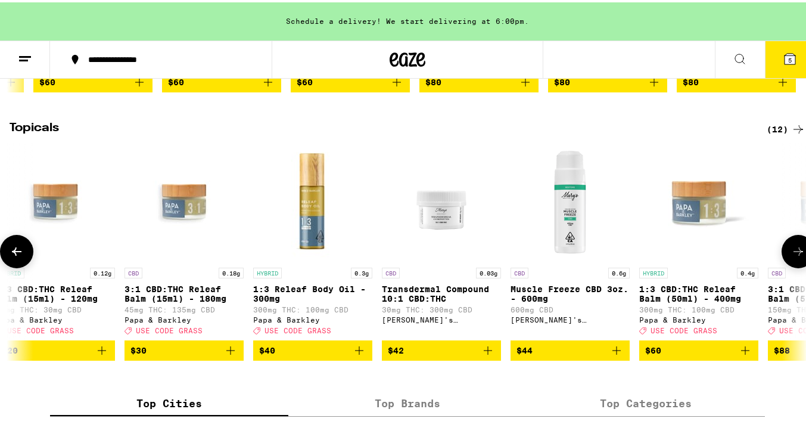
click at [791, 256] on icon at bounding box center [798, 249] width 14 height 14
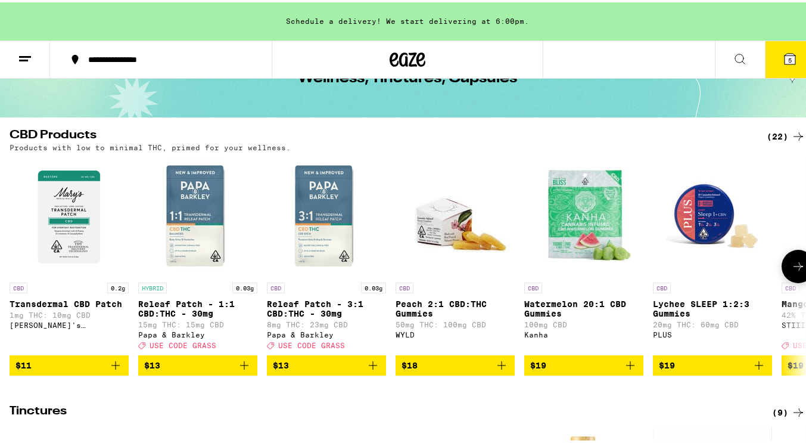
scroll to position [75, 0]
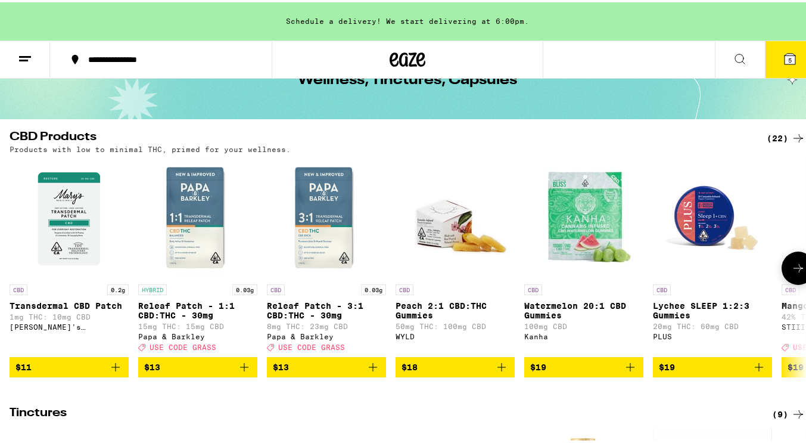
click at [795, 272] on icon at bounding box center [798, 266] width 14 height 14
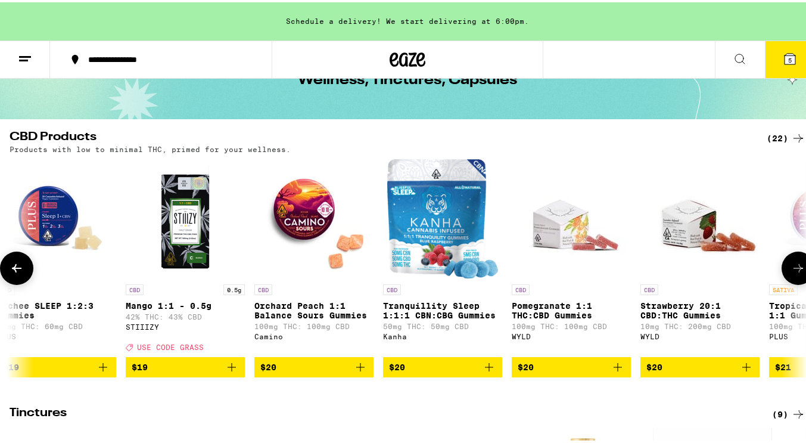
scroll to position [0, 657]
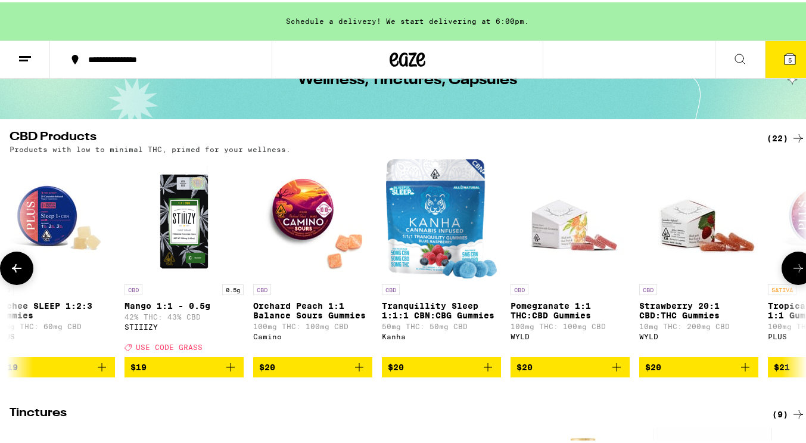
click at [795, 272] on icon at bounding box center [798, 266] width 14 height 14
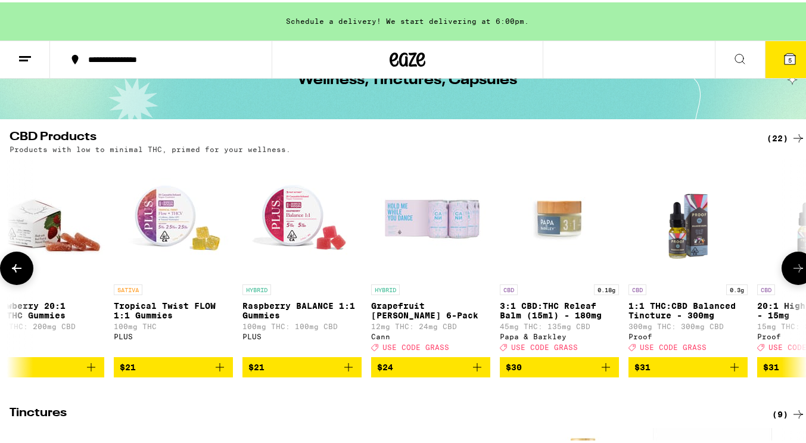
scroll to position [0, 1314]
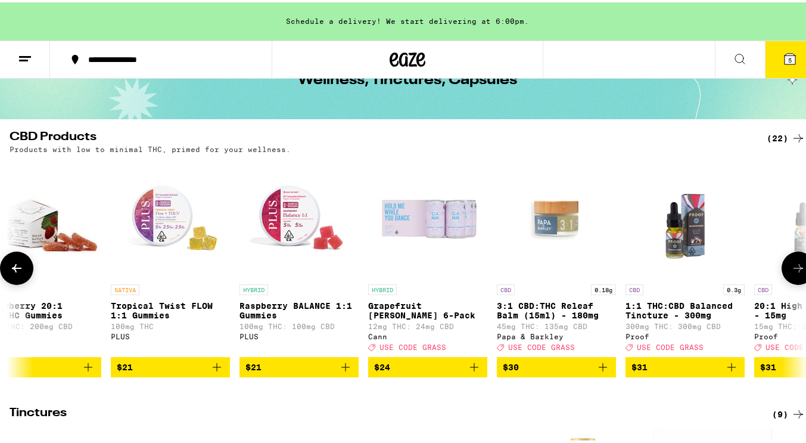
click at [795, 272] on icon at bounding box center [798, 266] width 14 height 14
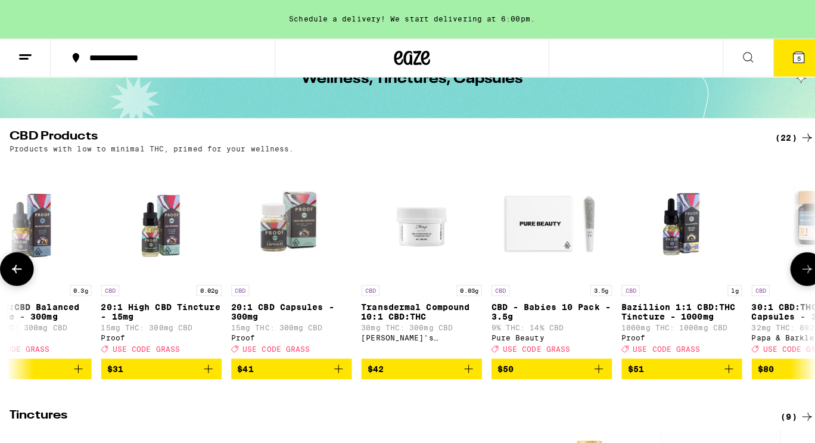
scroll to position [0, 1971]
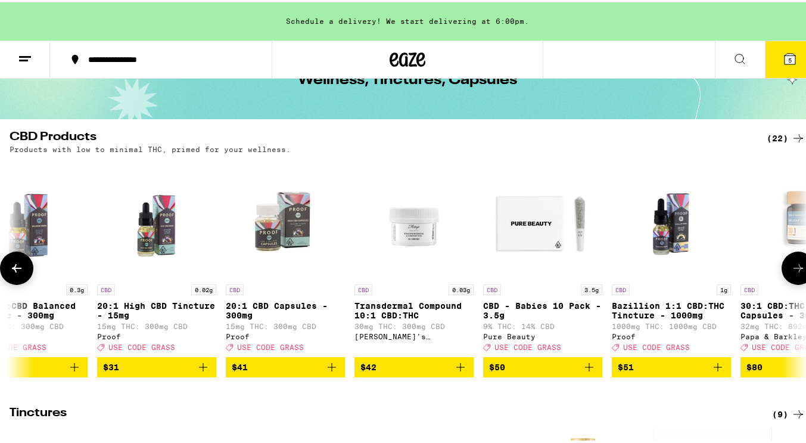
click at [667, 278] on link "CBD 1g Bazillion 1:1 CBD:THC Tincture - 1000mg 1000mg THC: 1000mg CBD Proof Dea…" at bounding box center [671, 256] width 119 height 198
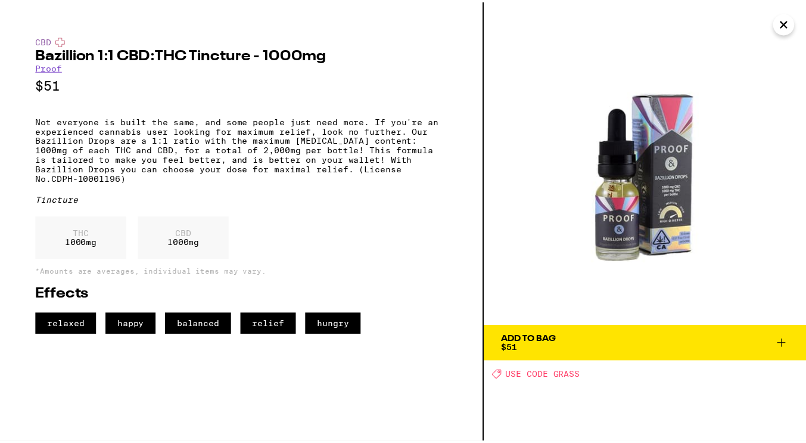
scroll to position [0, 748]
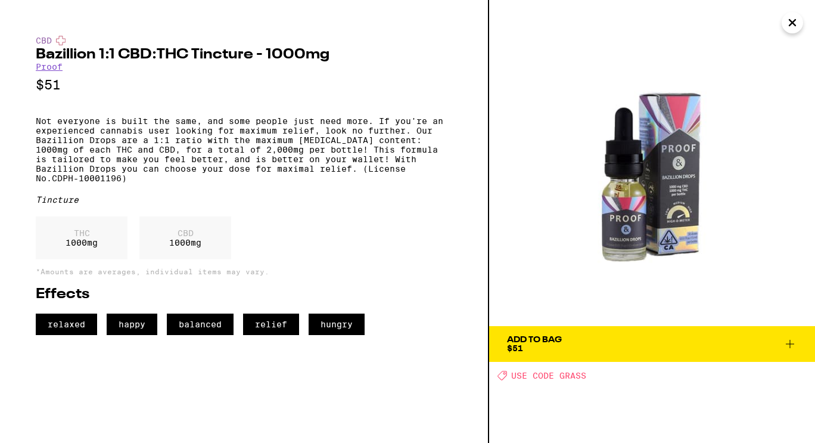
click at [667, 278] on img at bounding box center [652, 163] width 326 height 326
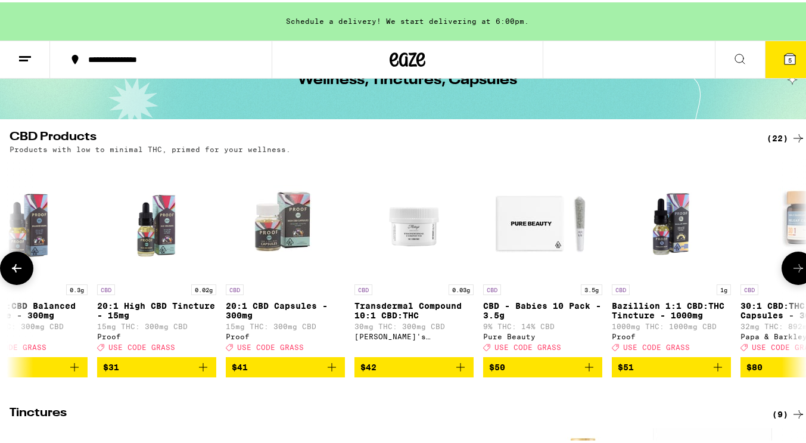
click at [804, 227] on img "Open page for 30:1 CBD:THC Releaf Capsules - 30mg from Papa & Barkley" at bounding box center [799, 216] width 119 height 119
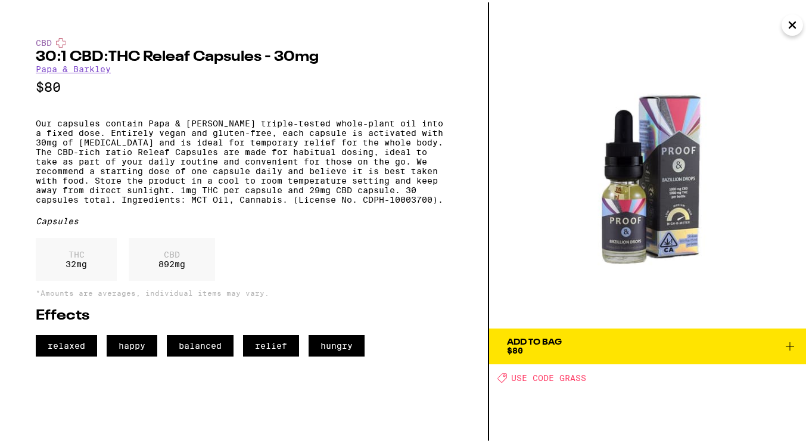
click at [805, 22] on img at bounding box center [652, 163] width 326 height 326
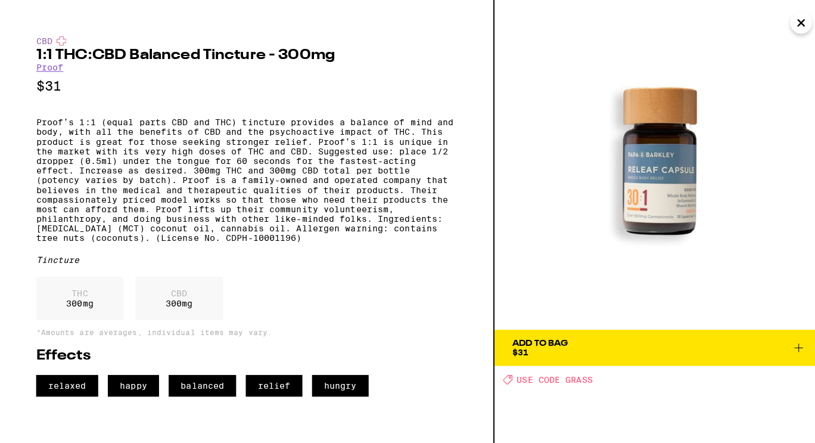
scroll to position [312, 0]
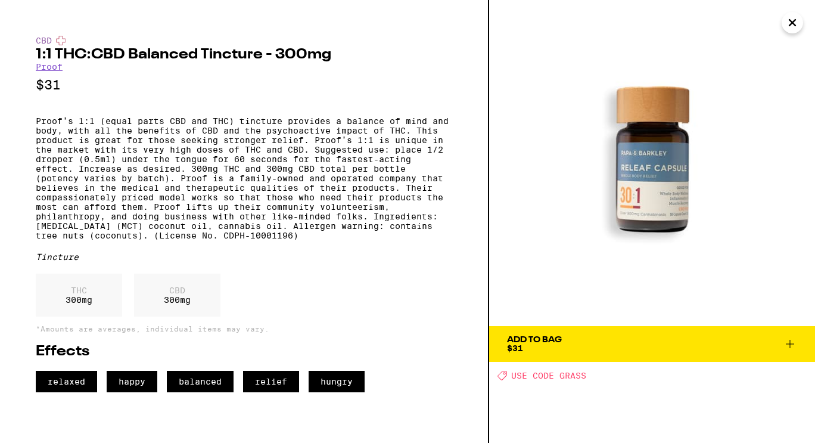
click at [457, 278] on div "CBD 1:1 THC:CBD Balanced Tincture - 300mg Proof $31 Proof’s 1:1 (equal parts CB…" at bounding box center [244, 221] width 489 height 443
click at [186, 186] on p "Proof’s 1:1 (equal parts CBD and THC) tincture provides a balance of mind and b…" at bounding box center [244, 178] width 416 height 124
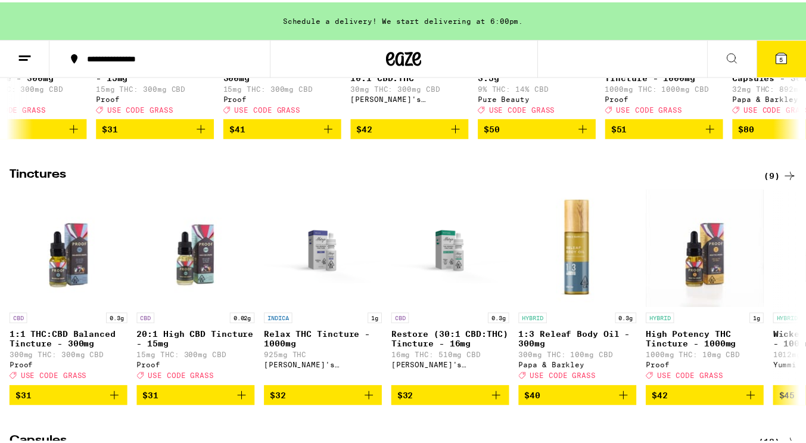
scroll to position [233, 0]
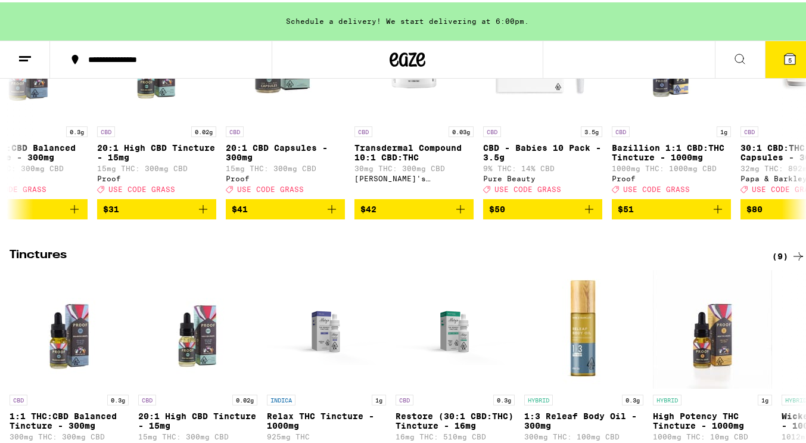
click at [518, 55] on div at bounding box center [408, 57] width 272 height 38
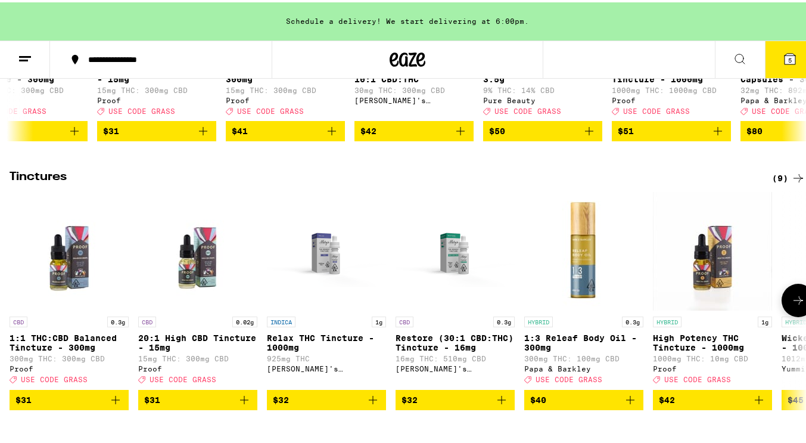
scroll to position [368, 0]
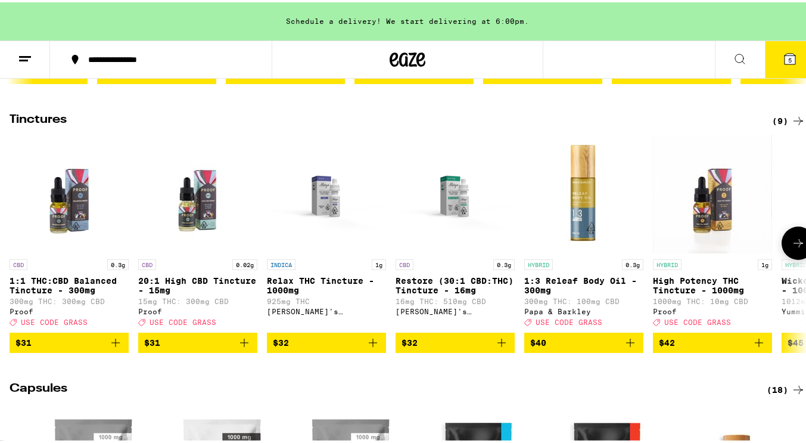
click at [240, 347] on icon "Add to bag" at bounding box center [244, 340] width 14 height 14
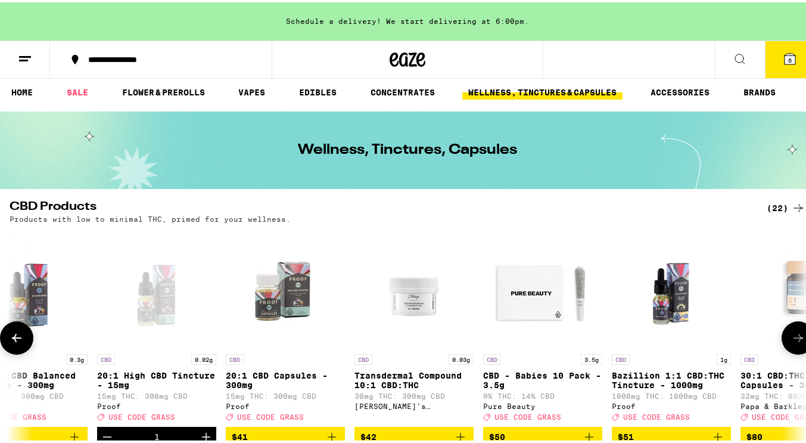
scroll to position [0, 0]
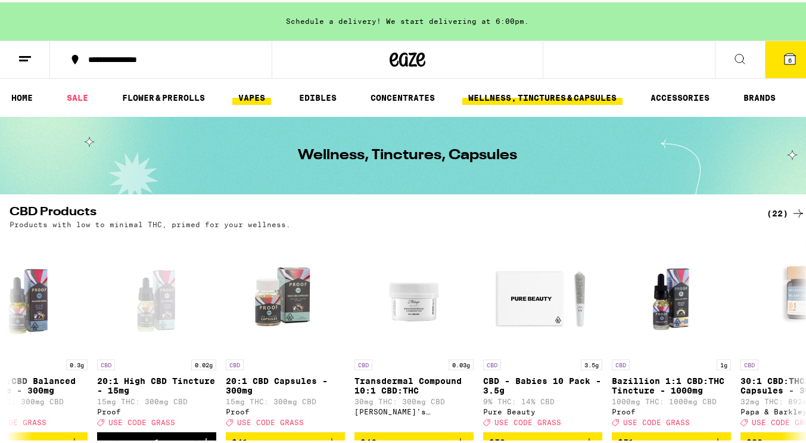
click at [267, 96] on link "VAPES" at bounding box center [251, 95] width 39 height 14
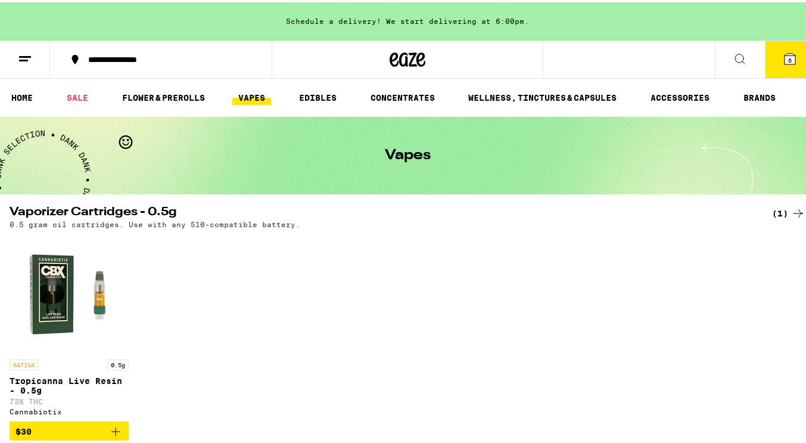
click at [785, 53] on icon at bounding box center [790, 56] width 11 height 11
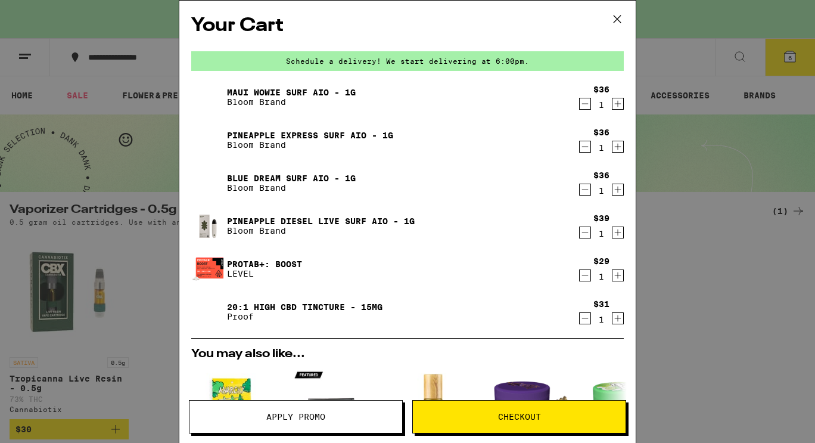
click at [617, 16] on icon at bounding box center [617, 19] width 18 height 18
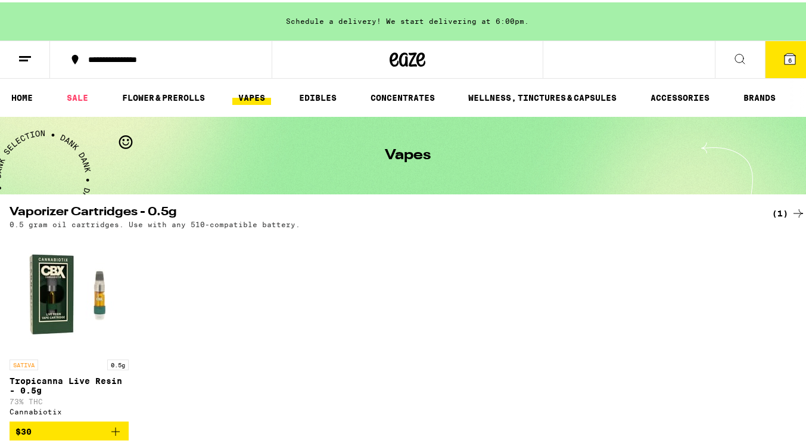
click at [613, 20] on div "Schedule a delivery! We start delivering at 6:00pm." at bounding box center [407, 19] width 815 height 38
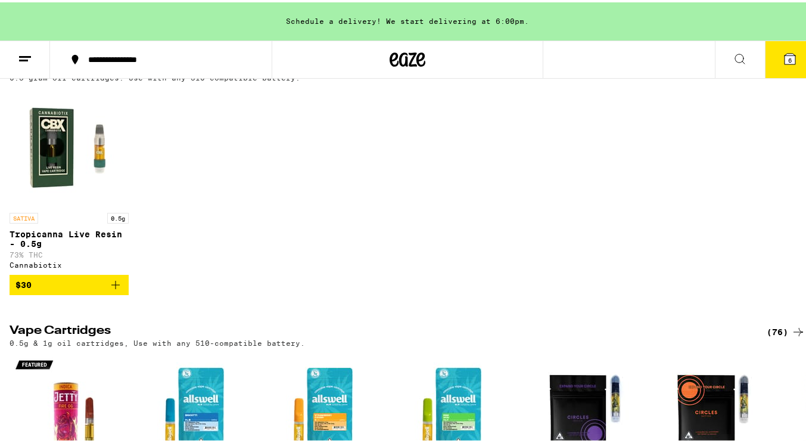
click at [252, 94] on div "SATIVA 0.5g Tropicanna Live Resin - 0.5g 73% THC Cannabiotix $30" at bounding box center [407, 188] width 815 height 207
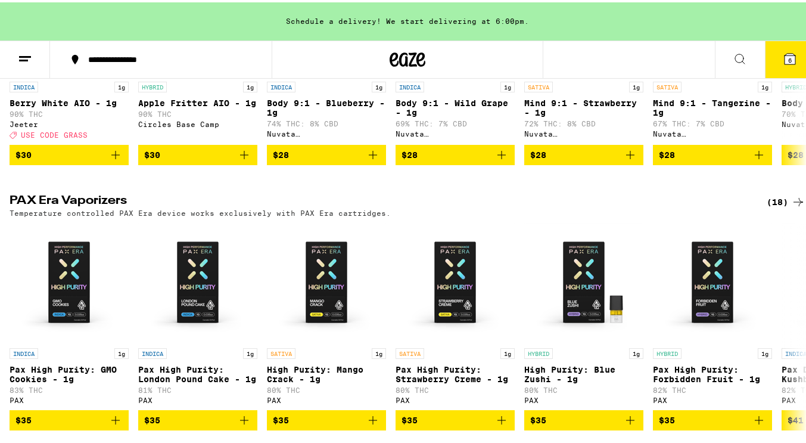
scroll to position [668, 0]
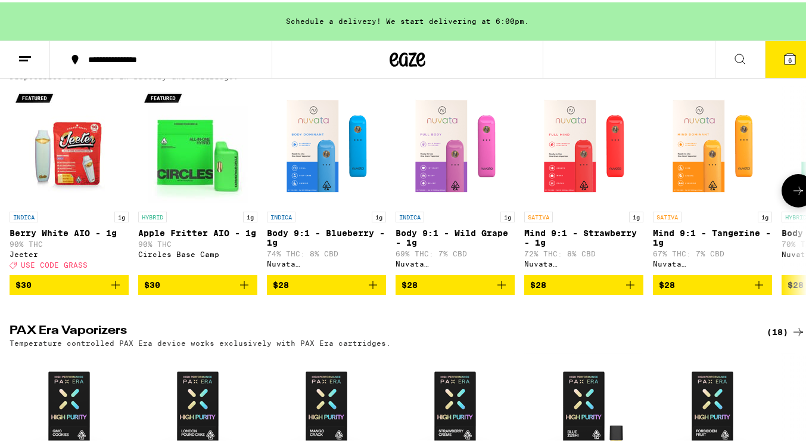
click at [792, 195] on icon at bounding box center [798, 188] width 14 height 14
click at [793, 195] on icon at bounding box center [798, 188] width 14 height 14
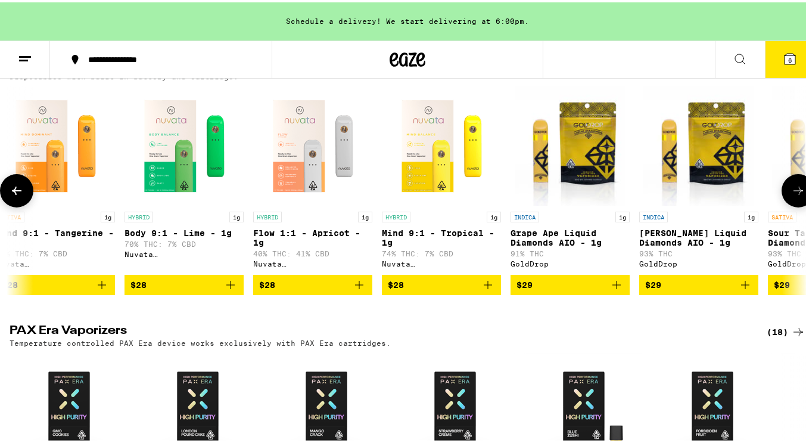
scroll to position [0, 1095]
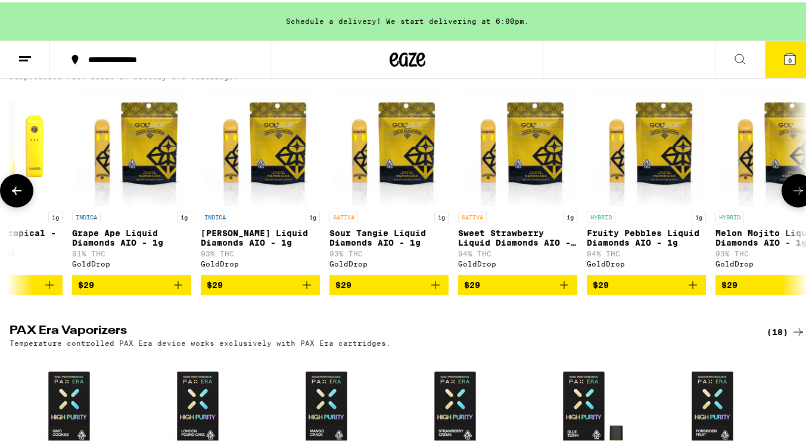
click at [16, 192] on icon at bounding box center [17, 188] width 10 height 8
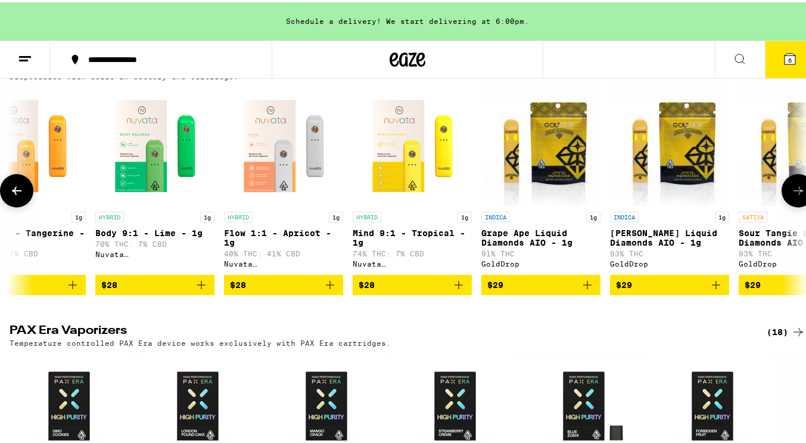
scroll to position [0, 438]
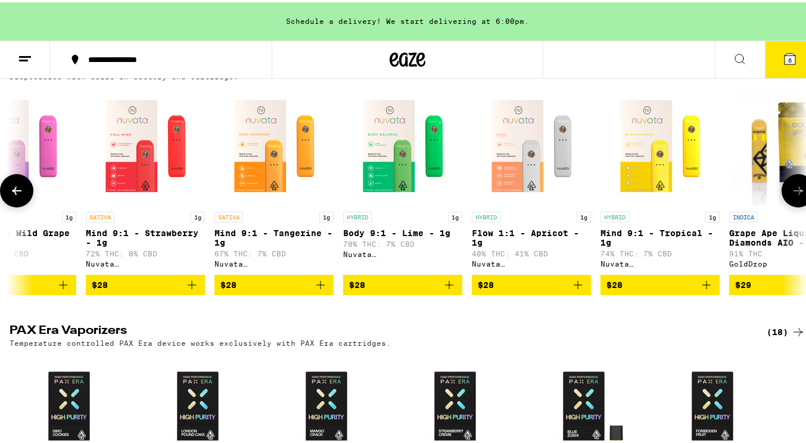
click at [389, 159] on img "Open page for Body 9:1 - Lime - 1g from Nuvata (CA)" at bounding box center [402, 143] width 119 height 119
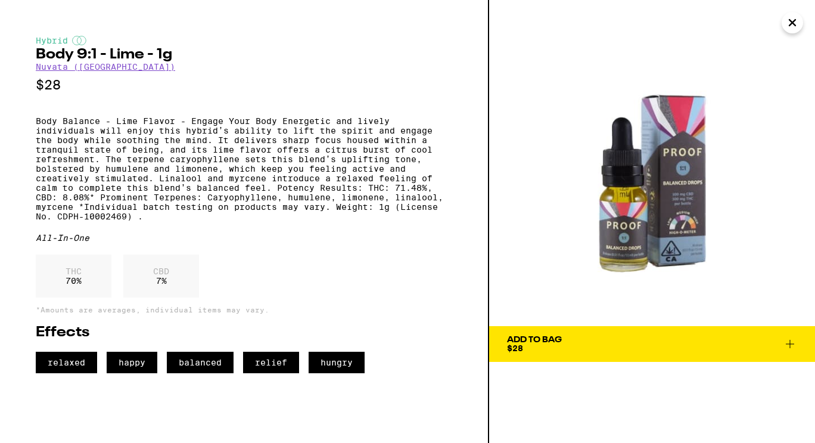
click at [794, 24] on icon "Close" at bounding box center [792, 23] width 6 height 6
